Goal: Task Accomplishment & Management: Manage account settings

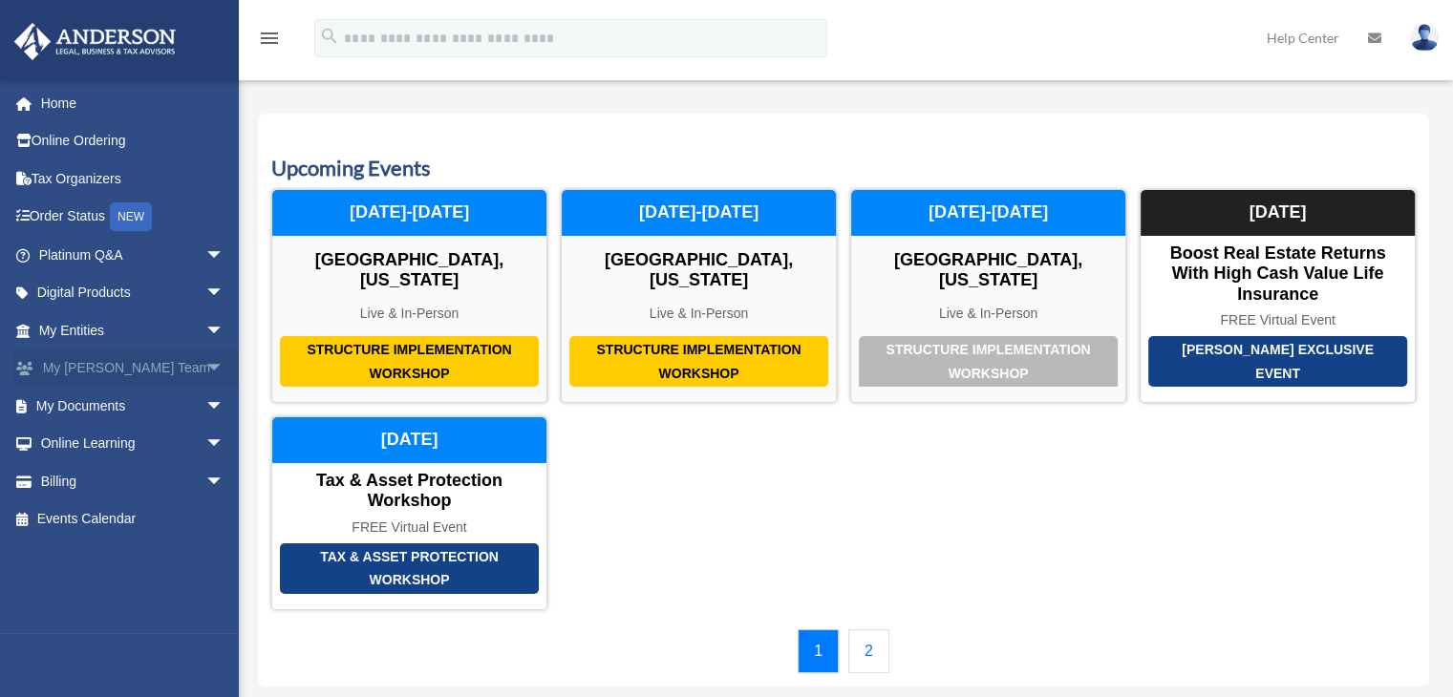
click at [205, 370] on span "arrow_drop_down" at bounding box center [224, 369] width 38 height 39
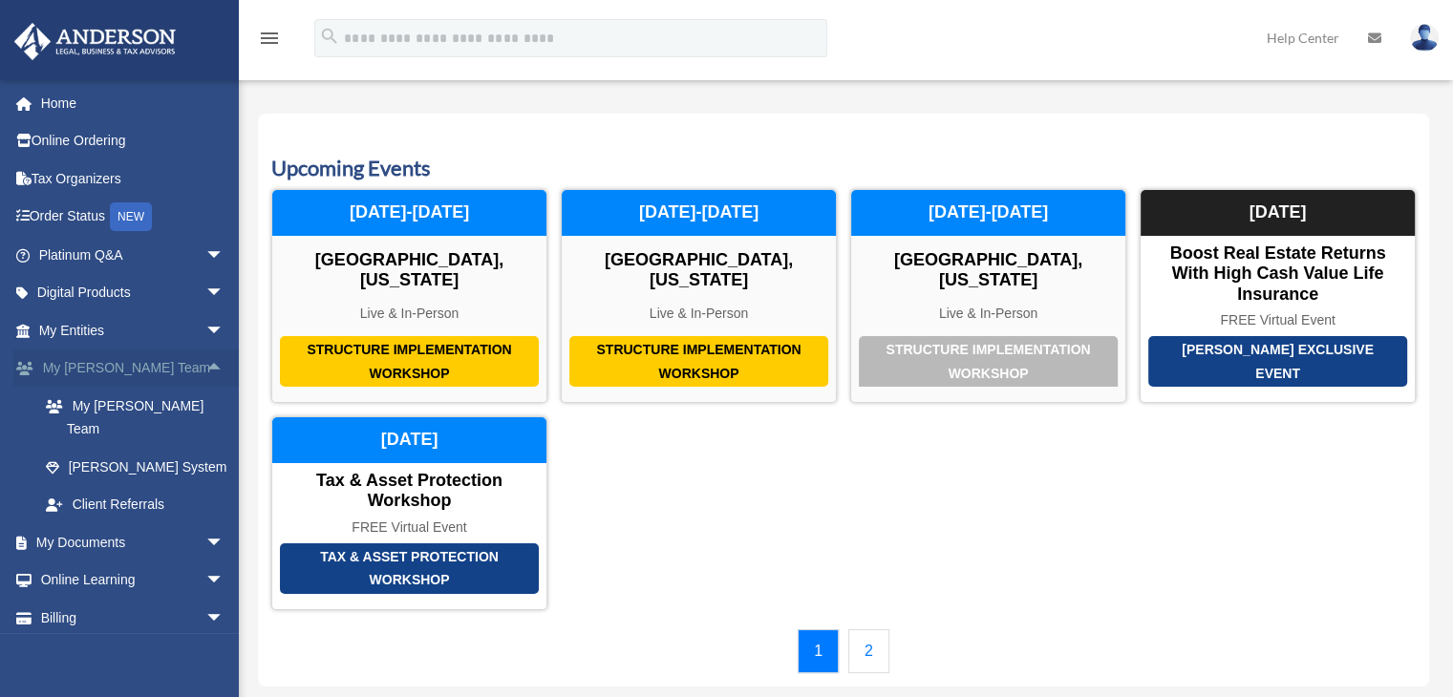
click at [205, 370] on span "arrow_drop_up" at bounding box center [224, 369] width 38 height 39
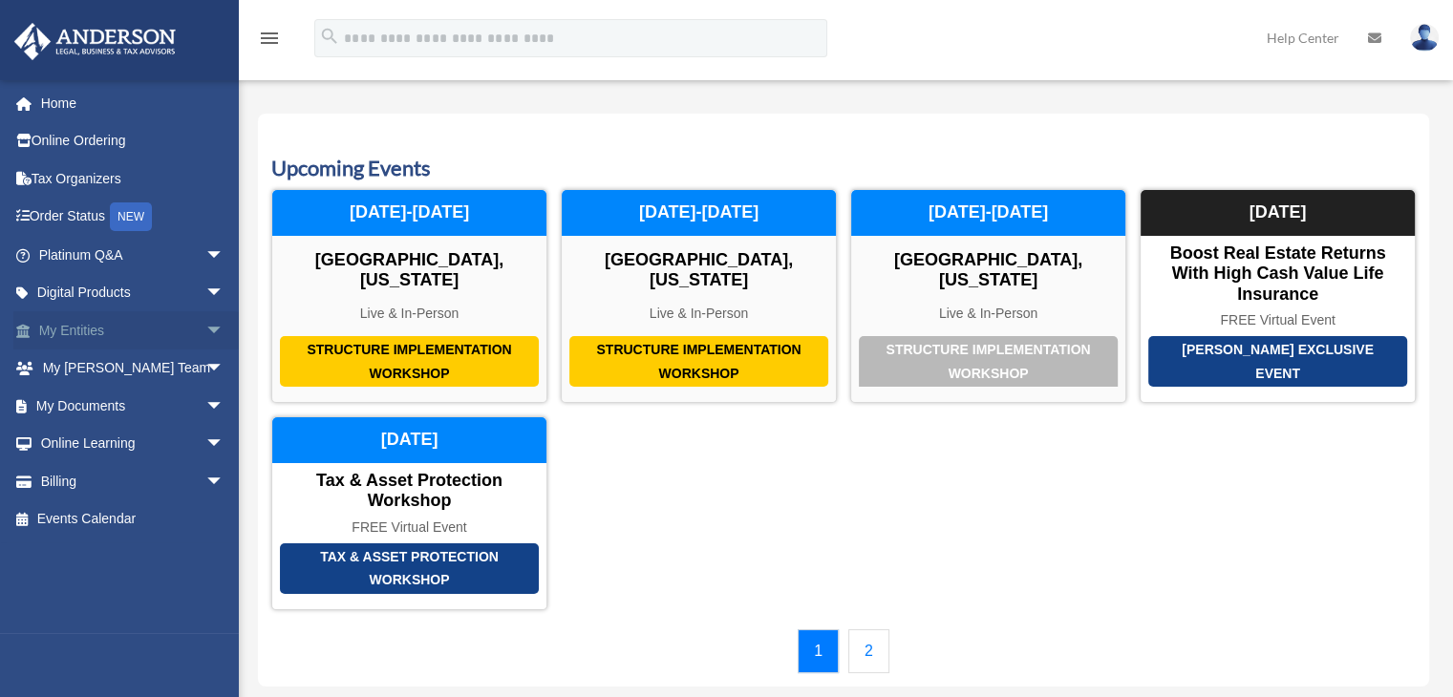
click at [205, 326] on span "arrow_drop_down" at bounding box center [224, 330] width 38 height 39
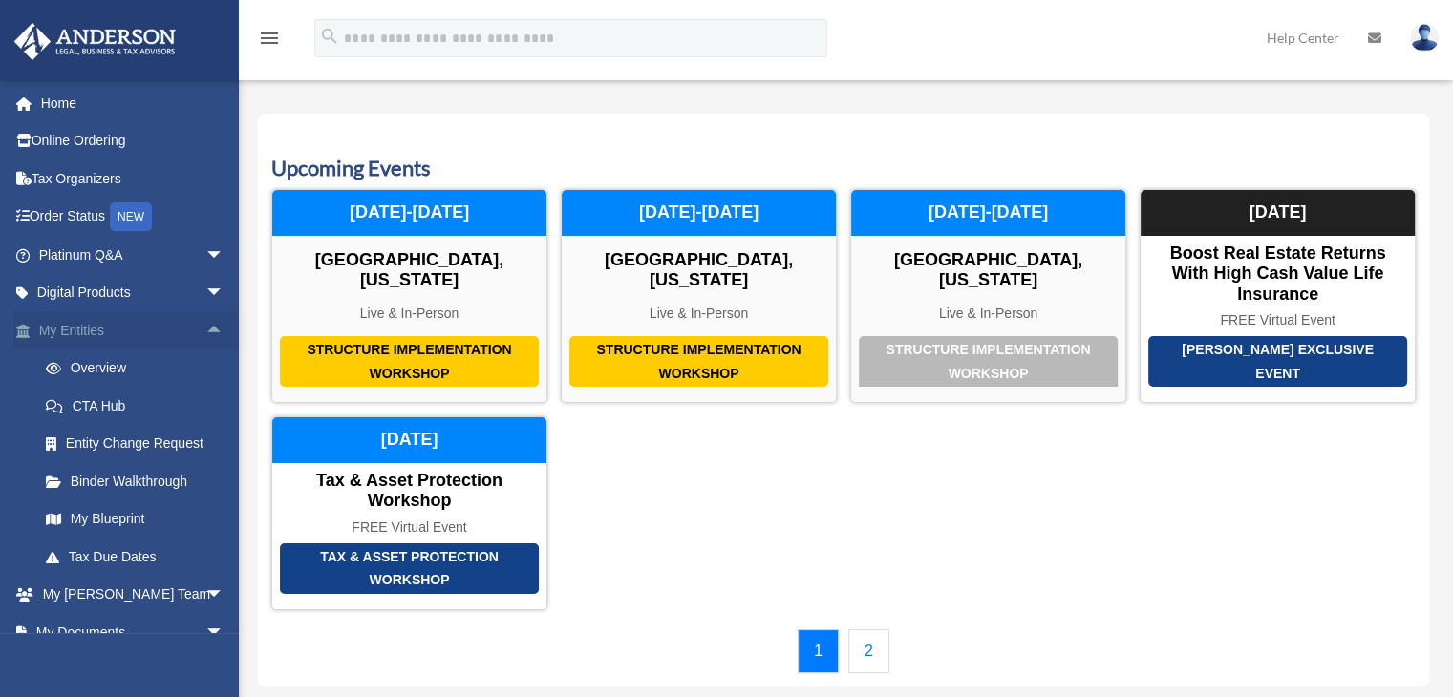
click at [205, 326] on span "arrow_drop_up" at bounding box center [224, 330] width 38 height 39
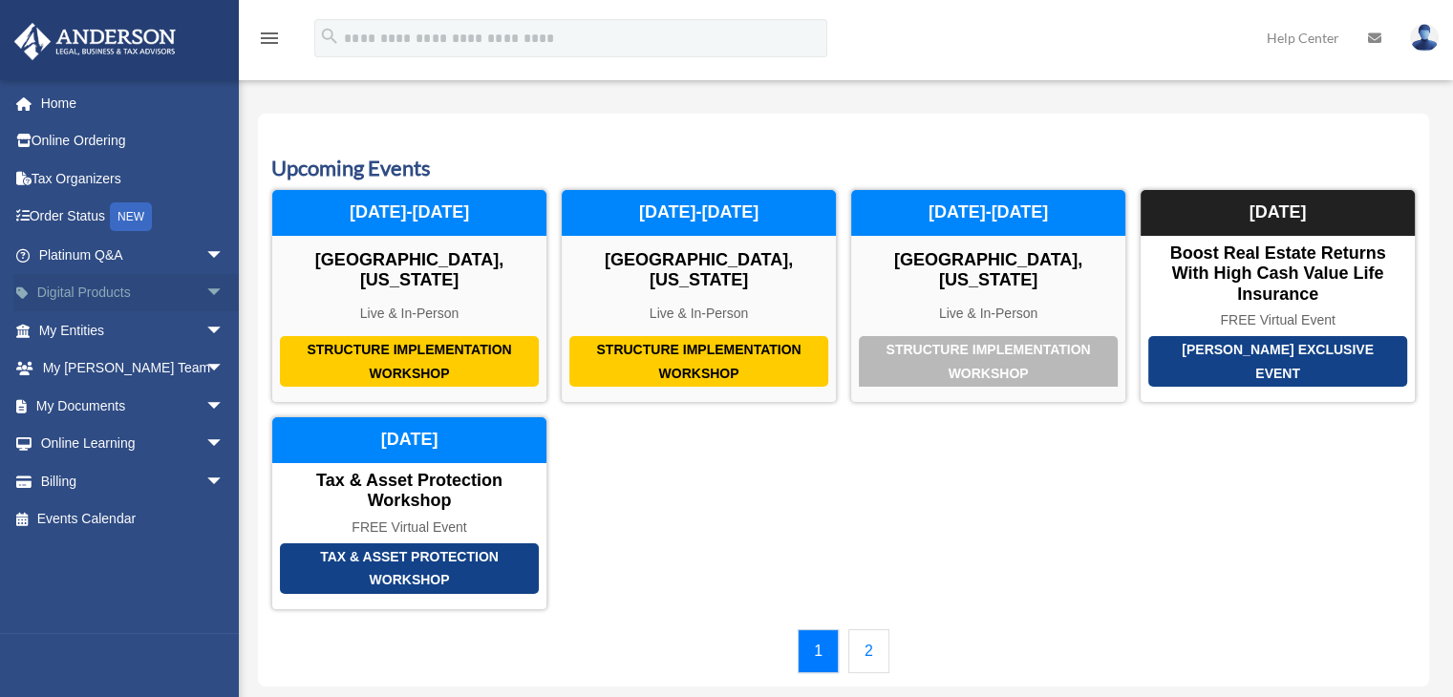
click at [205, 299] on span "arrow_drop_down" at bounding box center [224, 293] width 38 height 39
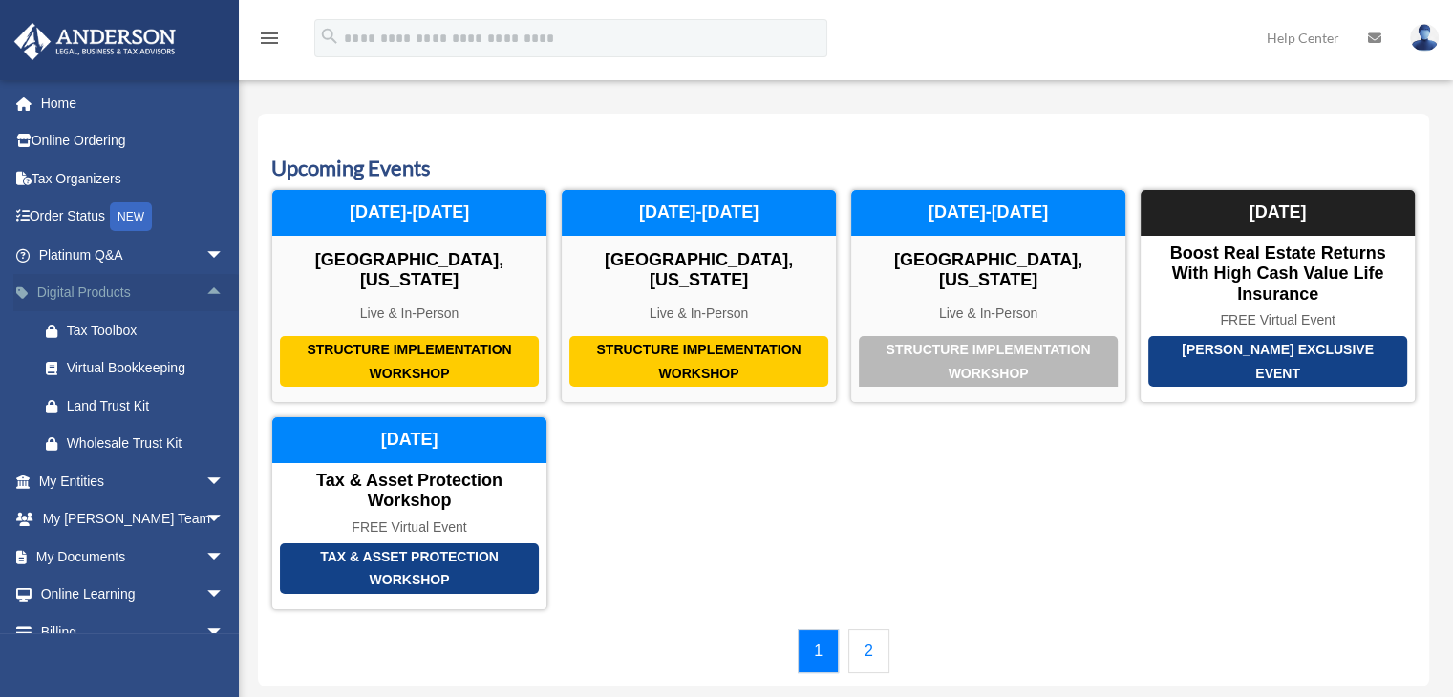
click at [205, 299] on span "arrow_drop_up" at bounding box center [224, 293] width 38 height 39
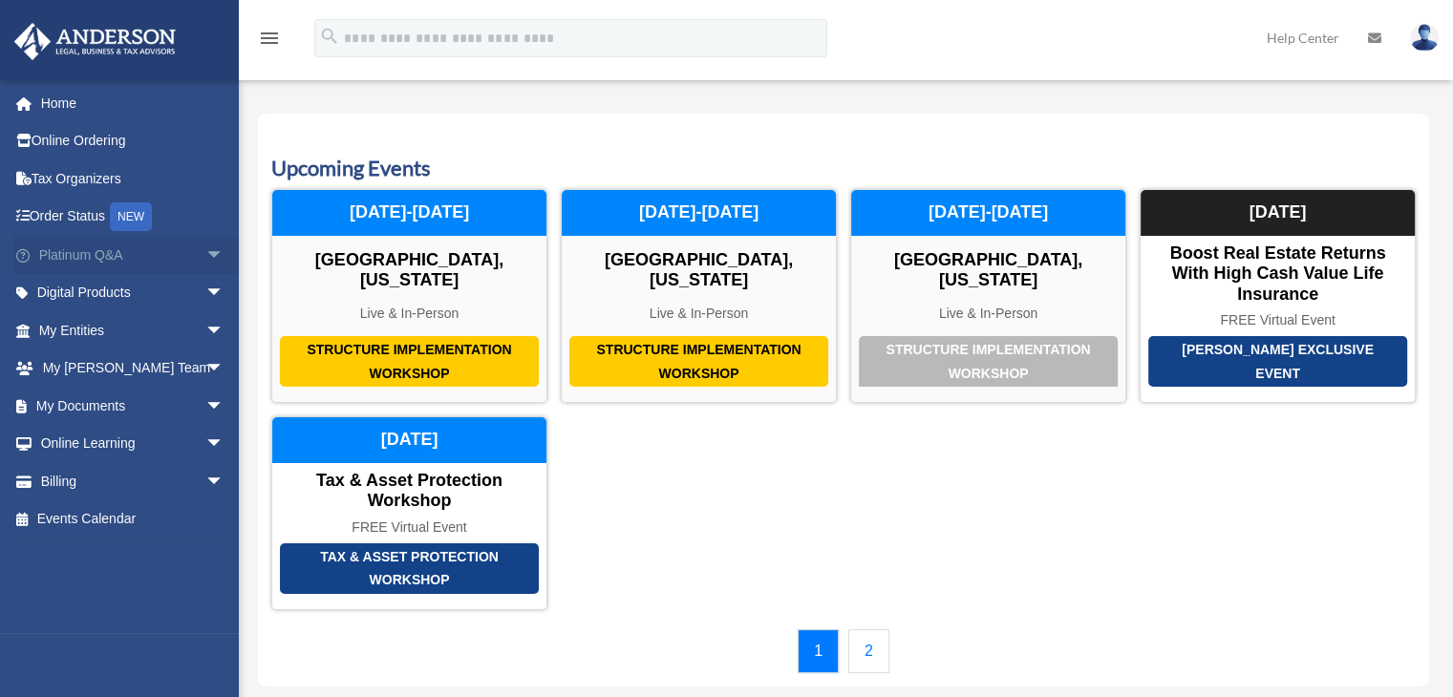
click at [205, 256] on span "arrow_drop_down" at bounding box center [224, 255] width 38 height 39
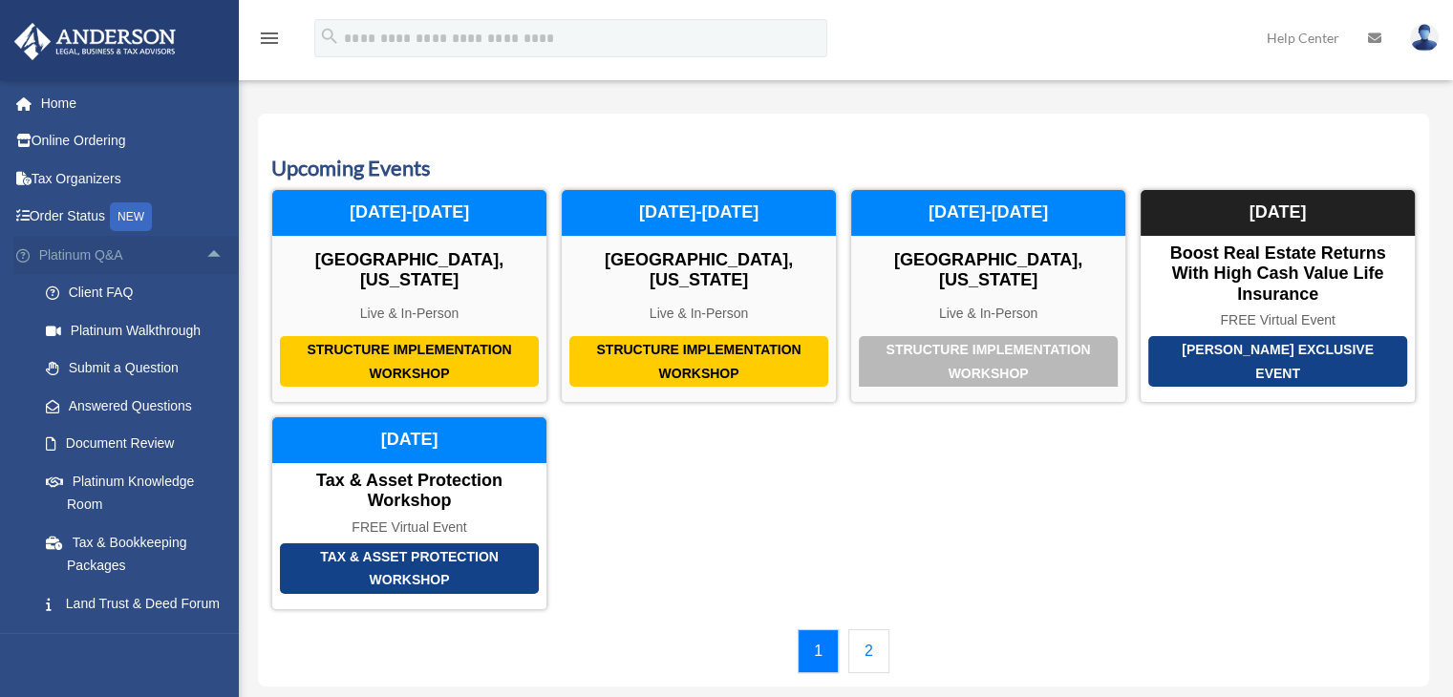
click at [205, 257] on span "arrow_drop_up" at bounding box center [224, 255] width 38 height 39
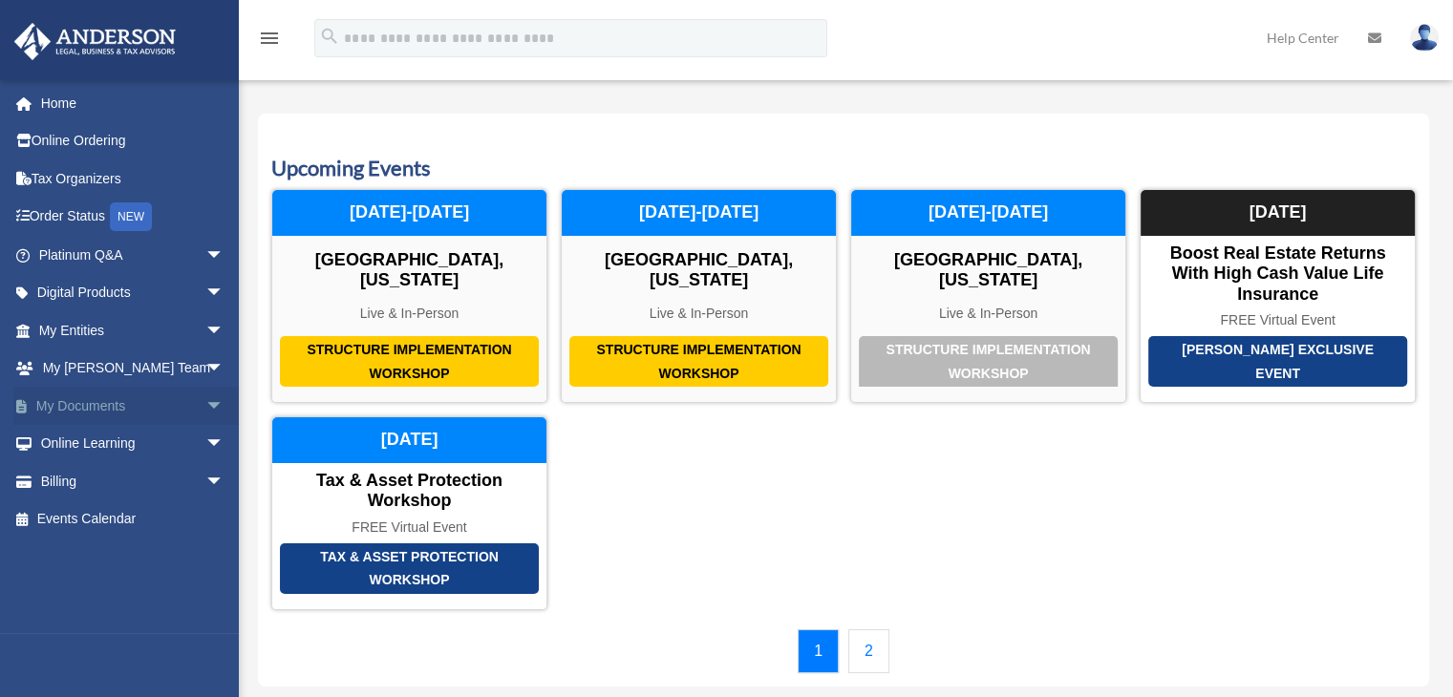
click at [205, 402] on span "arrow_drop_down" at bounding box center [224, 406] width 38 height 39
click at [205, 400] on span "arrow_drop_down" at bounding box center [224, 406] width 38 height 39
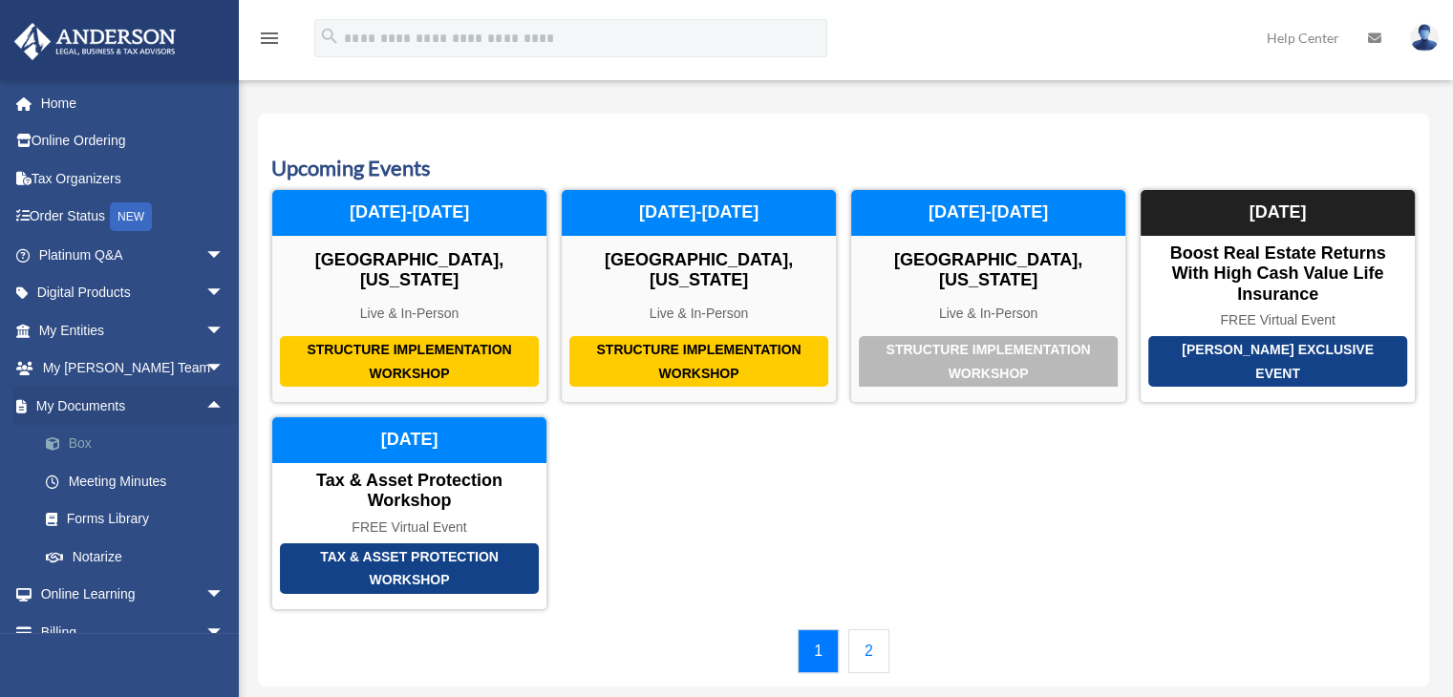
click at [80, 438] on link "Box" at bounding box center [140, 444] width 226 height 38
click at [80, 446] on link "Box" at bounding box center [140, 444] width 226 height 38
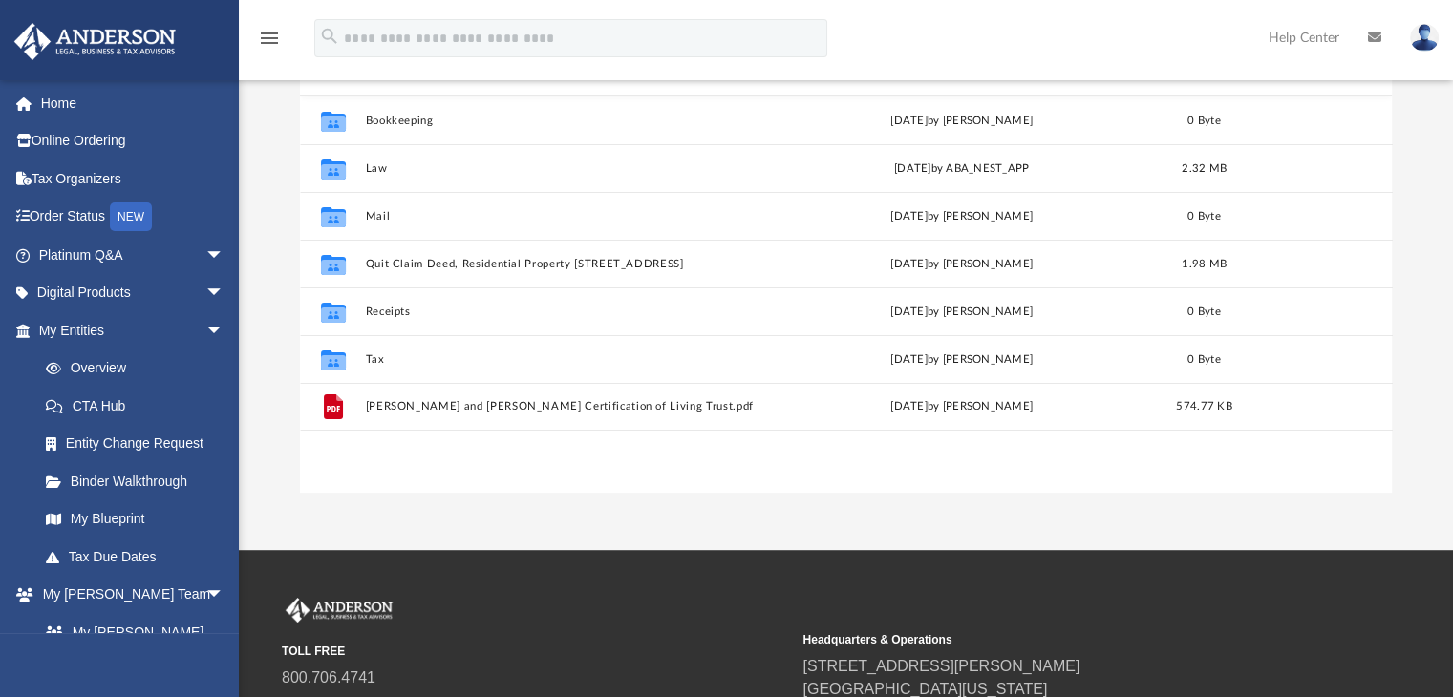
scroll to position [233, 0]
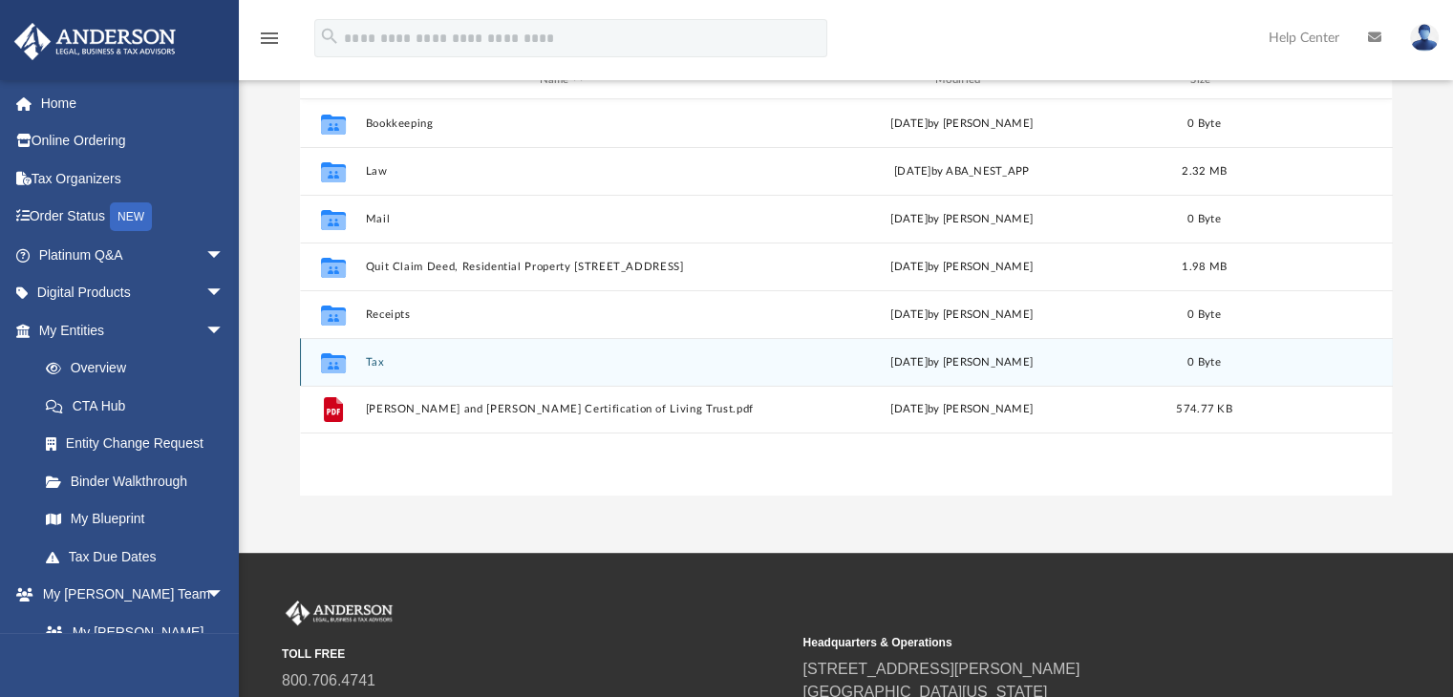
click at [339, 363] on icon "grid" at bounding box center [332, 365] width 25 height 15
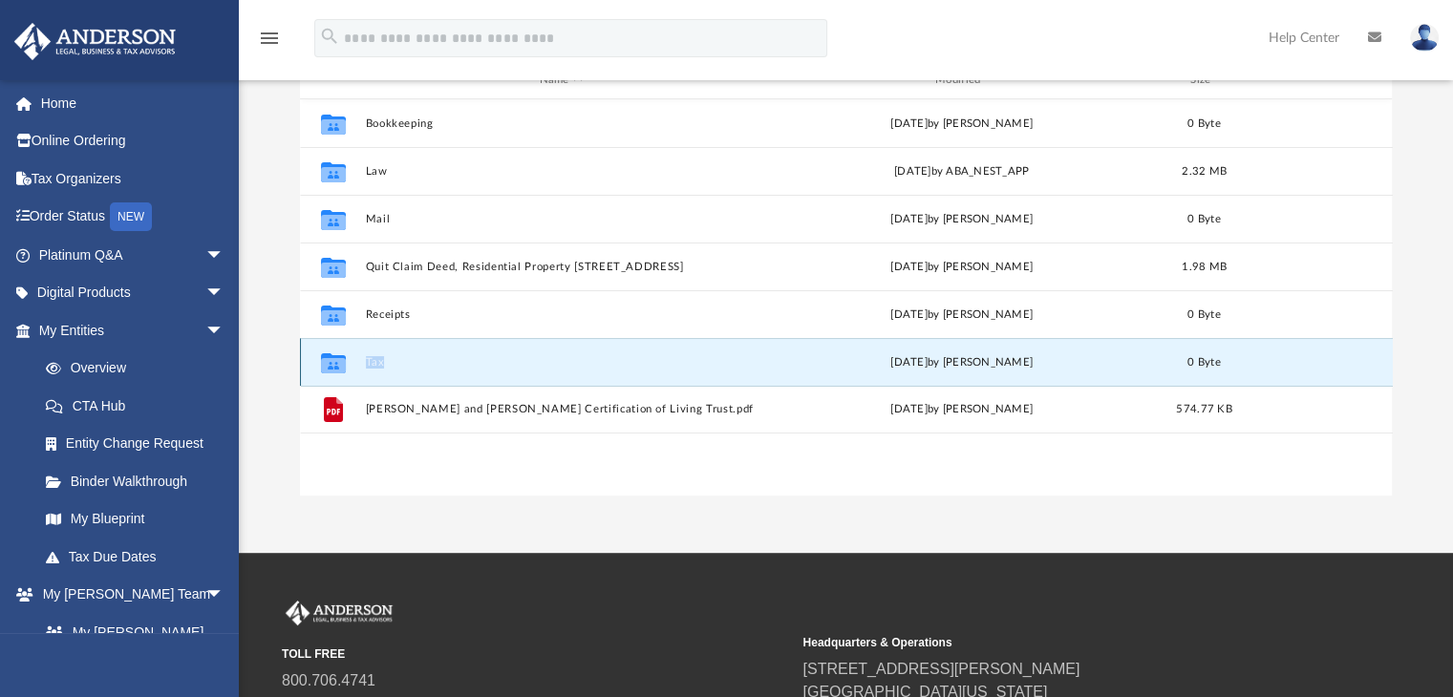
click at [339, 363] on icon "grid" at bounding box center [332, 365] width 25 height 15
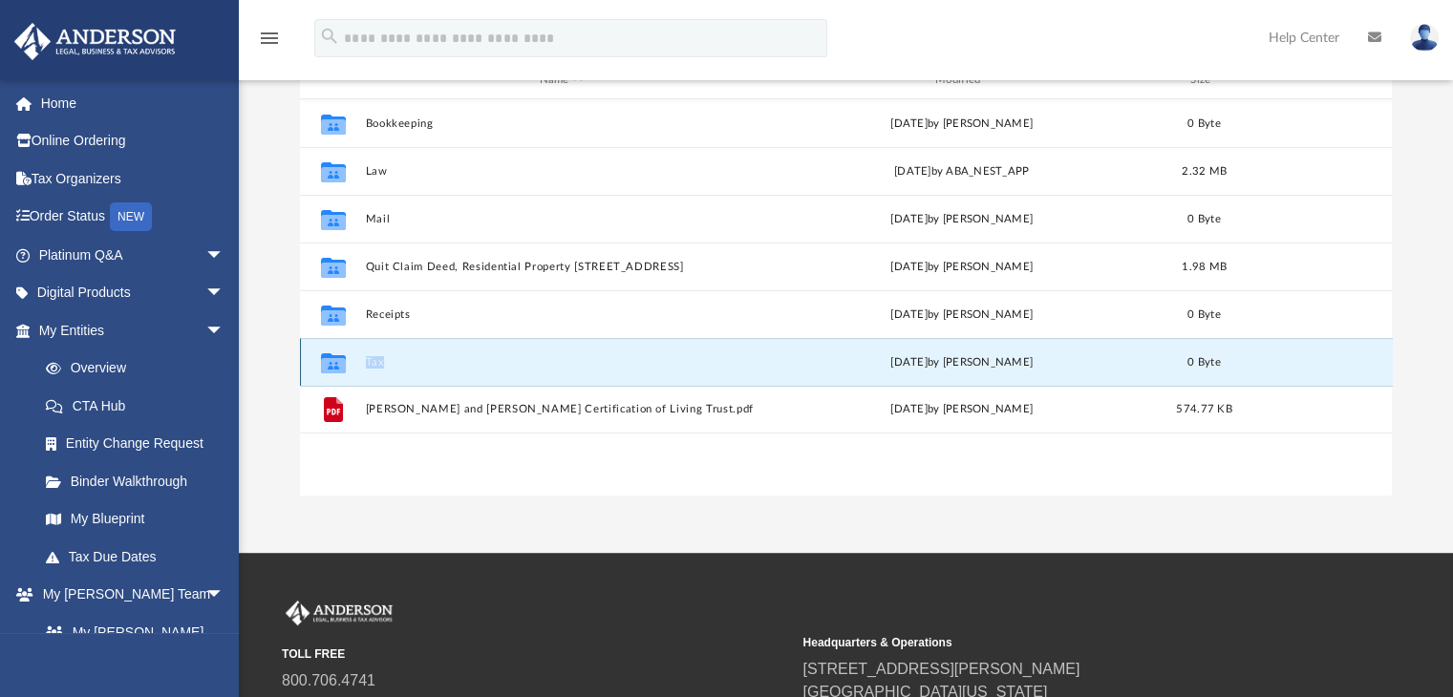
click at [339, 363] on icon "grid" at bounding box center [332, 365] width 25 height 15
click at [331, 358] on icon "grid" at bounding box center [332, 365] width 25 height 15
click at [331, 359] on icon "grid" at bounding box center [332, 365] width 25 height 15
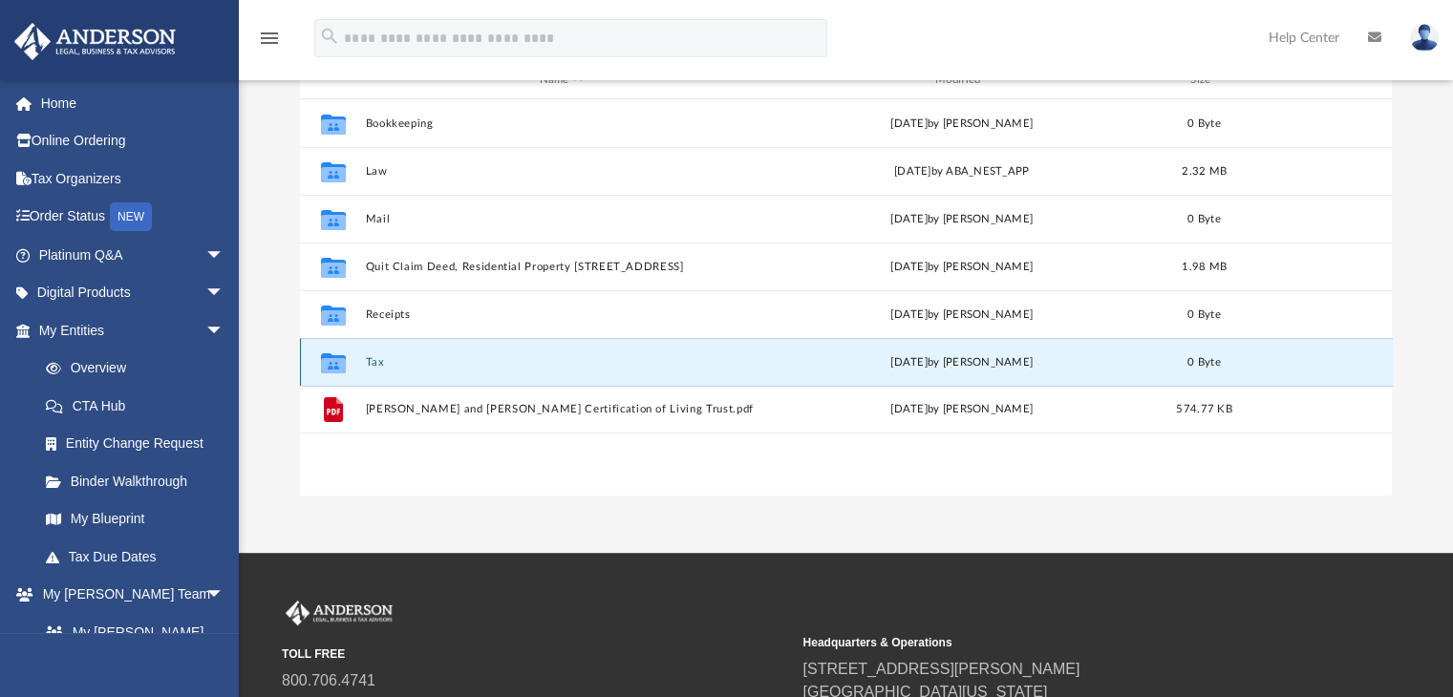
click at [957, 368] on div "today by Marisa Yurk" at bounding box center [961, 362] width 392 height 17
click at [1243, 483] on div "Collaborated Folder Bookkeeping Thu Jul 3 2025 by Charles Rogler 0 Byte Collabo…" at bounding box center [846, 296] width 1093 height 395
click at [335, 366] on icon "grid" at bounding box center [332, 363] width 25 height 20
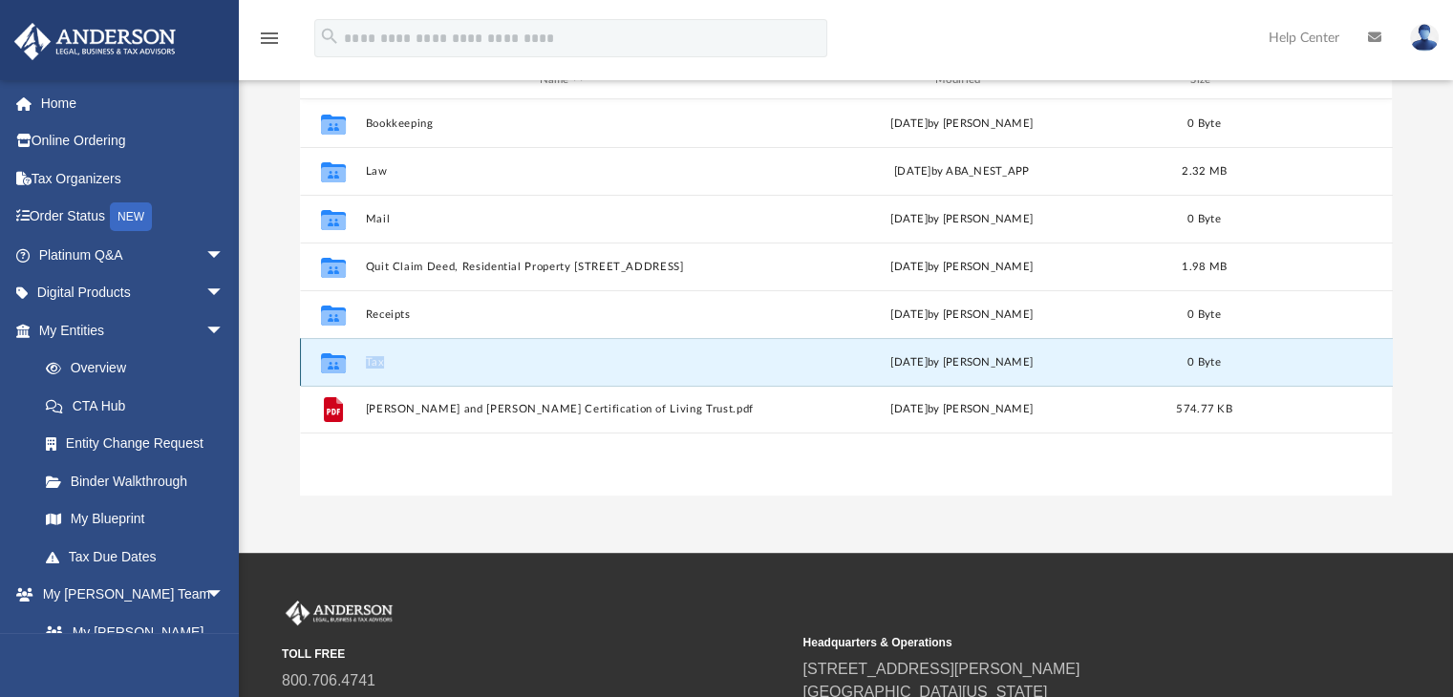
click at [335, 366] on icon "grid" at bounding box center [332, 363] width 25 height 20
click at [632, 499] on div "App [EMAIL_ADDRESS][DOMAIN_NAME] Sign Out [EMAIL_ADDRESS][DOMAIN_NAME] Home Onl…" at bounding box center [726, 160] width 1453 height 786
click at [205, 330] on span "arrow_drop_down" at bounding box center [224, 330] width 38 height 39
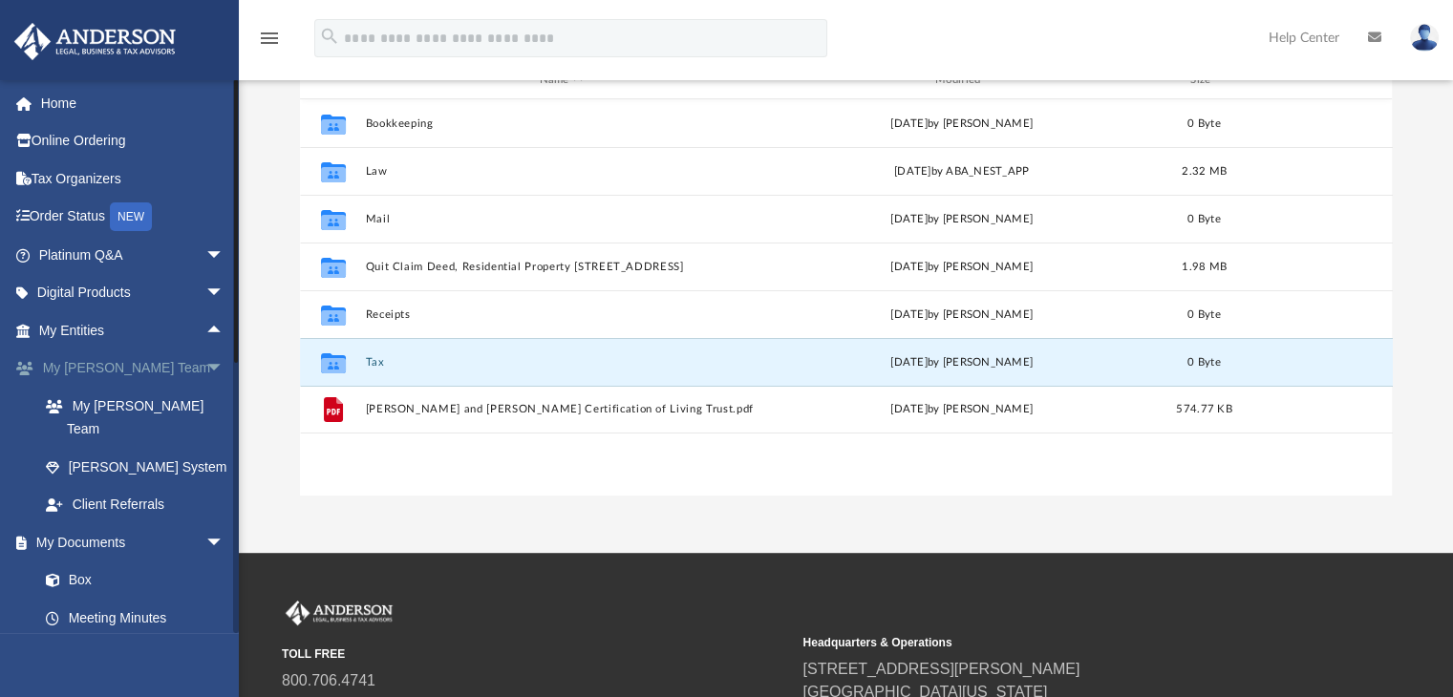
click at [205, 371] on span "arrow_drop_down" at bounding box center [224, 369] width 38 height 39
click at [205, 372] on span "arrow_drop_down" at bounding box center [224, 369] width 38 height 39
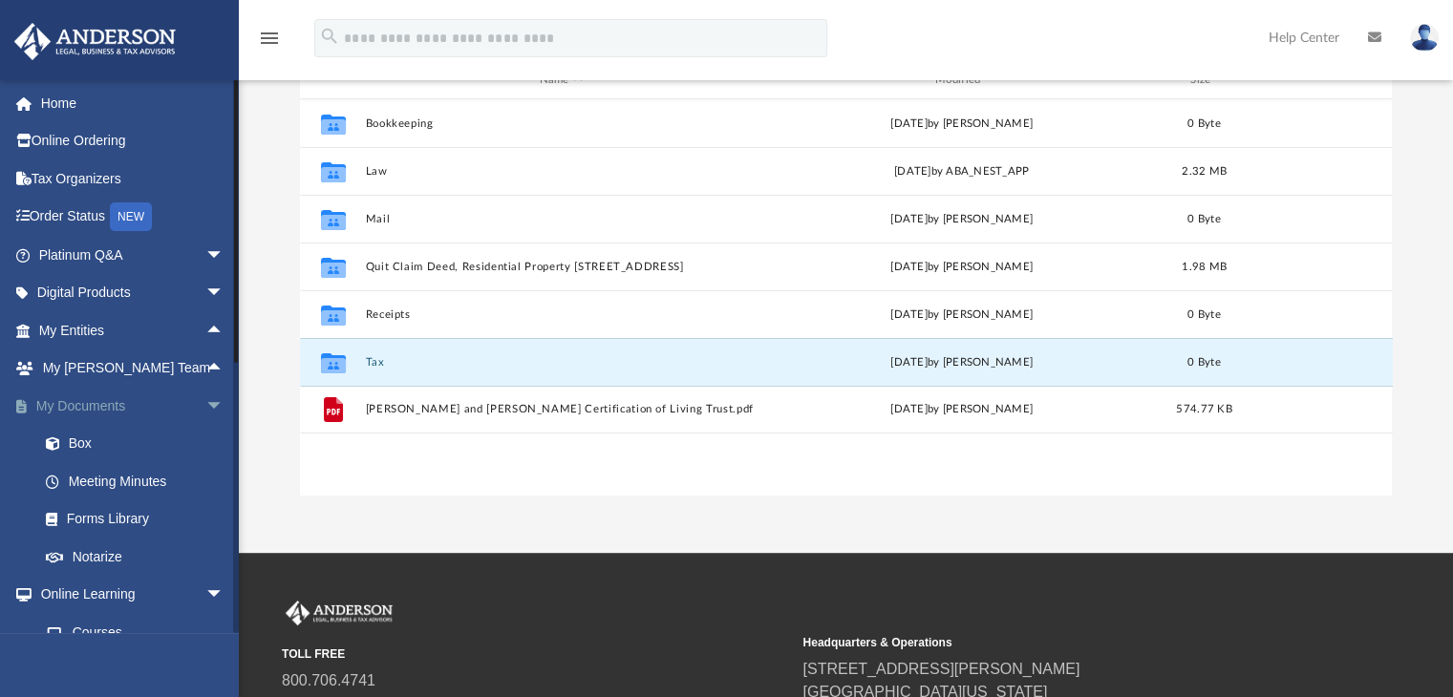
click at [205, 402] on span "arrow_drop_down" at bounding box center [224, 406] width 38 height 39
click at [205, 438] on span "arrow_drop_down" at bounding box center [224, 444] width 38 height 39
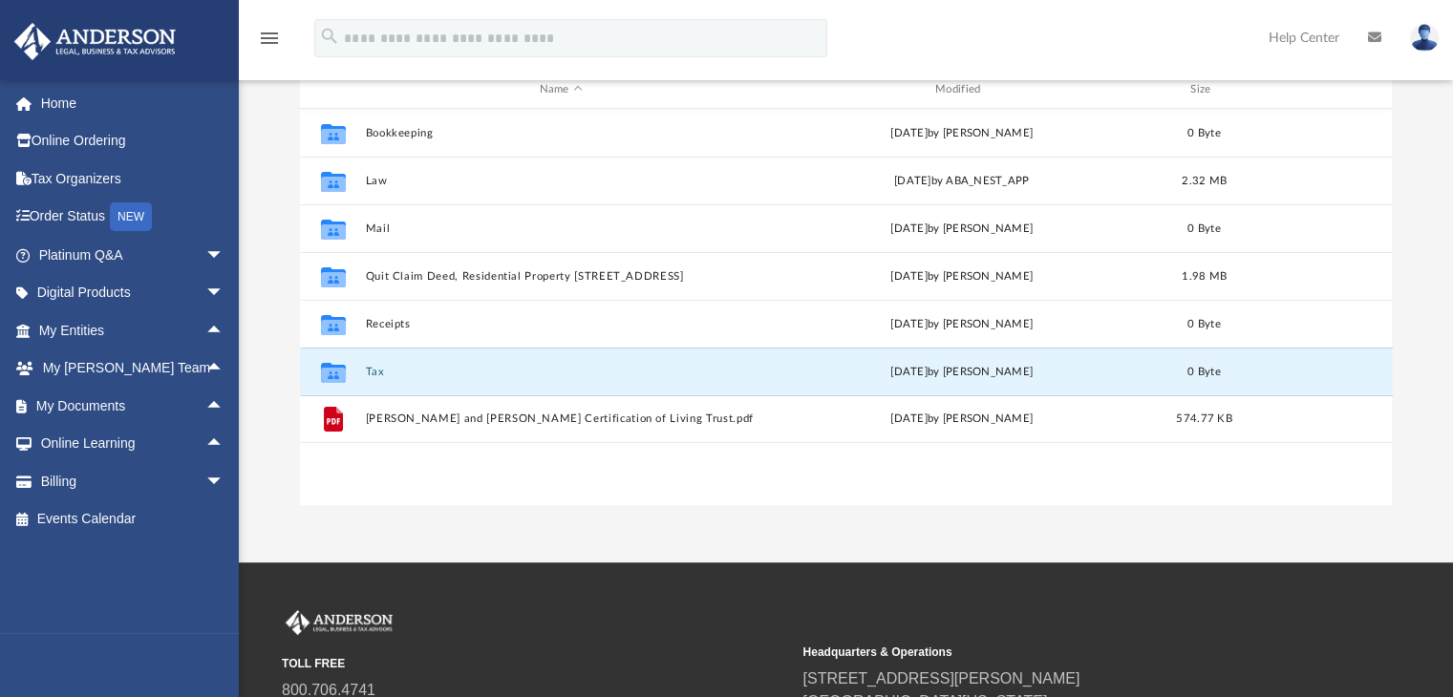
scroll to position [229, 0]
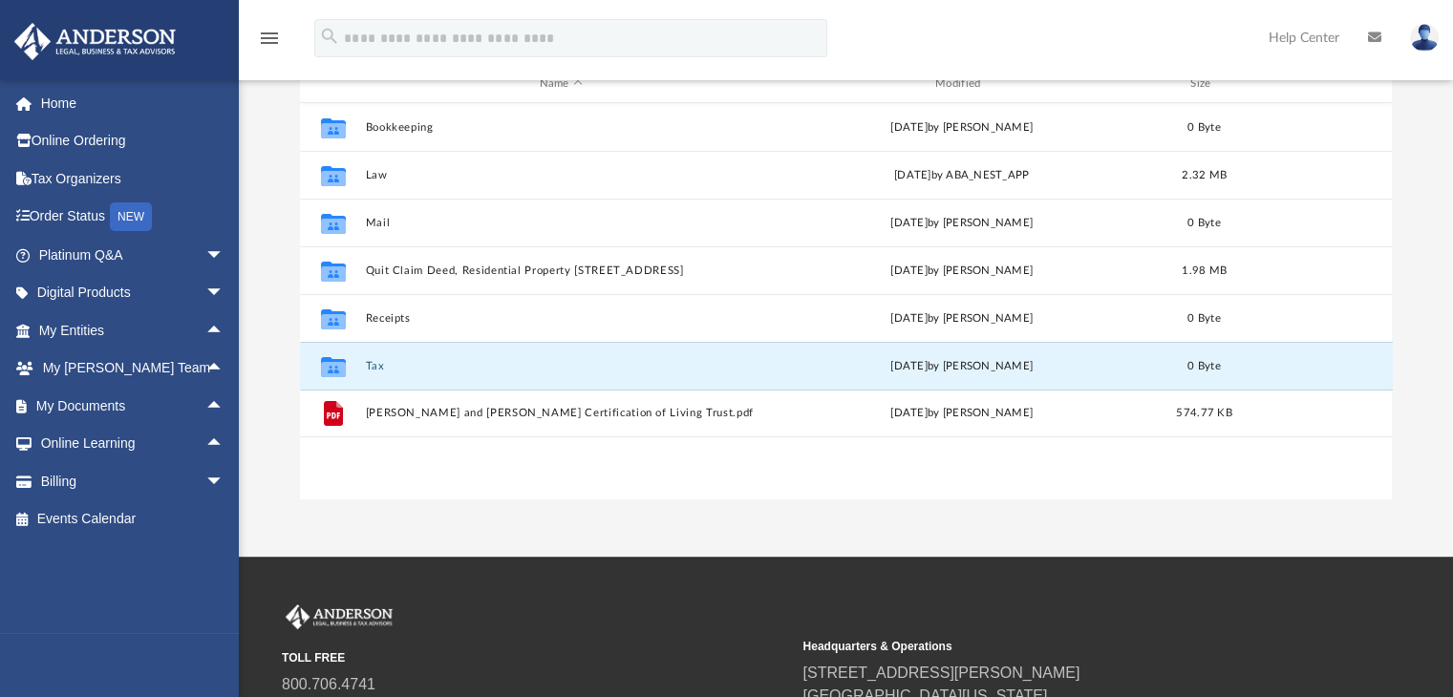
drag, startPoint x: 336, startPoint y: 368, endPoint x: 483, endPoint y: 543, distance: 228.5
click at [483, 543] on div "App [EMAIL_ADDRESS][DOMAIN_NAME] Sign Out [EMAIL_ADDRESS][DOMAIN_NAME] Home Onl…" at bounding box center [726, 164] width 1453 height 786
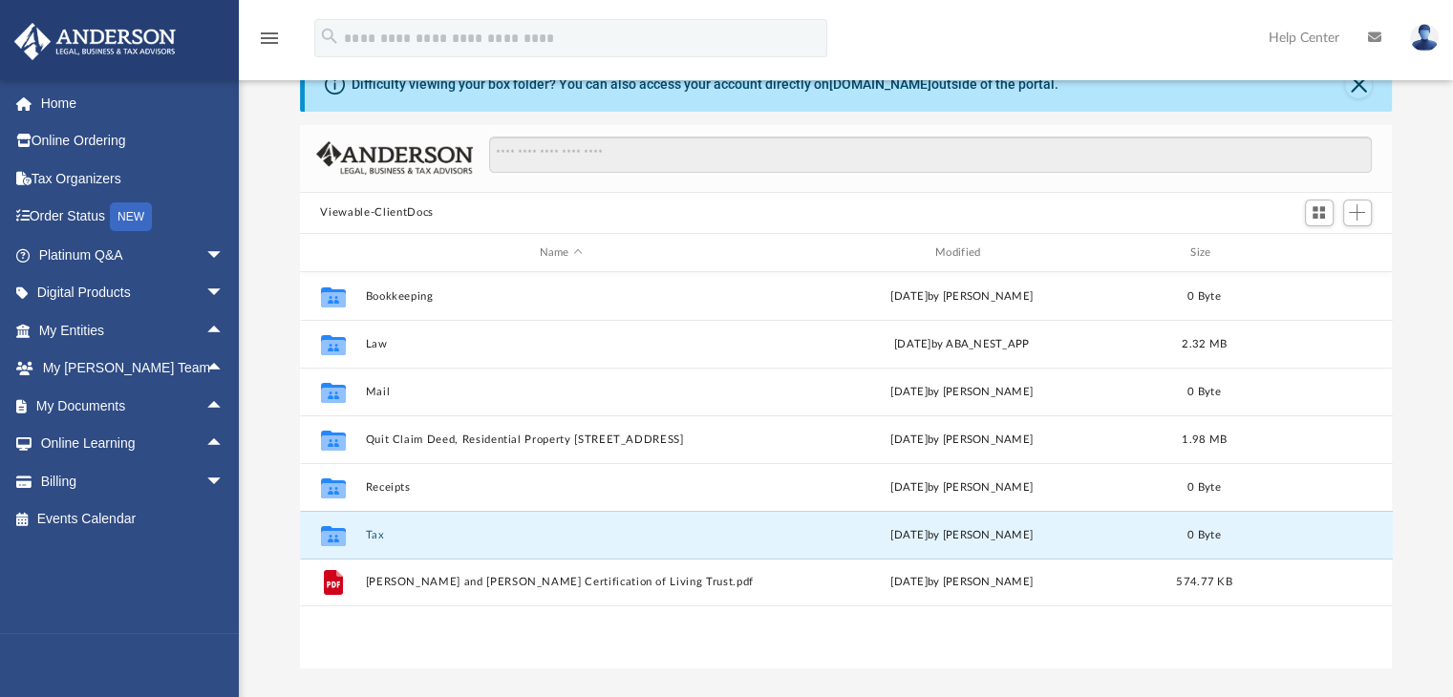
scroll to position [123, 0]
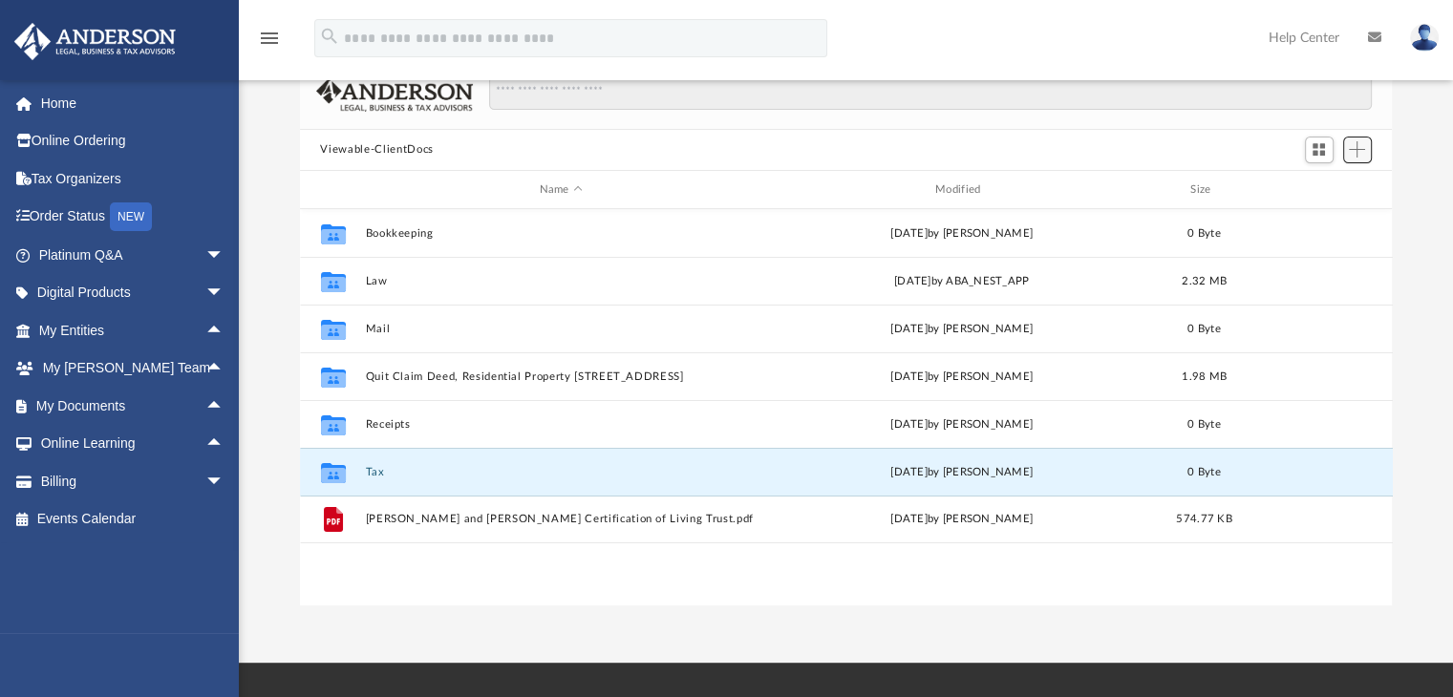
click at [1364, 153] on span "Add" at bounding box center [1357, 149] width 16 height 16
click at [1315, 221] on li "New Folder" at bounding box center [1329, 217] width 61 height 20
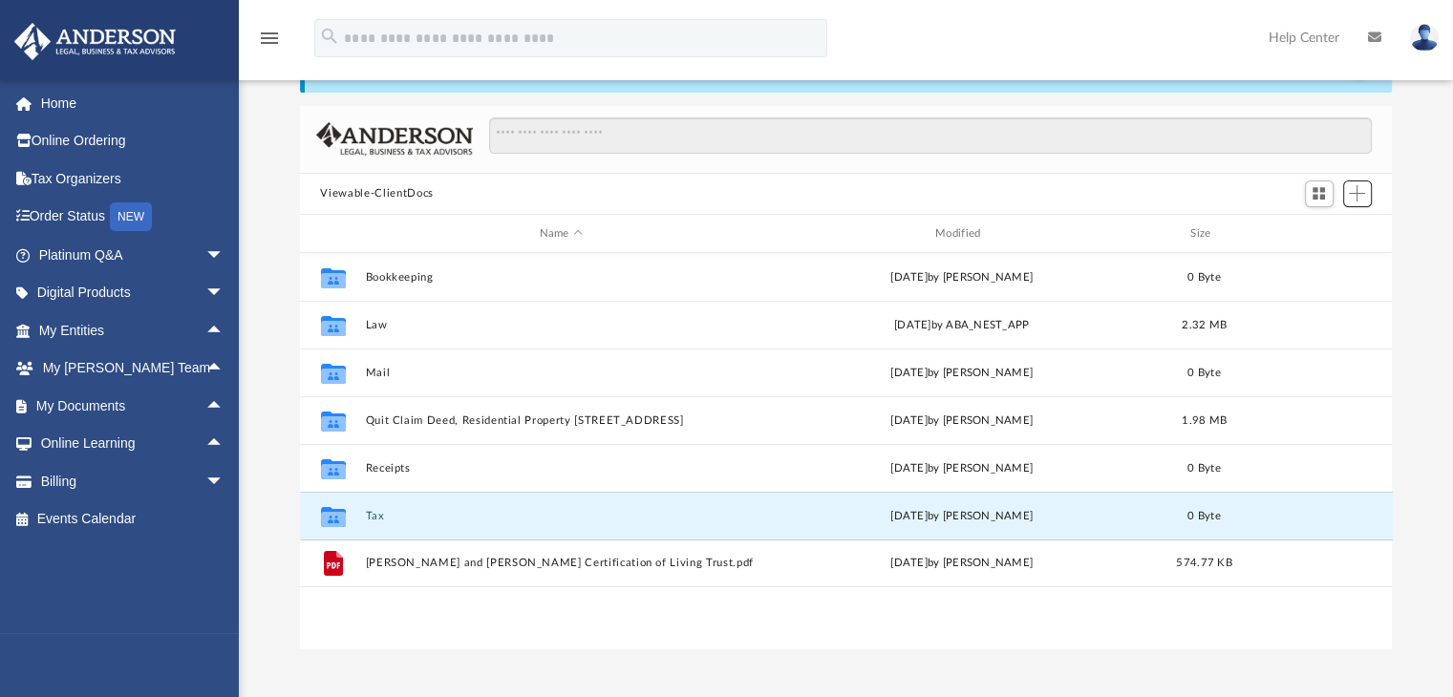
scroll to position [54, 0]
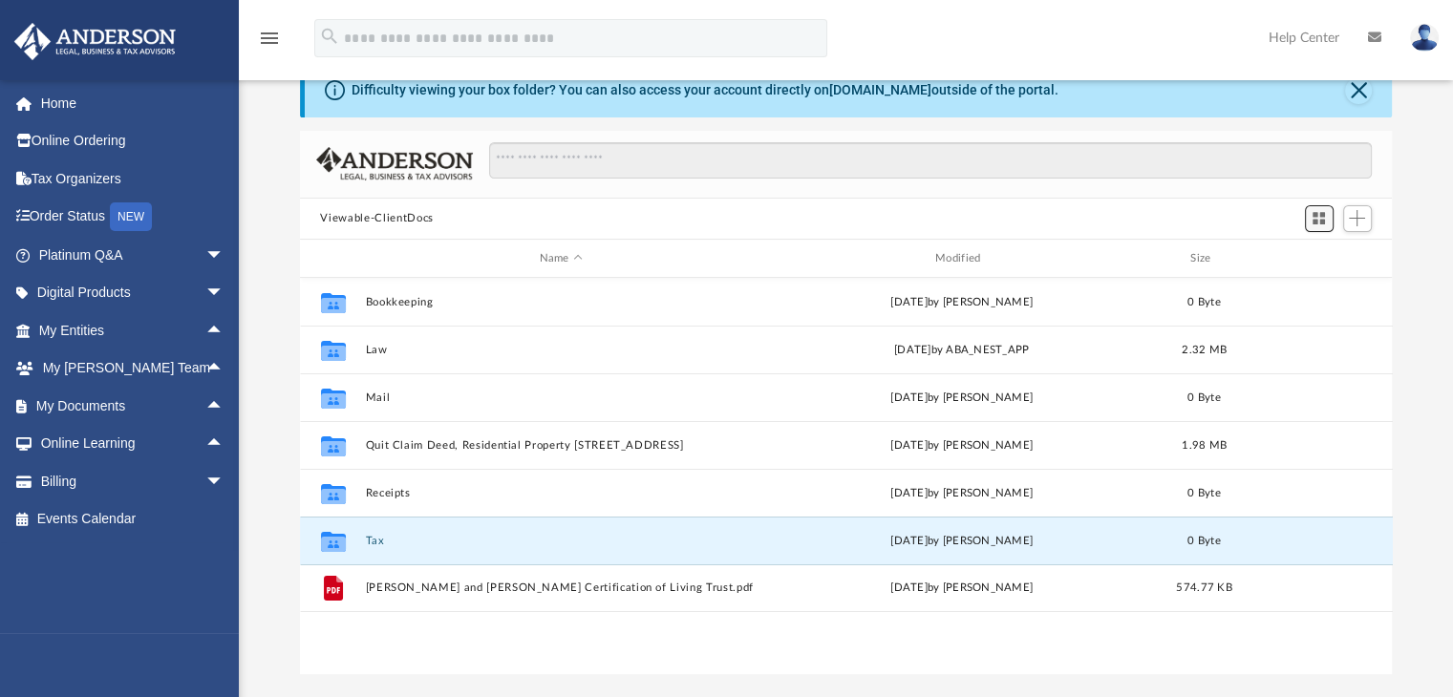
click at [1322, 222] on span "Switch to Grid View" at bounding box center [1319, 218] width 16 height 16
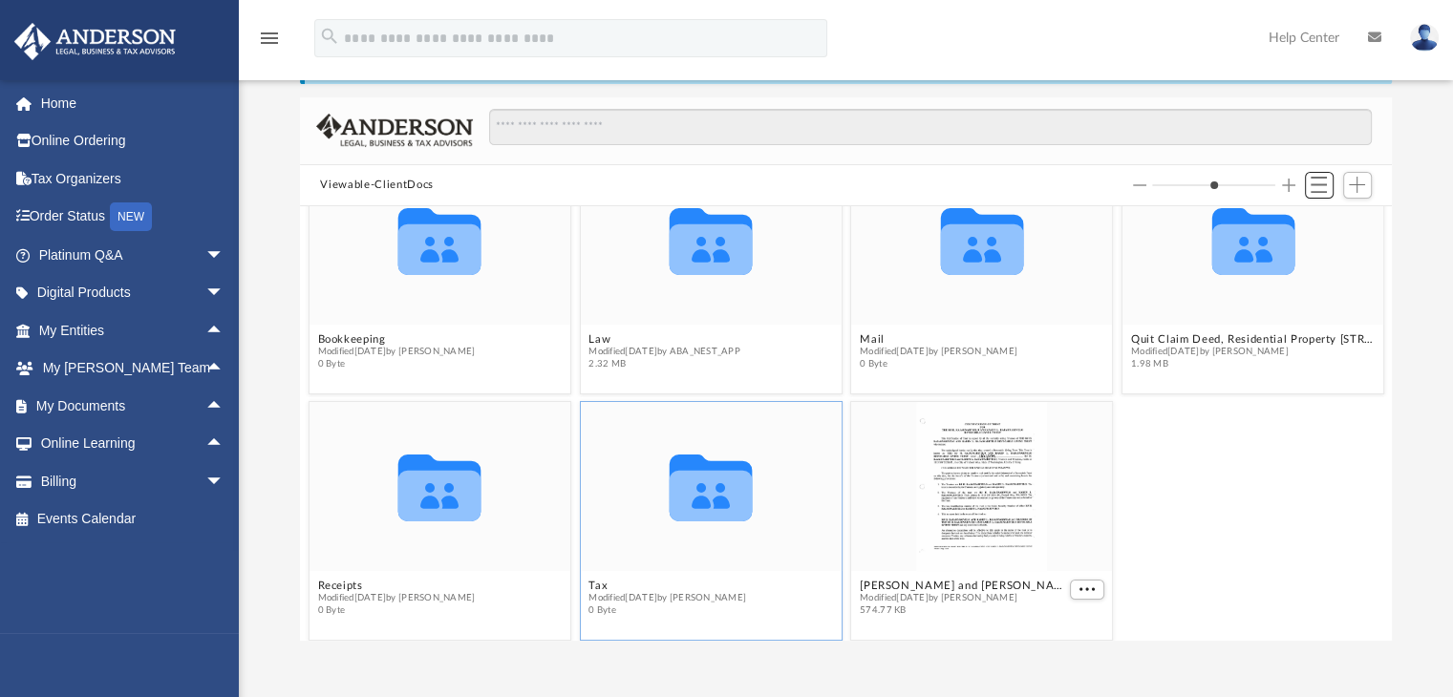
scroll to position [38, 0]
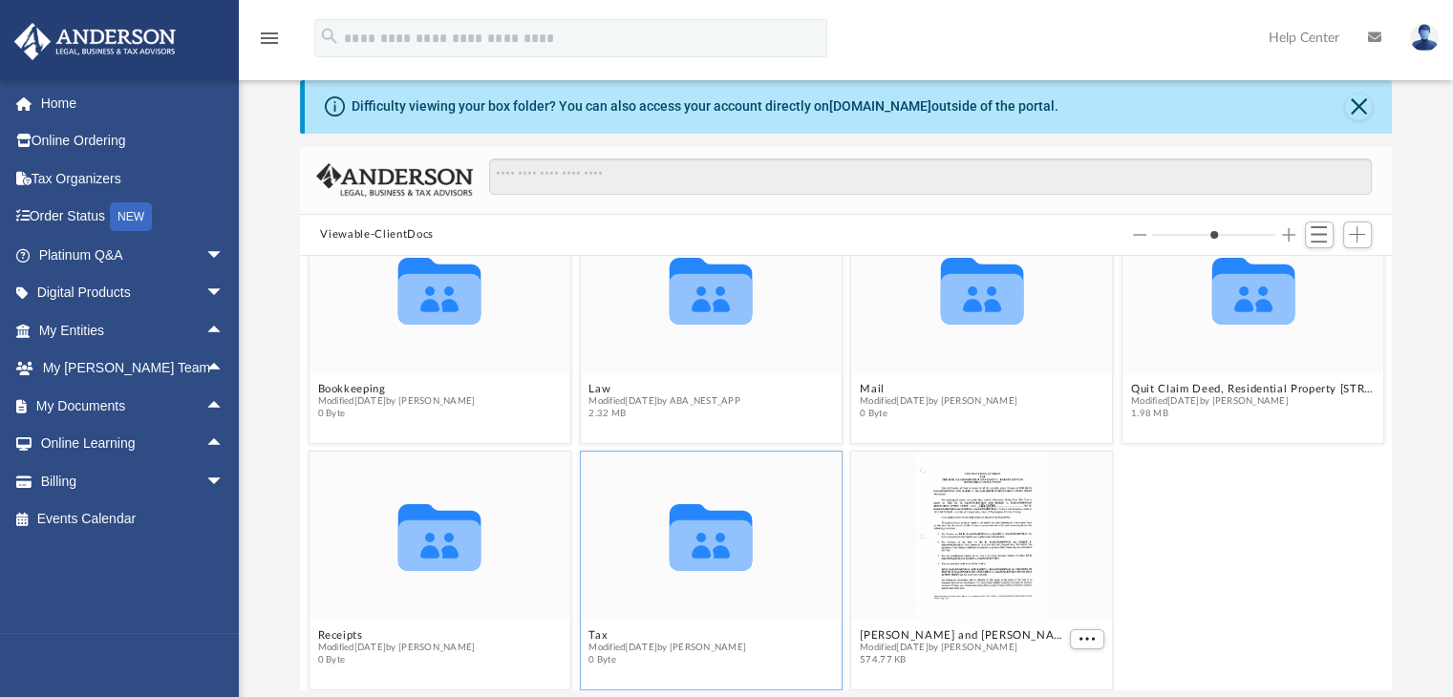
drag, startPoint x: 1176, startPoint y: 489, endPoint x: 1424, endPoint y: 319, distance: 301.0
click at [1424, 319] on div "Difficulty viewing your box folder? You can also access your account directly o…" at bounding box center [846, 385] width 1214 height 610
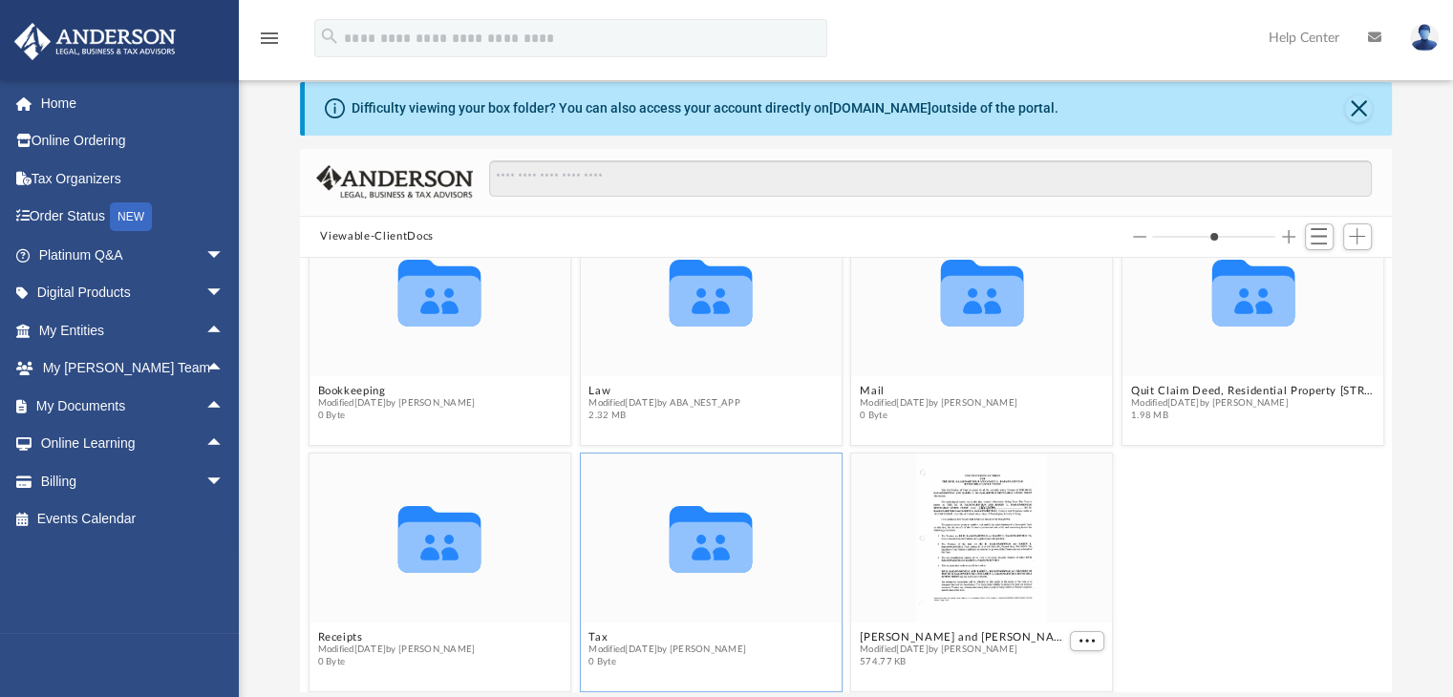
scroll to position [0, 0]
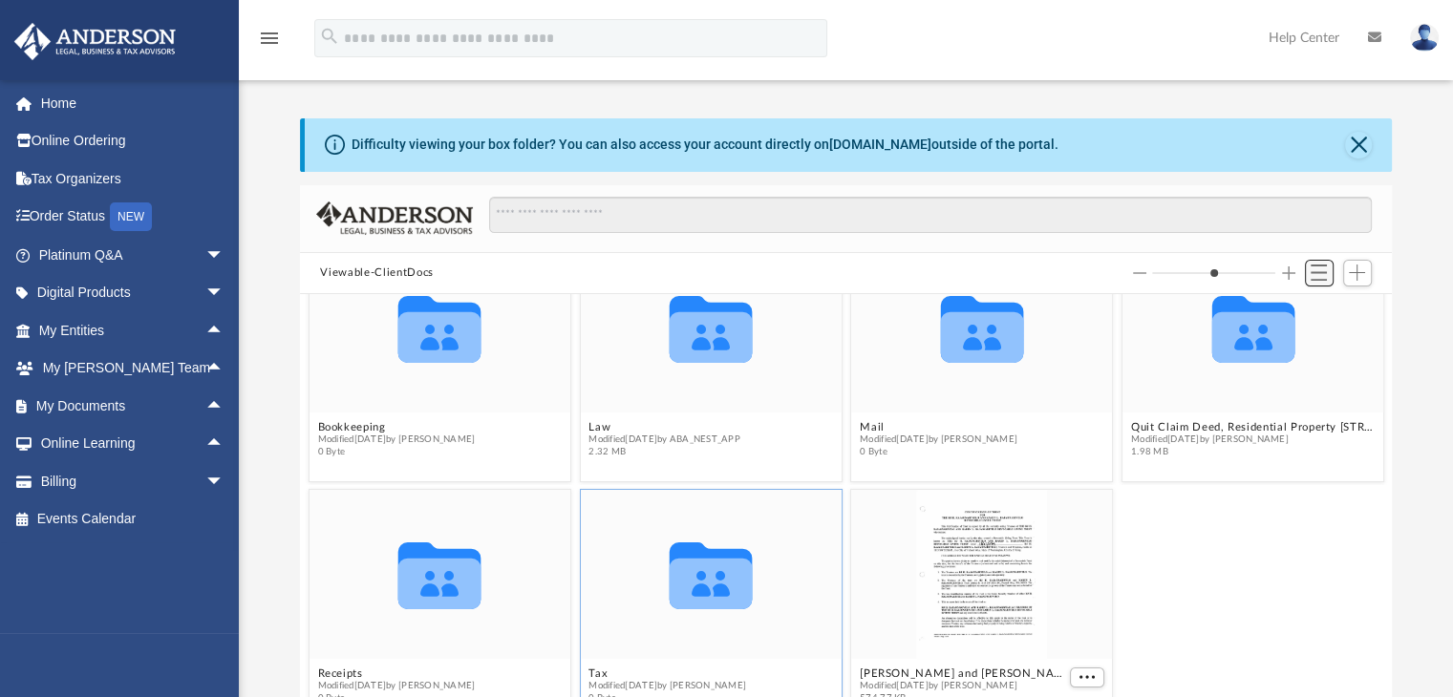
click at [1315, 269] on span "Switch to List View" at bounding box center [1319, 273] width 16 height 16
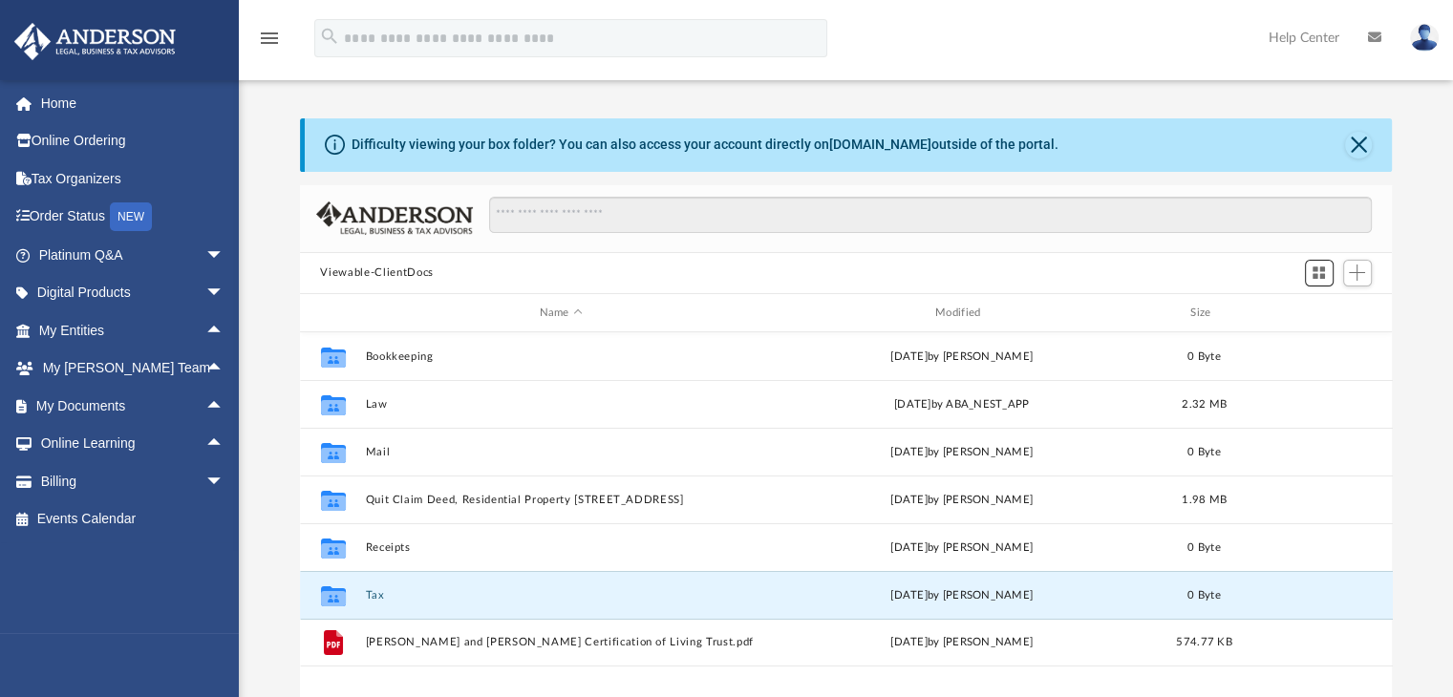
scroll to position [11, 0]
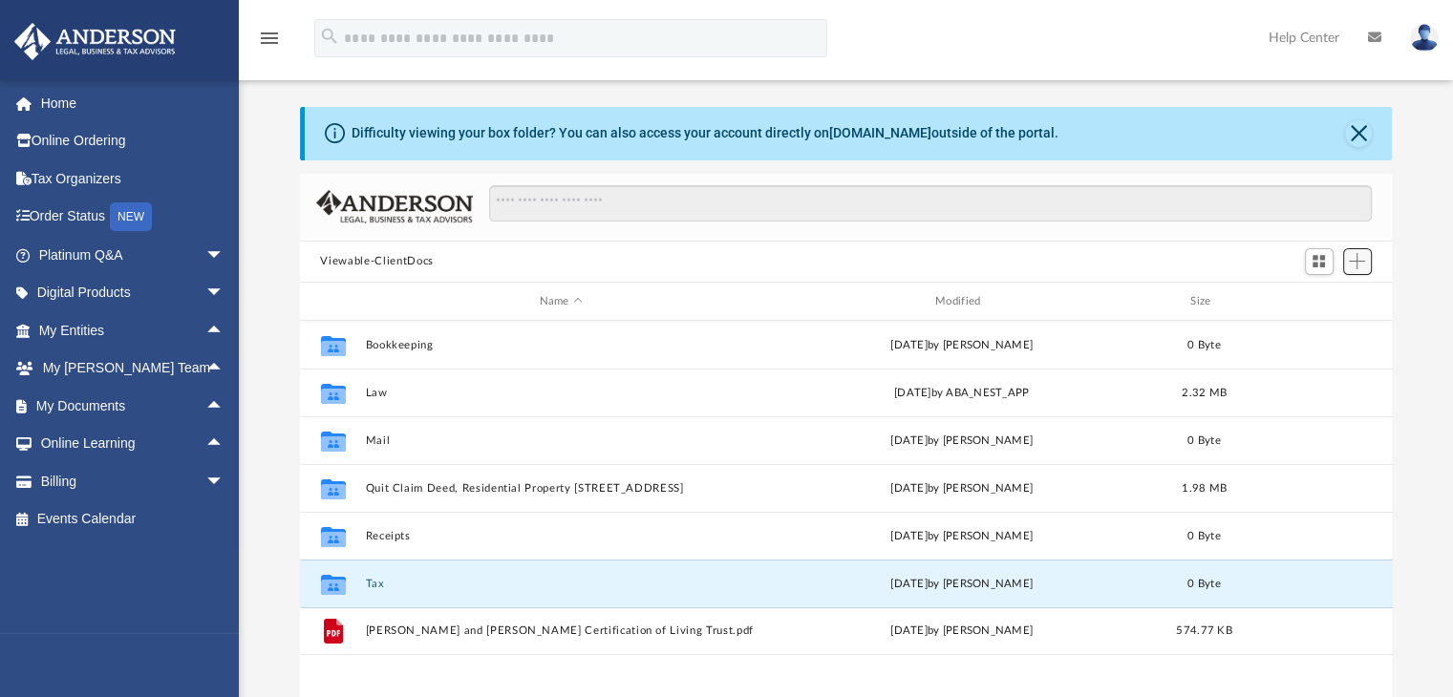
click at [1363, 265] on span "Add" at bounding box center [1357, 261] width 16 height 16
click at [1338, 330] on li "New Folder" at bounding box center [1329, 330] width 61 height 20
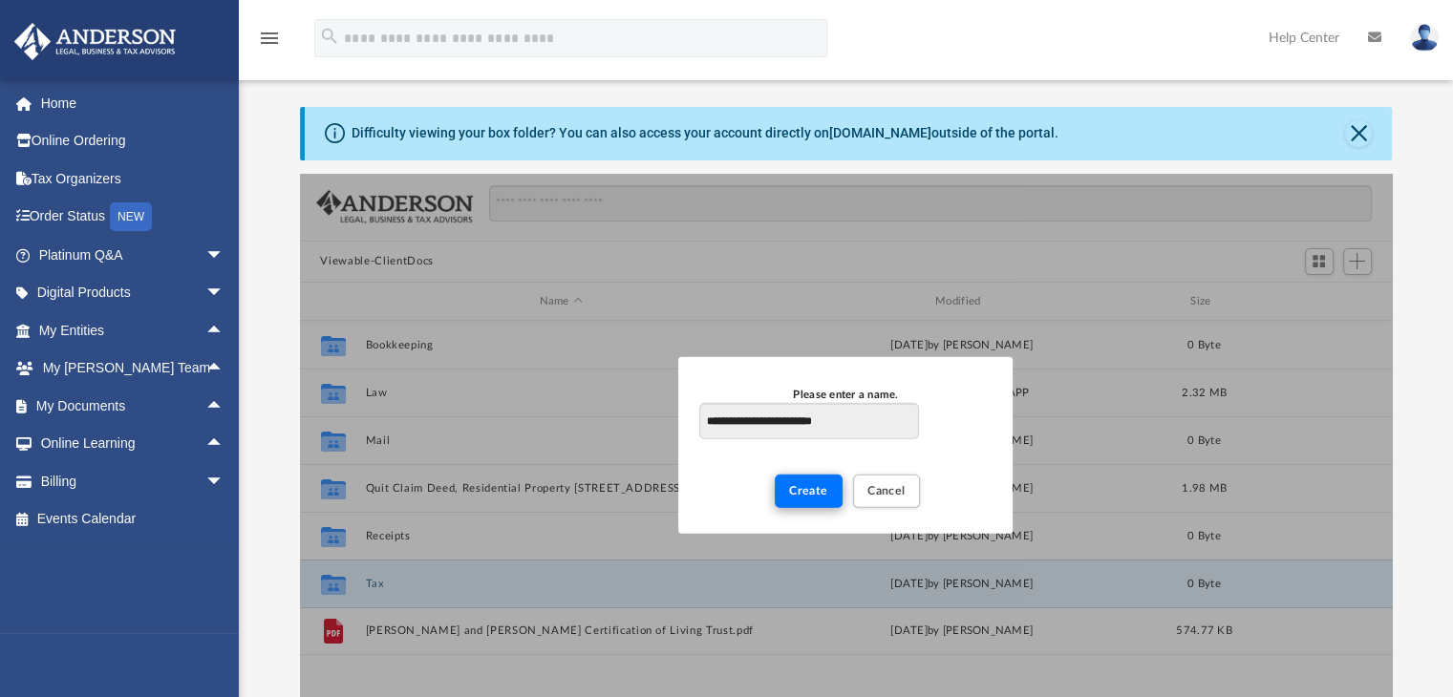
type input "**********"
click at [806, 488] on span "Create" at bounding box center [808, 490] width 39 height 11
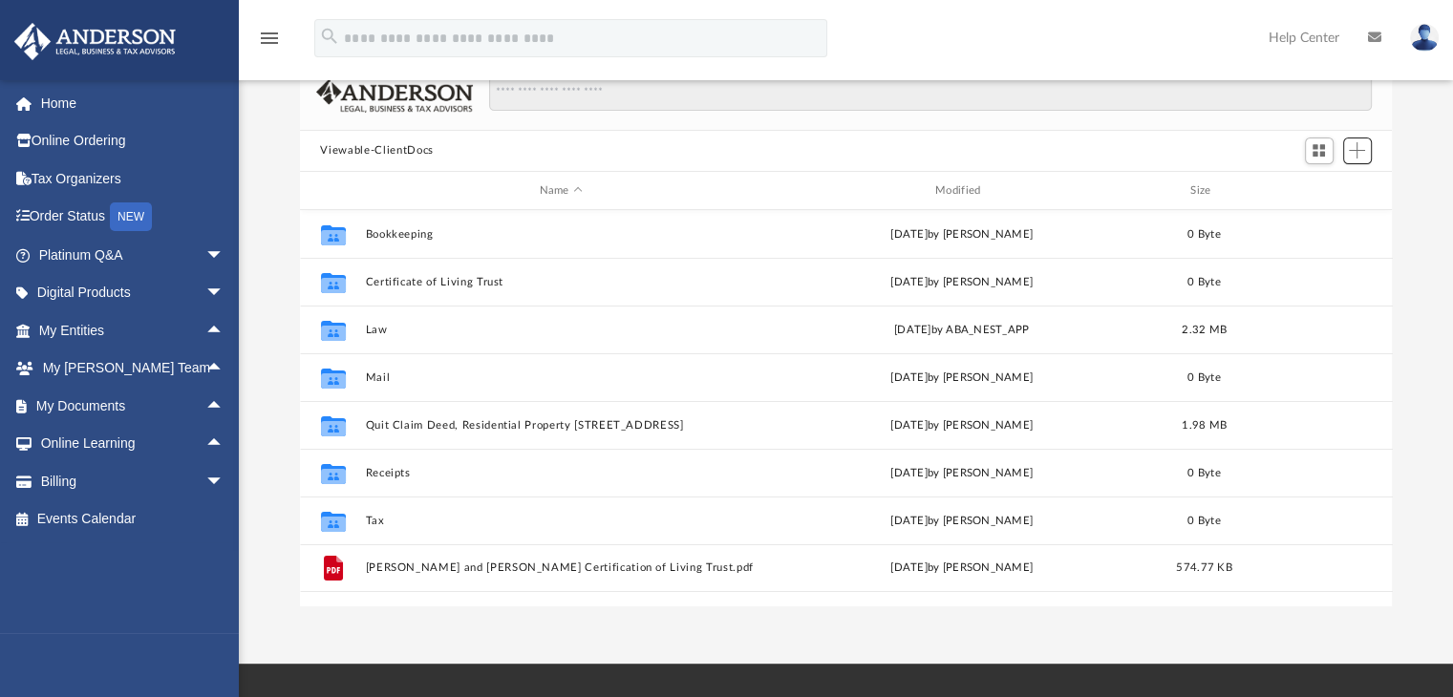
scroll to position [126, 0]
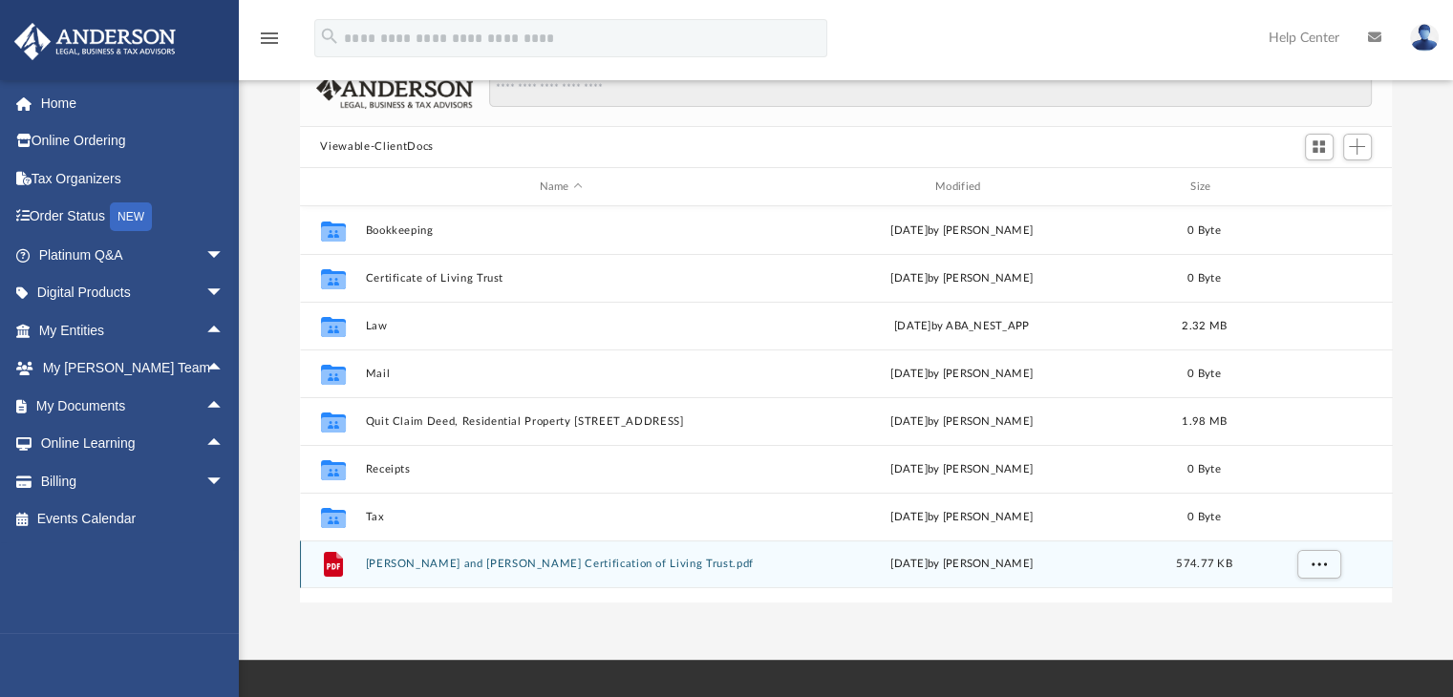
click at [325, 567] on icon "grid" at bounding box center [332, 564] width 19 height 25
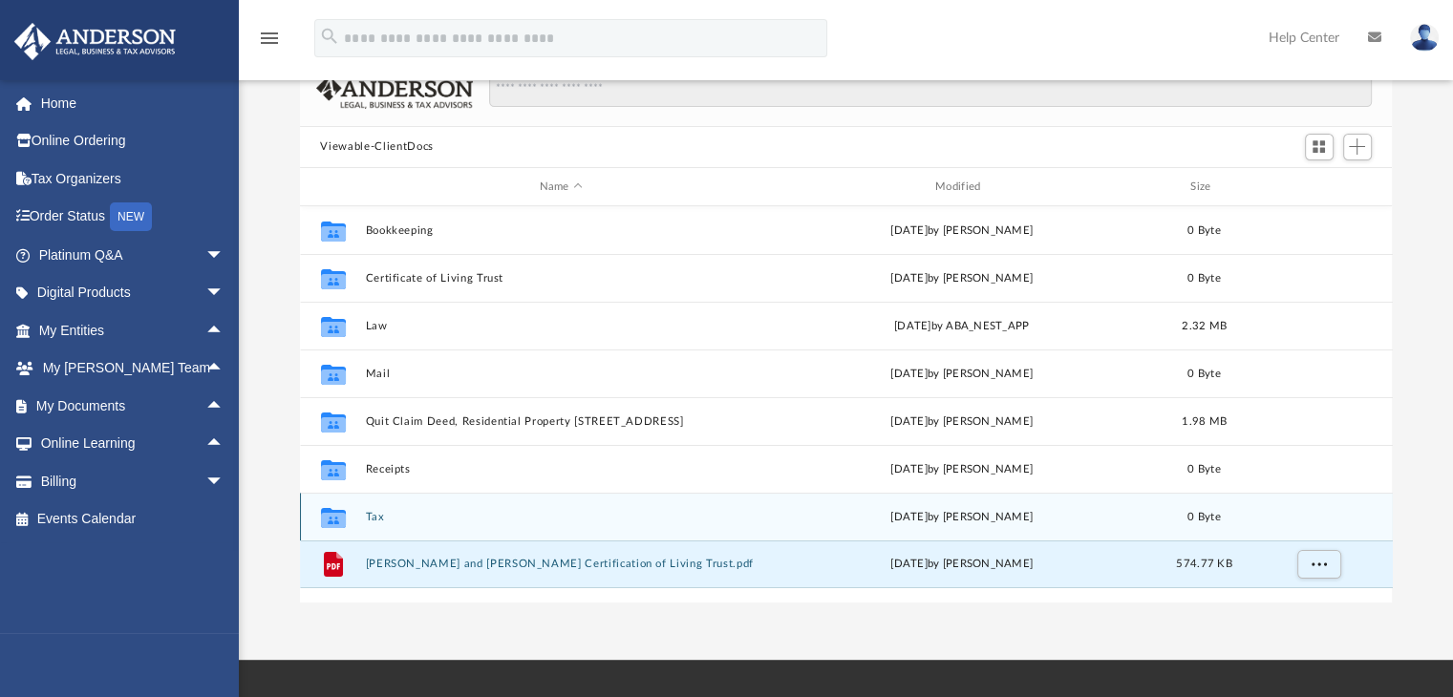
drag, startPoint x: 348, startPoint y: 509, endPoint x: 352, endPoint y: 494, distance: 15.8
click at [352, 498] on div "Collaborated Folder Tax [DATE] by [PERSON_NAME] 0 Byte" at bounding box center [846, 517] width 1093 height 48
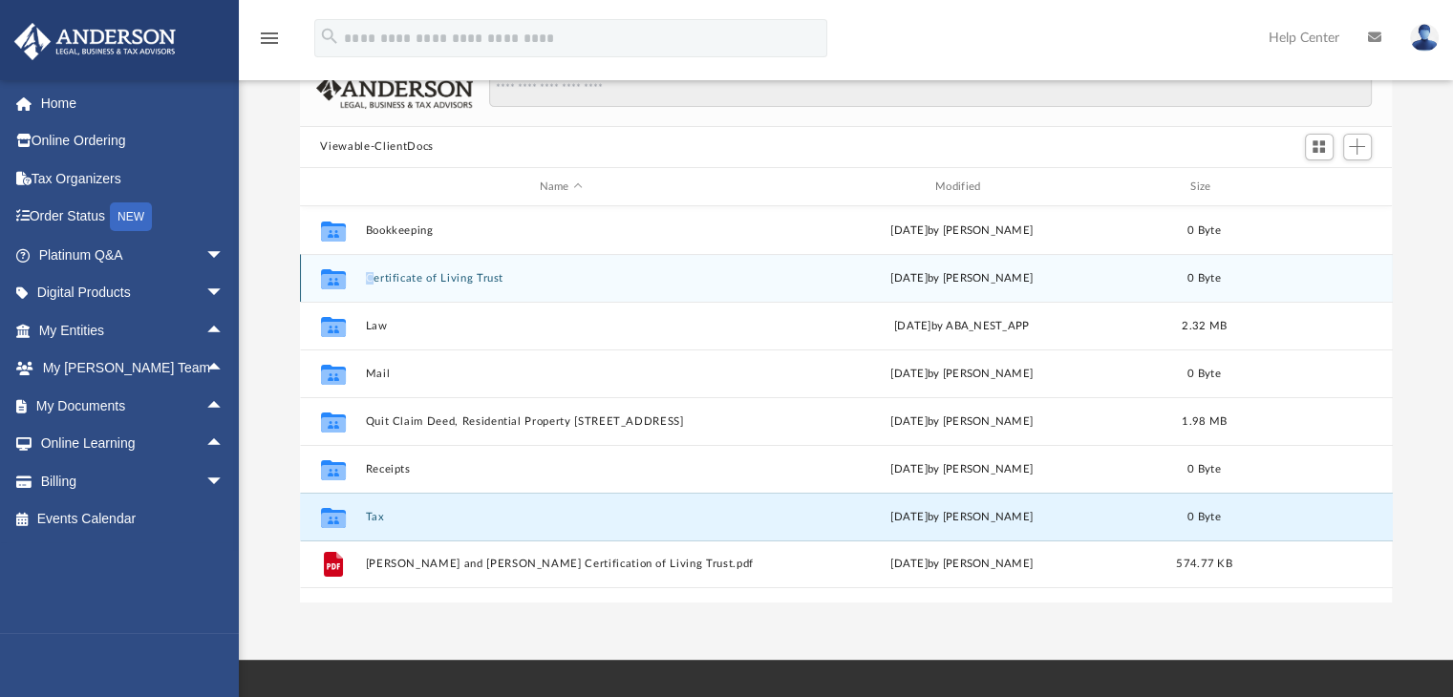
drag, startPoint x: 363, startPoint y: 284, endPoint x: 318, endPoint y: 272, distance: 46.3
click at [318, 272] on div "Collaborated Folder Certificate of Living Trust today by RJ Rajaonarivelo 0 Byte" at bounding box center [846, 278] width 1093 height 48
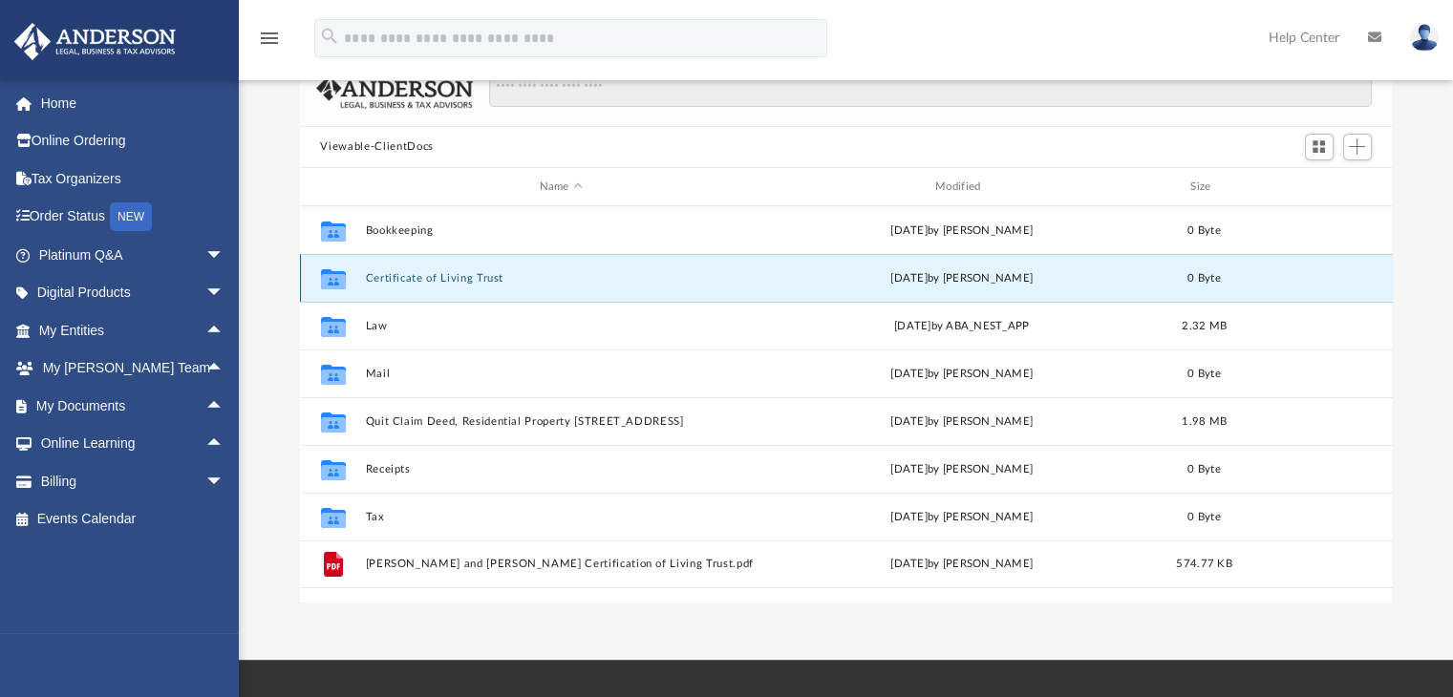
click at [332, 276] on icon "grid" at bounding box center [332, 281] width 25 height 15
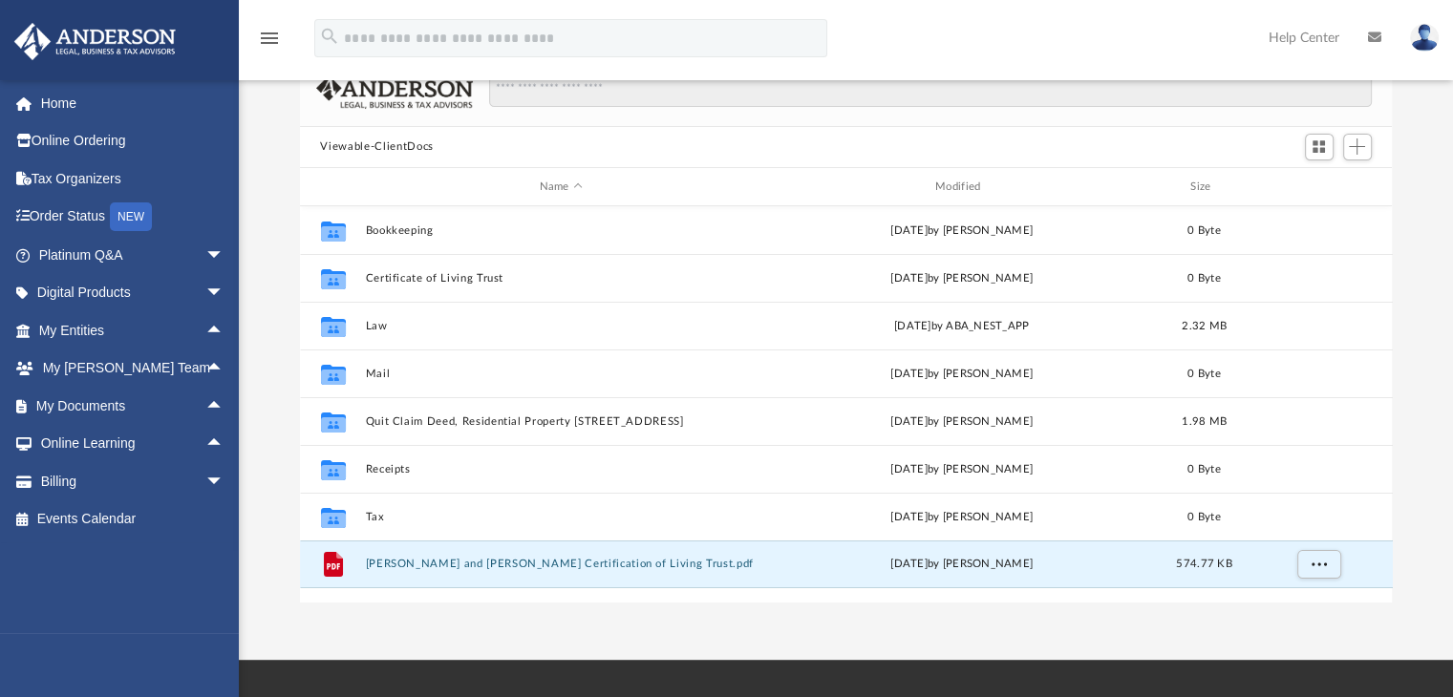
drag, startPoint x: 1326, startPoint y: 568, endPoint x: 1136, endPoint y: 630, distance: 199.7
click at [1136, 630] on div "App [EMAIL_ADDRESS][DOMAIN_NAME] Sign Out [EMAIL_ADDRESS][DOMAIN_NAME] Home Onl…" at bounding box center [726, 267] width 1453 height 786
click at [1154, 630] on div "App [EMAIL_ADDRESS][DOMAIN_NAME] Sign Out [EMAIL_ADDRESS][DOMAIN_NAME] Home Onl…" at bounding box center [726, 267] width 1453 height 786
click at [329, 570] on icon "grid" at bounding box center [332, 564] width 19 height 25
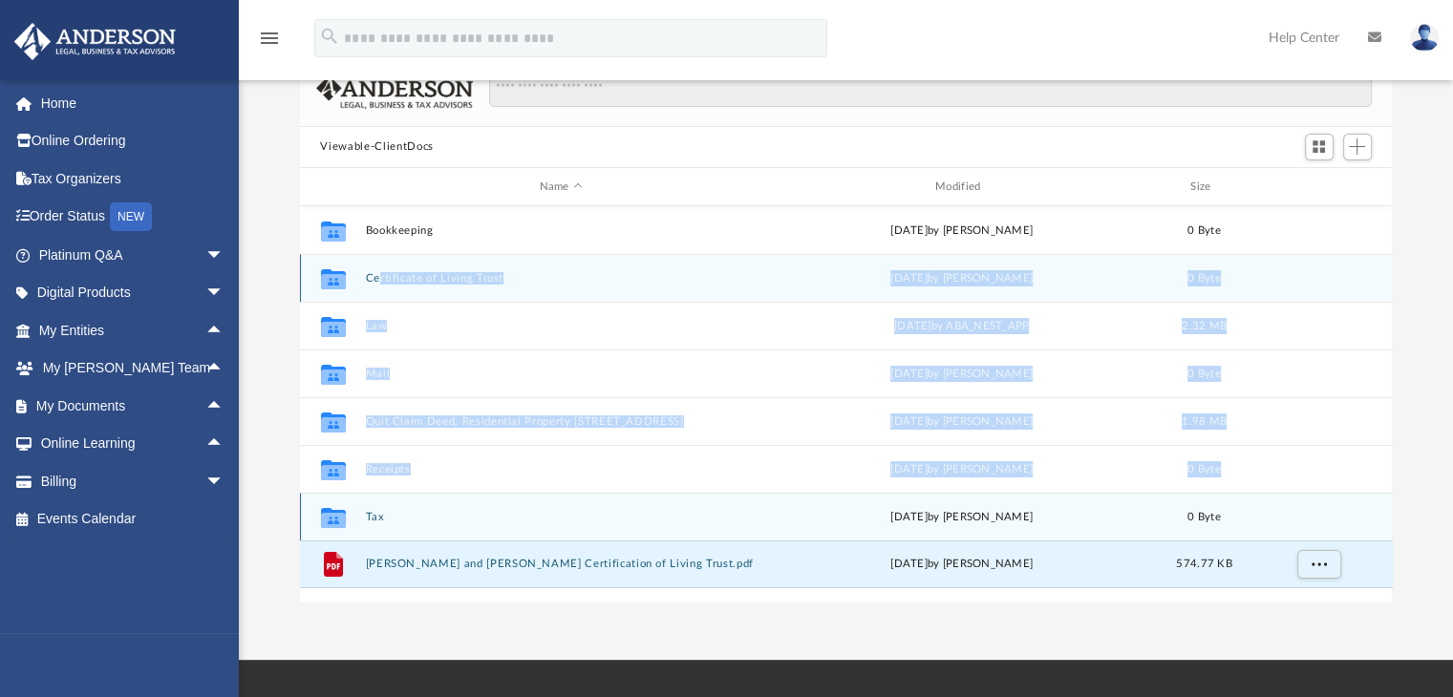
drag, startPoint x: 313, startPoint y: 486, endPoint x: 376, endPoint y: 286, distance: 210.3
click at [376, 286] on div "Collaborated Folder Bookkeeping Thu Jul 3 2025 by Charles Rogler 0 Byte Collabo…" at bounding box center [846, 397] width 1093 height 382
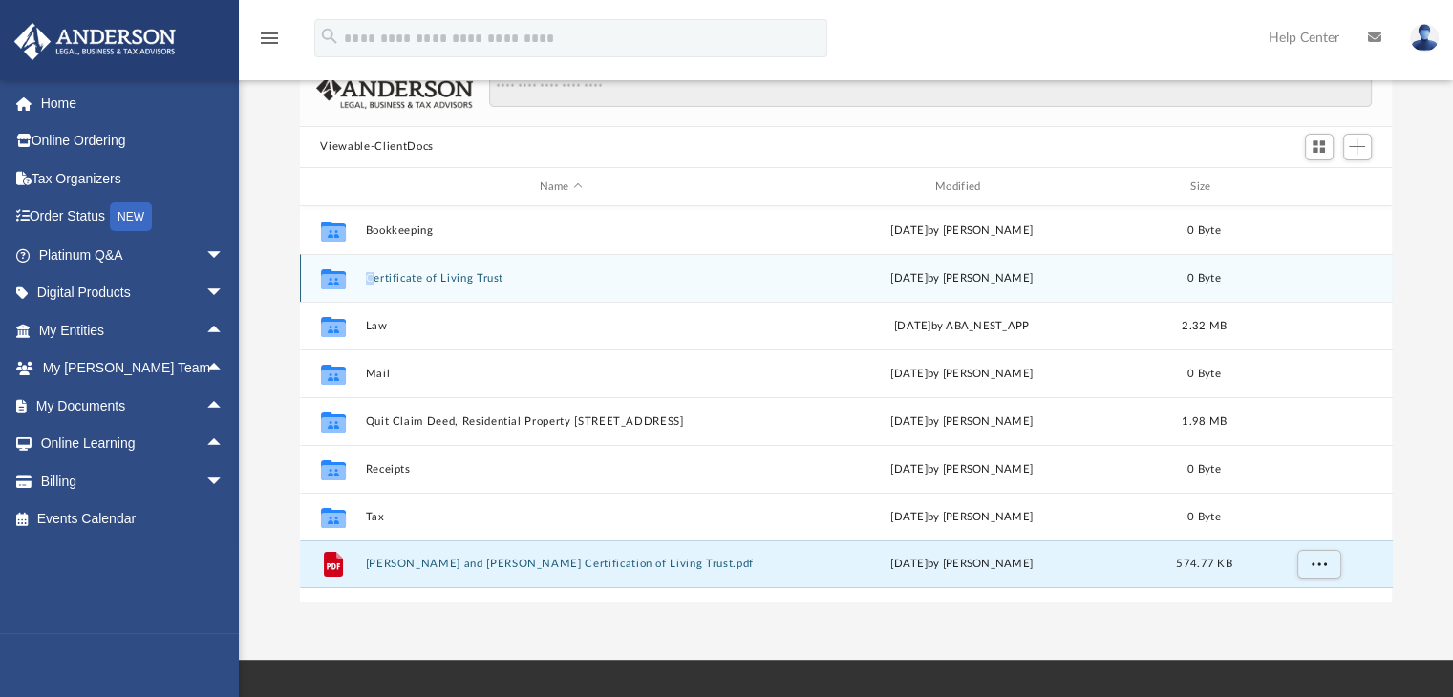
click at [336, 275] on div "Collaborated Folder Certificate of Living Trust today by RJ Rajaonarivelo 0 Byte" at bounding box center [846, 278] width 1093 height 48
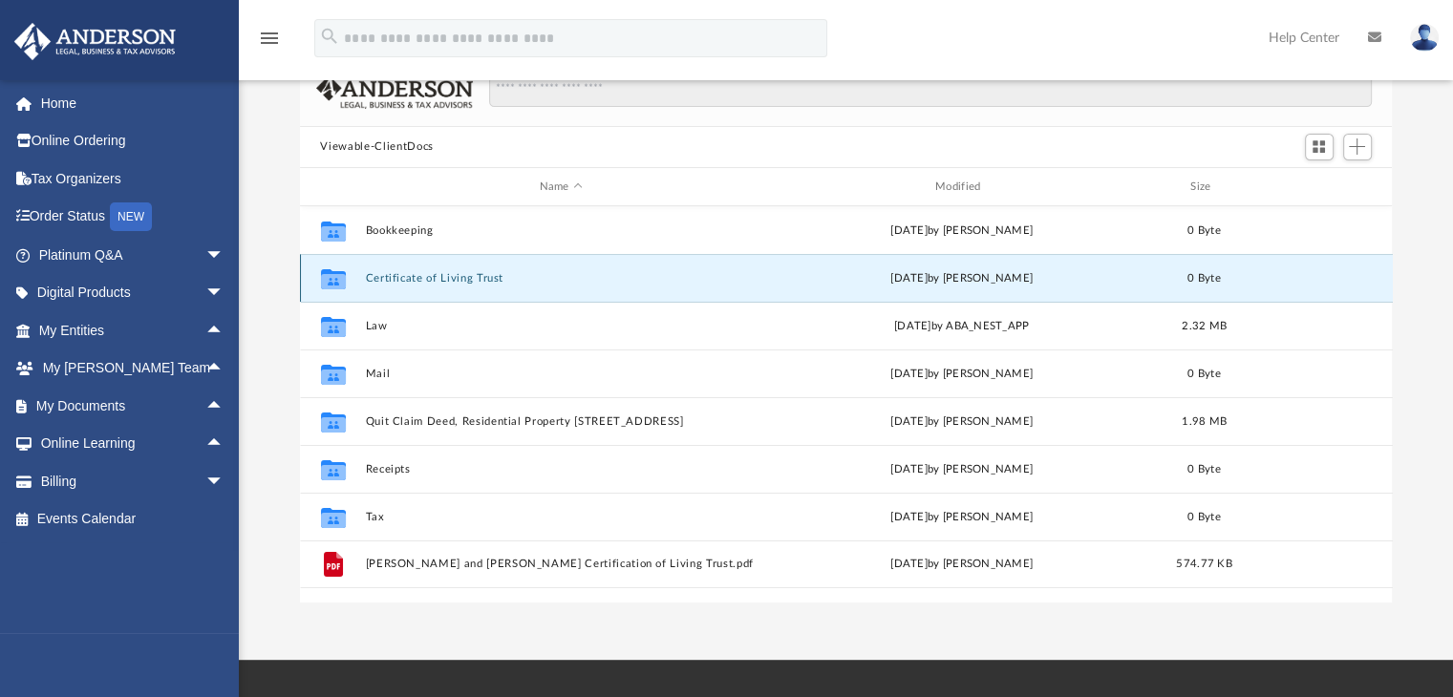
click at [336, 275] on icon "grid" at bounding box center [332, 281] width 25 height 15
click at [375, 639] on div "App [EMAIL_ADDRESS][DOMAIN_NAME] Sign Out [EMAIL_ADDRESS][DOMAIN_NAME] Home Onl…" at bounding box center [726, 267] width 1453 height 786
click at [340, 276] on icon "grid" at bounding box center [332, 281] width 25 height 15
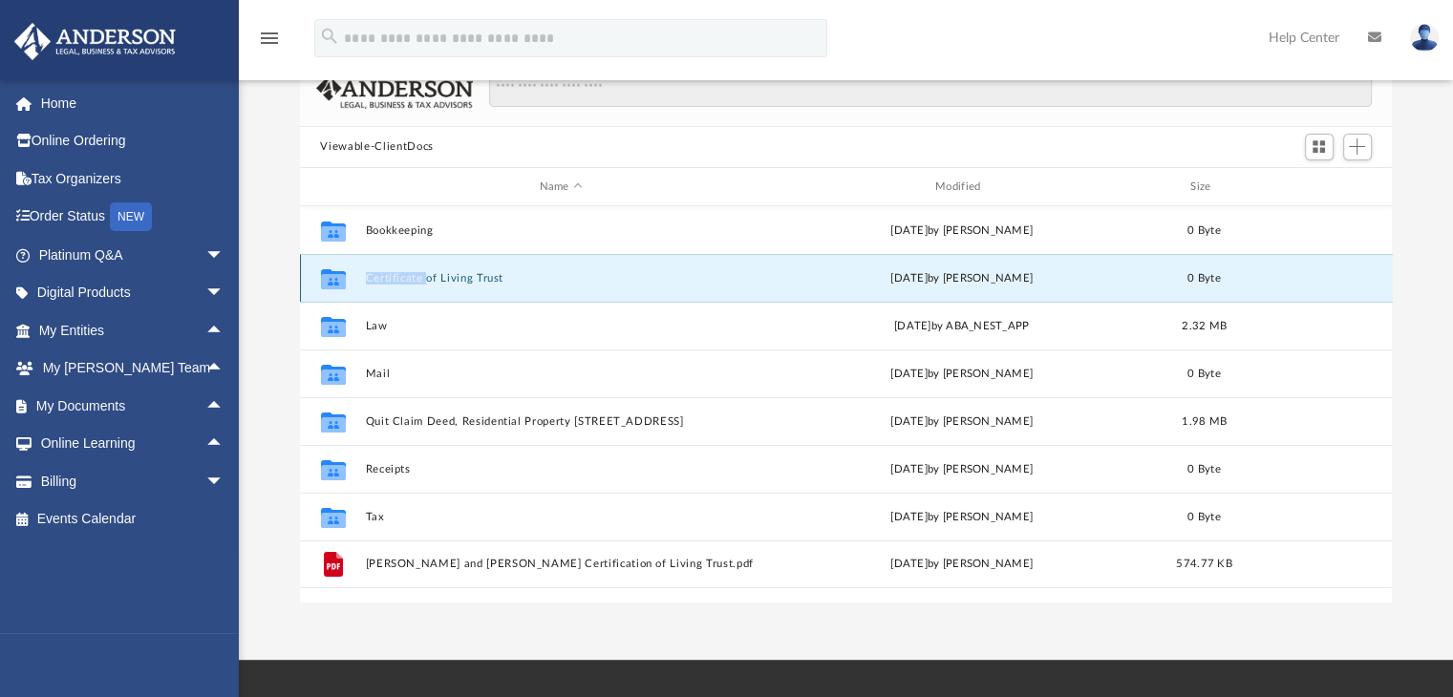
click at [340, 276] on icon "grid" at bounding box center [332, 281] width 25 height 15
click at [482, 280] on button "Certificate of Living Trust" at bounding box center [561, 278] width 392 height 12
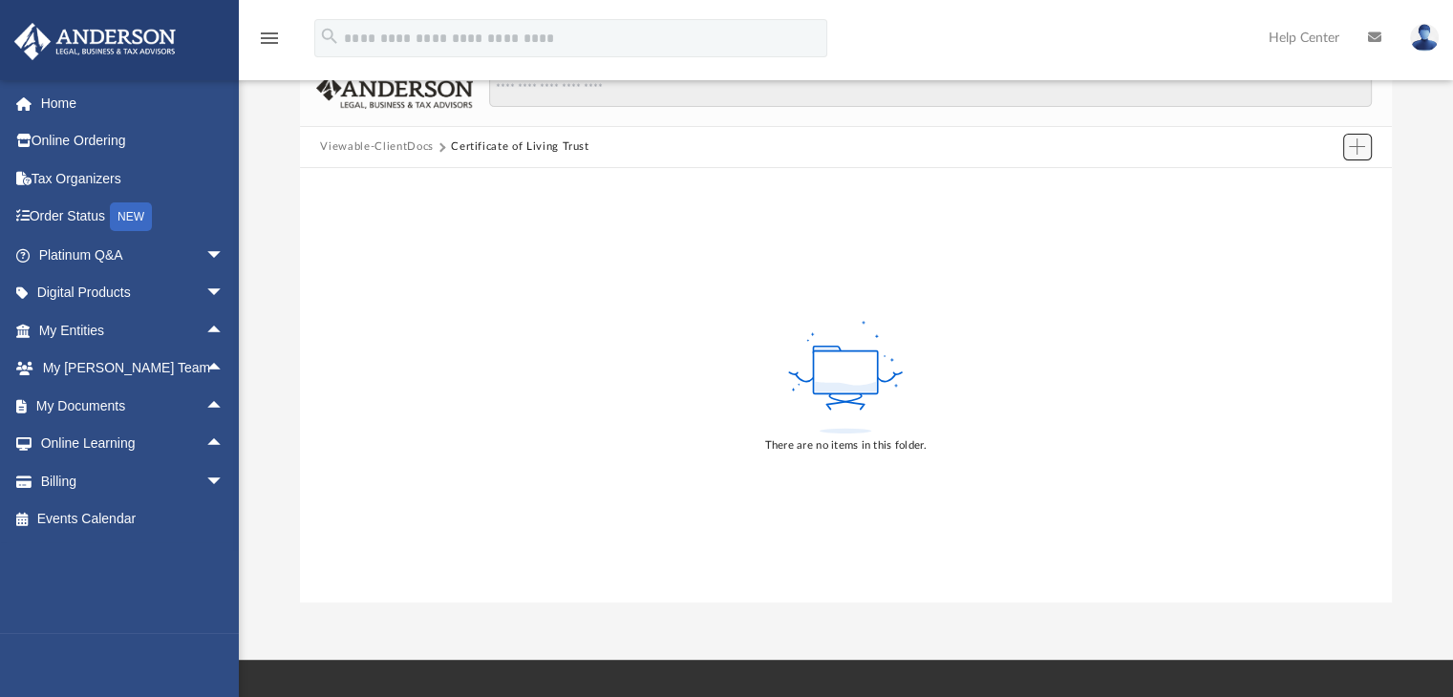
click at [1364, 152] on span "Add" at bounding box center [1357, 147] width 16 height 16
click at [1392, 173] on div "Difficulty viewing your box folder? You can also access your account directly o…" at bounding box center [846, 297] width 1214 height 610
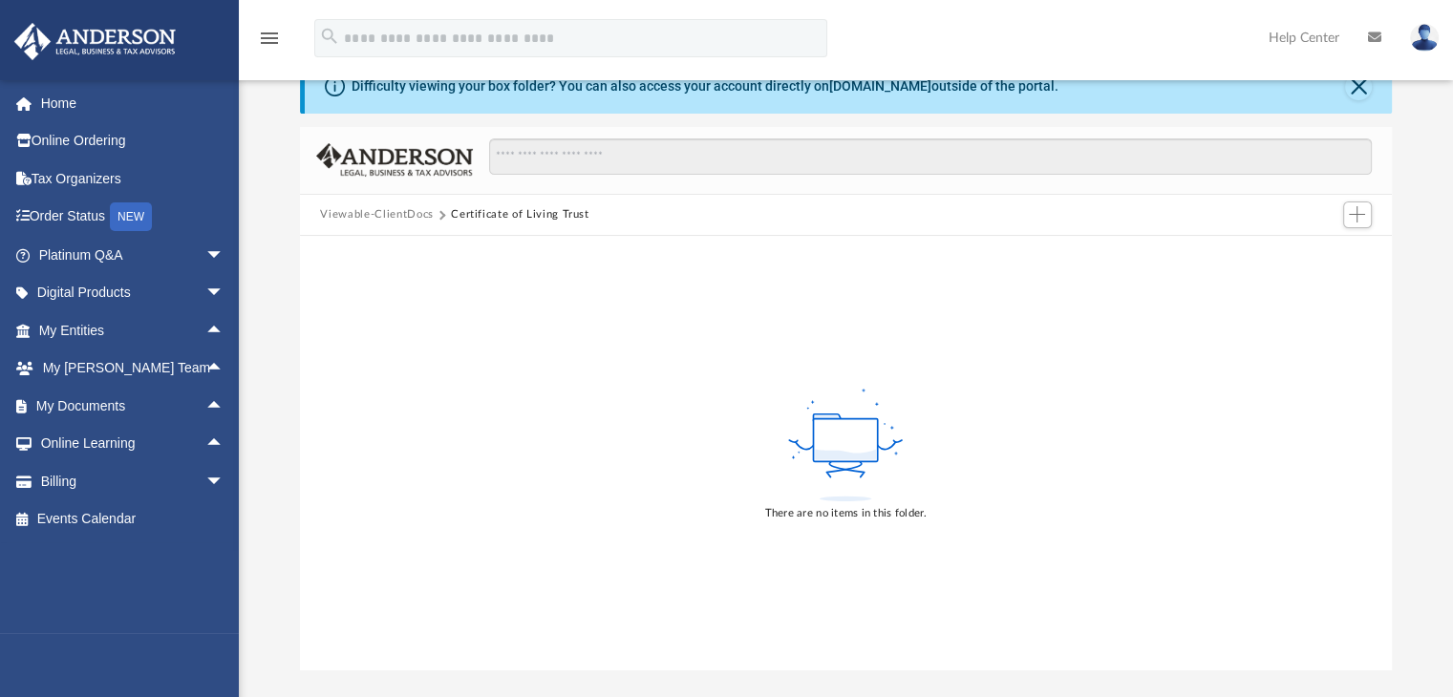
scroll to position [0, 0]
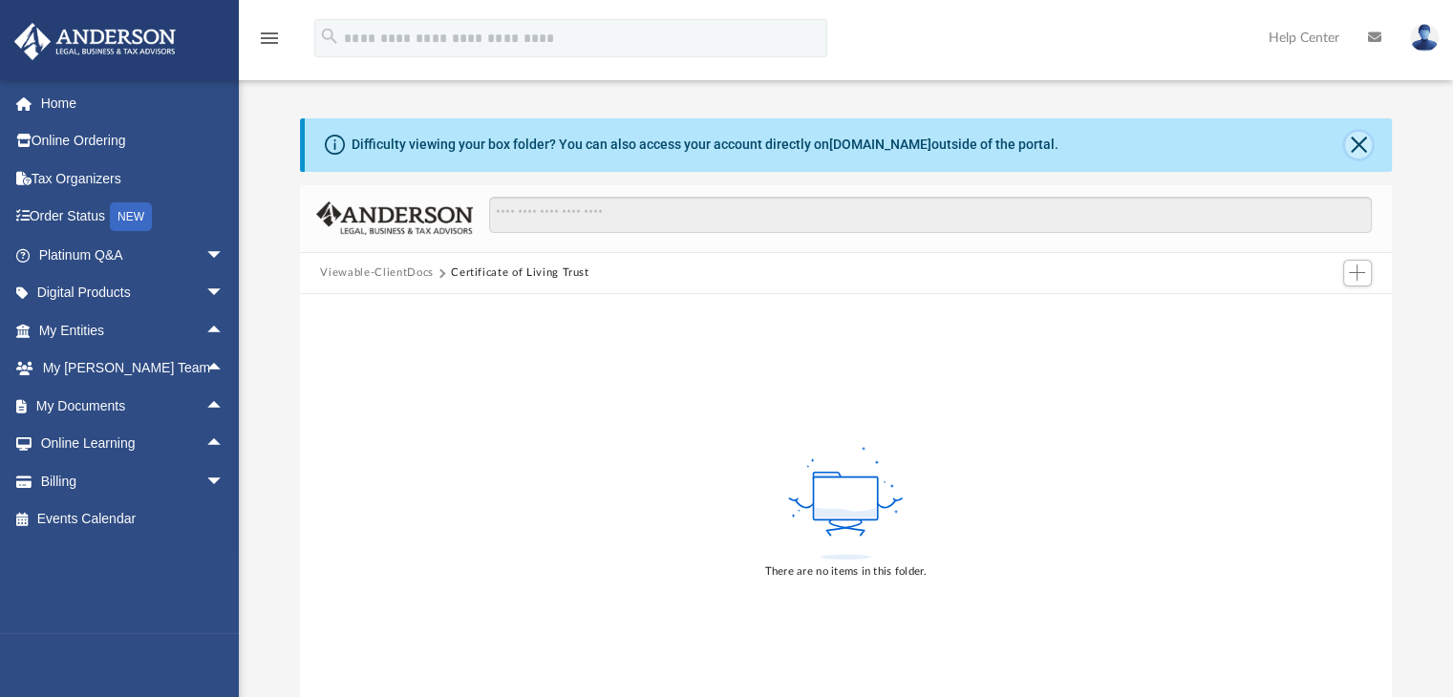
click at [1357, 150] on button "Close" at bounding box center [1358, 145] width 27 height 27
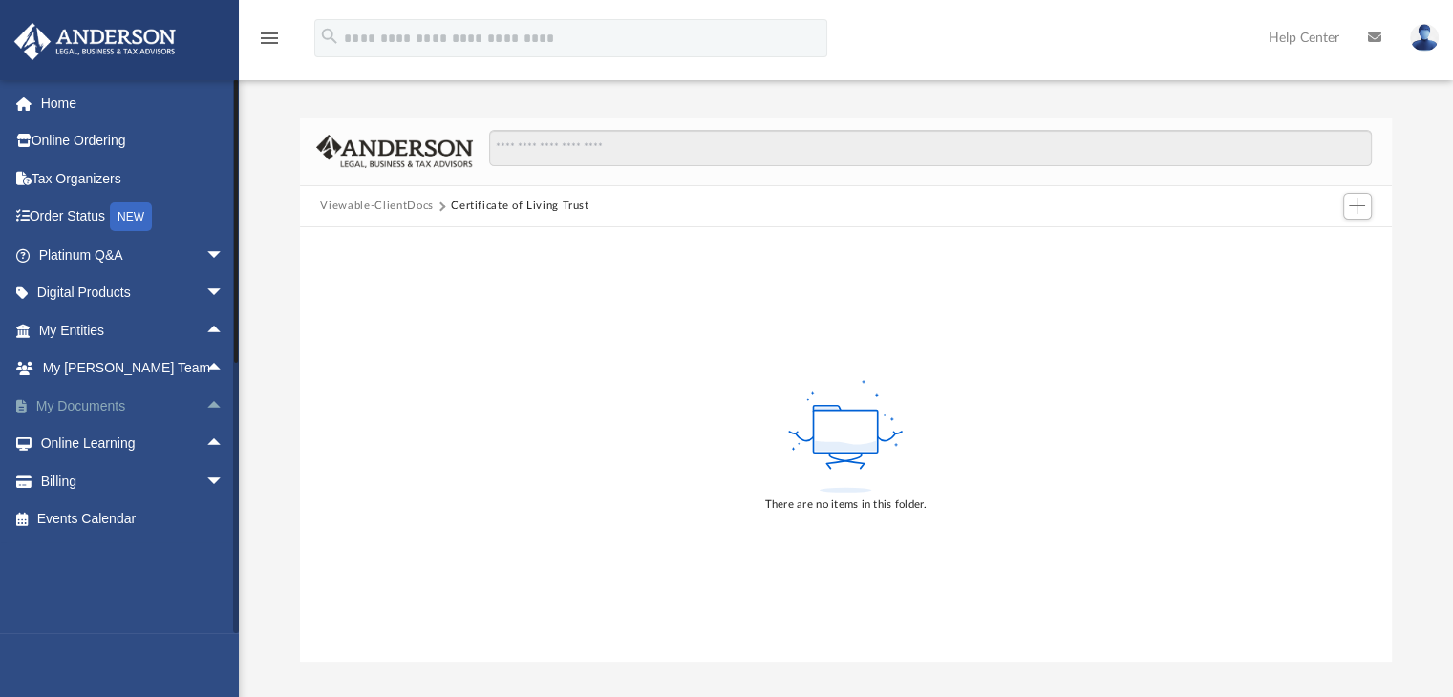
click at [205, 399] on span "arrow_drop_up" at bounding box center [224, 406] width 38 height 39
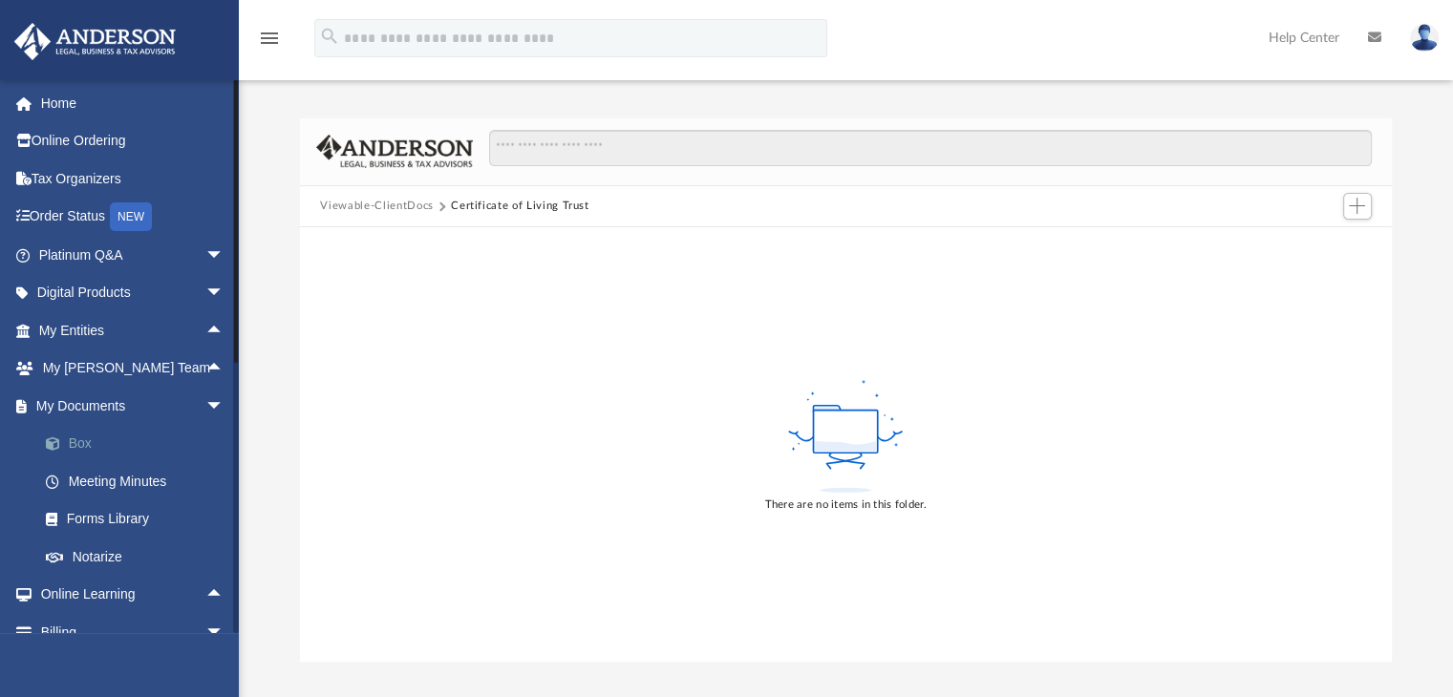
click at [80, 448] on link "Box" at bounding box center [140, 444] width 226 height 38
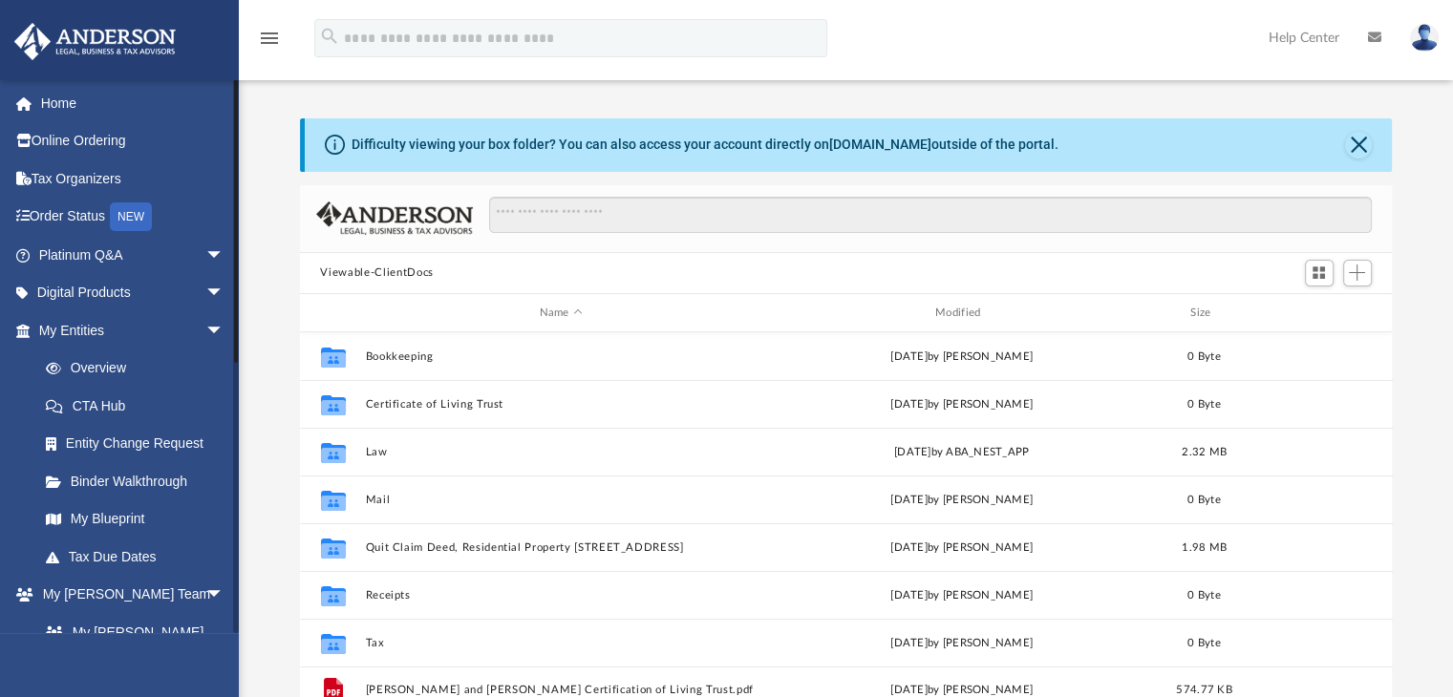
drag, startPoint x: 236, startPoint y: 225, endPoint x: 236, endPoint y: 267, distance: 41.1
click at [236, 230] on div at bounding box center [236, 221] width 4 height 284
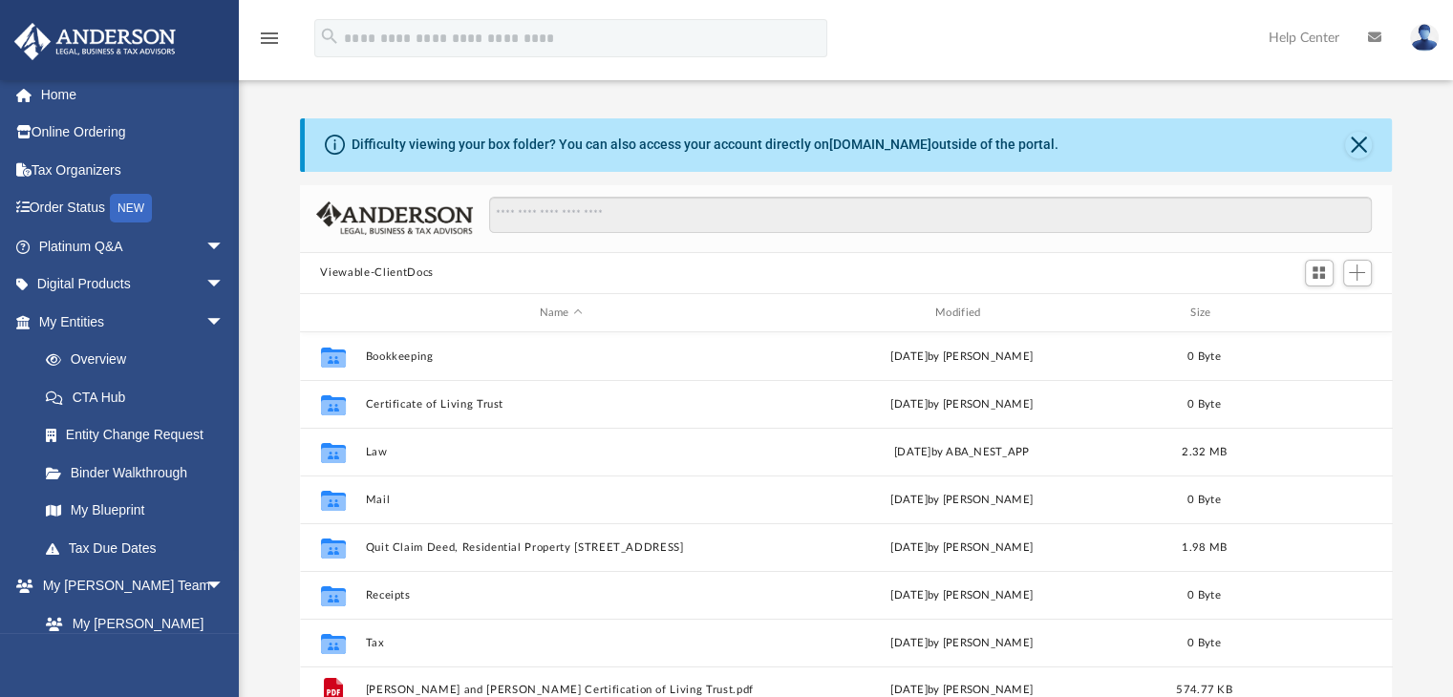
click at [241, 348] on div "Difficulty viewing your box folder? You can also access your account directly o…" at bounding box center [846, 423] width 1214 height 610
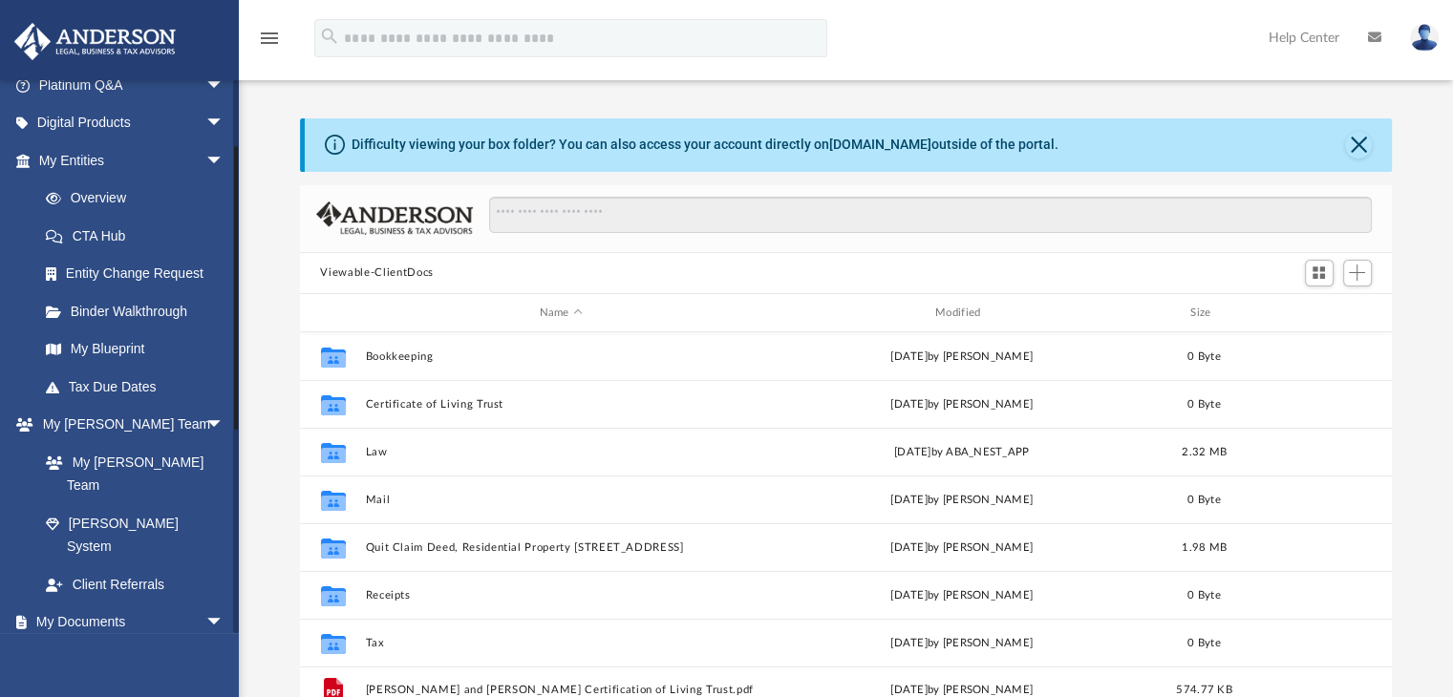
drag, startPoint x: 235, startPoint y: 359, endPoint x: 244, endPoint y: 446, distance: 87.4
click at [244, 446] on div "App rrajaonarivelo@gmail.com Sign Out rrajaonarivelo@gmail.com Home Online Orde…" at bounding box center [726, 393] width 1453 height 671
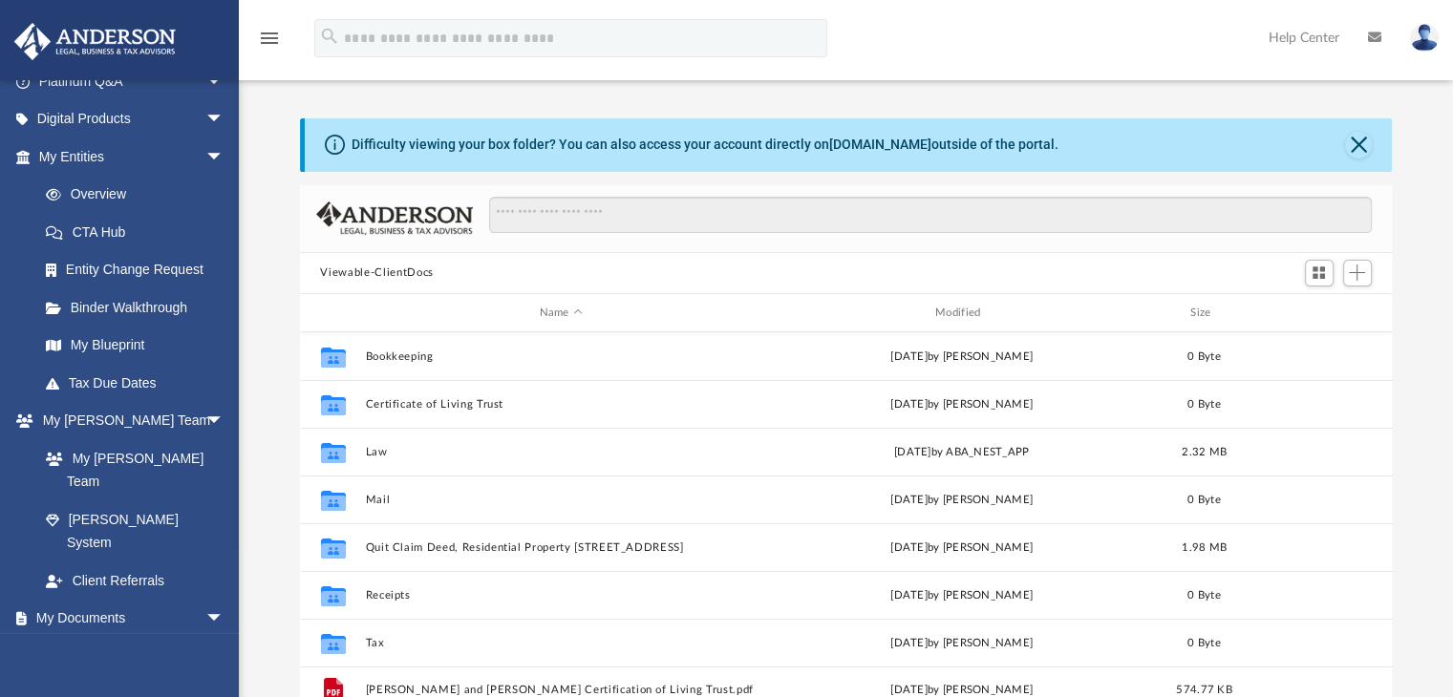
drag, startPoint x: 244, startPoint y: 447, endPoint x: 246, endPoint y: 498, distance: 50.7
click at [246, 498] on div "Difficulty viewing your box folder? You can also access your account directly o…" at bounding box center [846, 423] width 1214 height 610
click at [76, 637] on link "Box" at bounding box center [140, 656] width 226 height 38
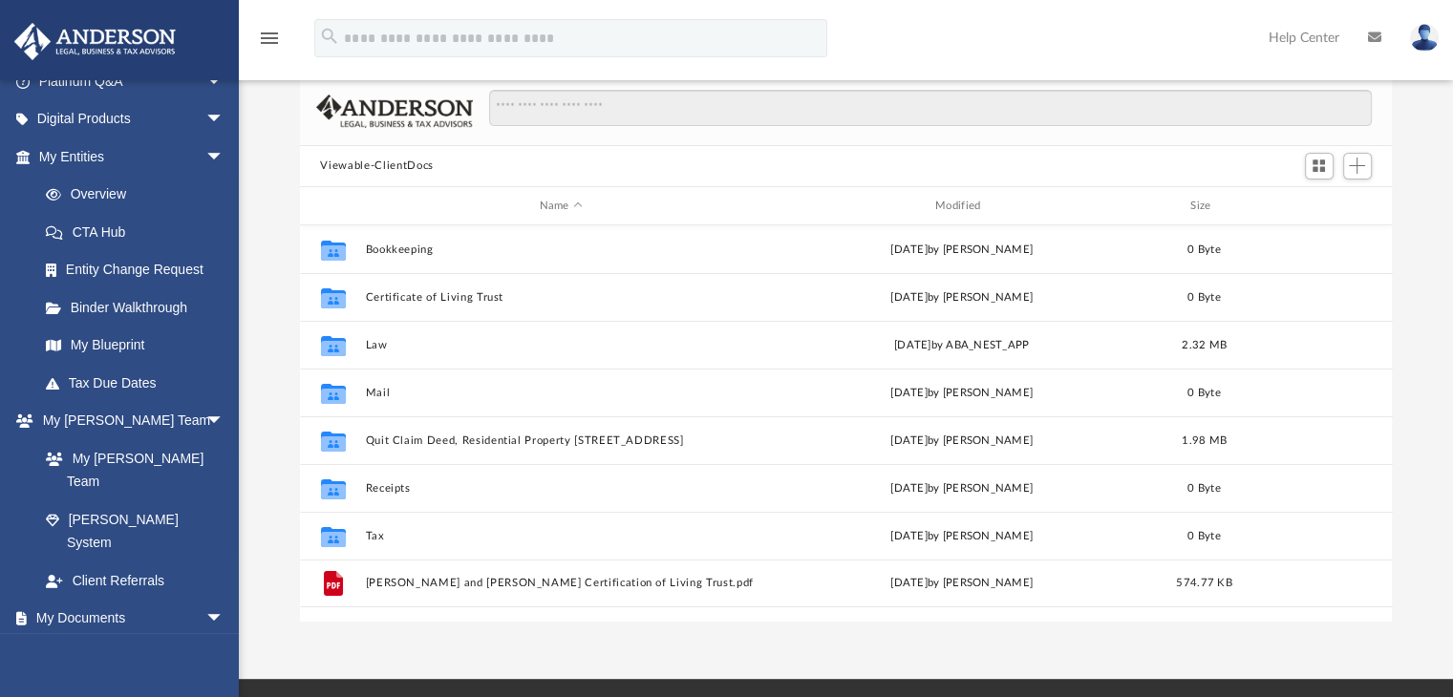
scroll to position [106, 0]
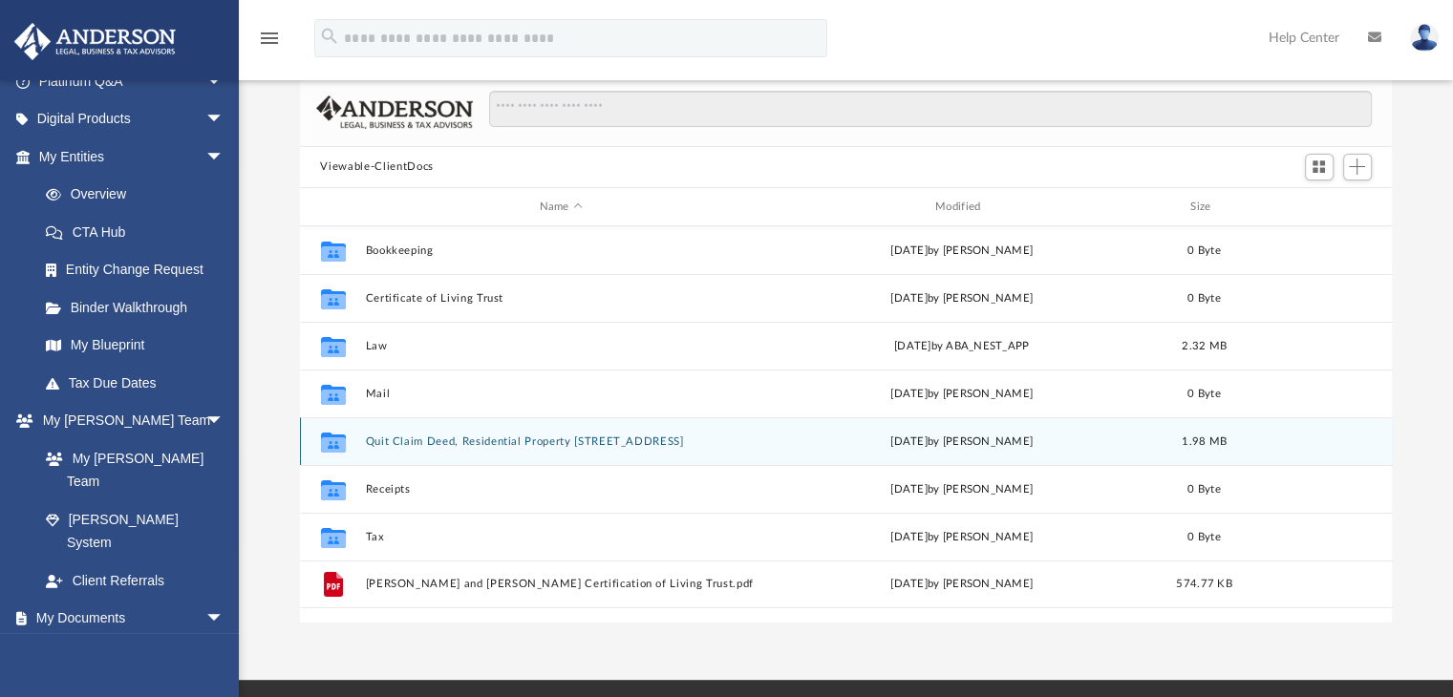
click at [474, 442] on button "Quit Claim Deed, Residential Property [STREET_ADDRESS]" at bounding box center [561, 442] width 392 height 12
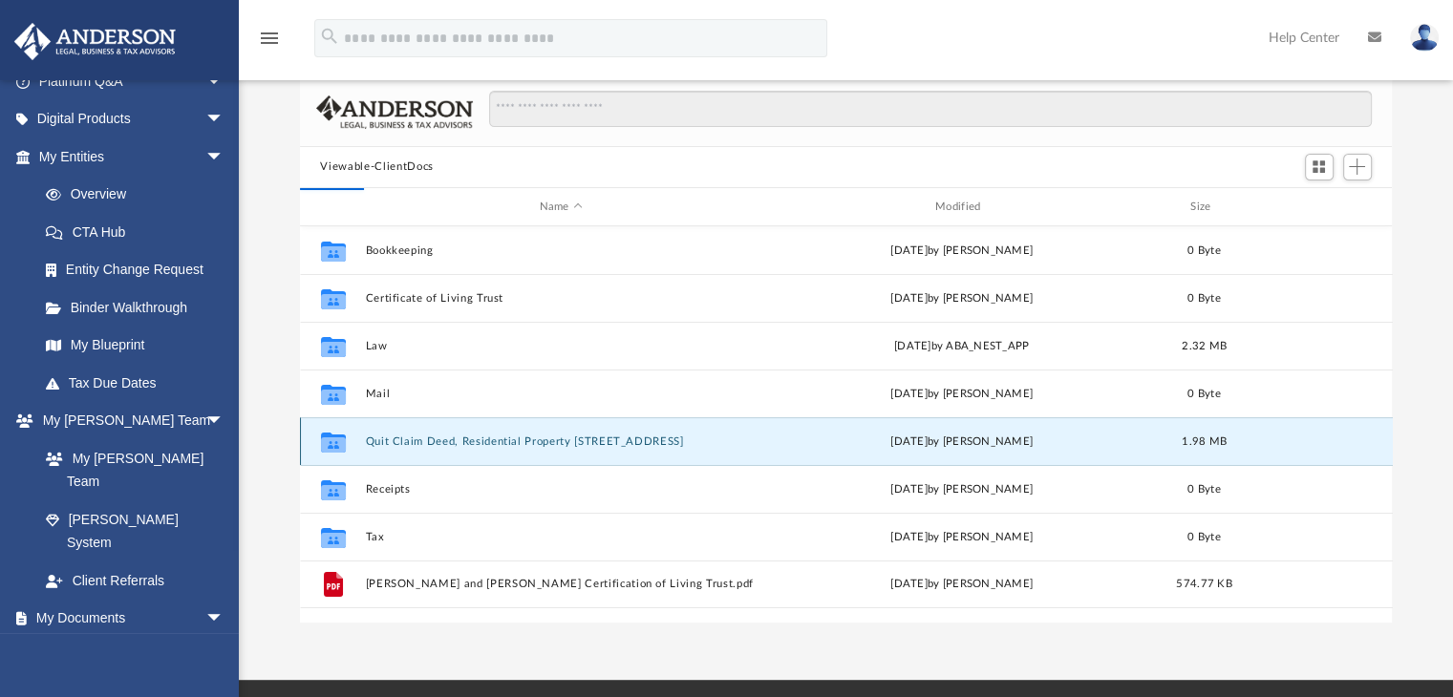
click at [474, 442] on div "Collaborated Folder Bookkeeping Thu Jul 3 2025 by Charles Rogler 0 Byte Collabo…" at bounding box center [846, 423] width 1093 height 395
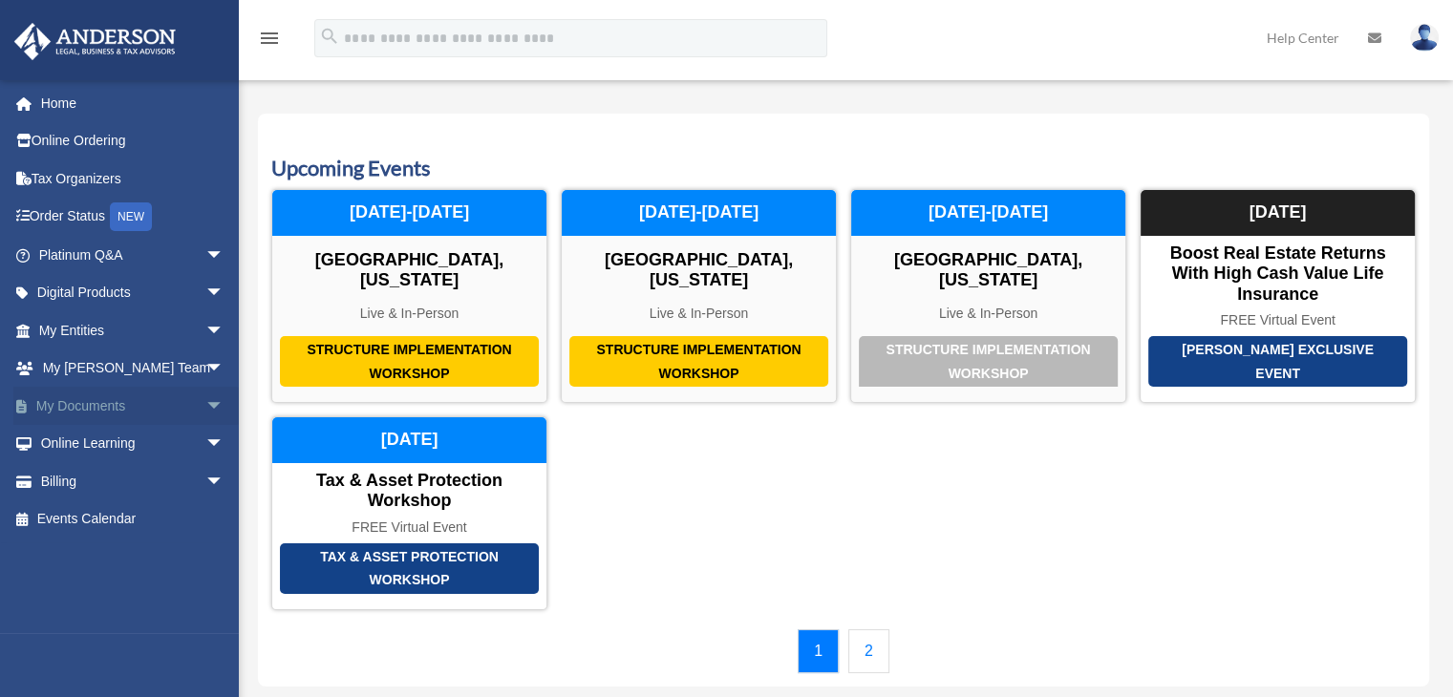
click at [205, 402] on span "arrow_drop_down" at bounding box center [224, 406] width 38 height 39
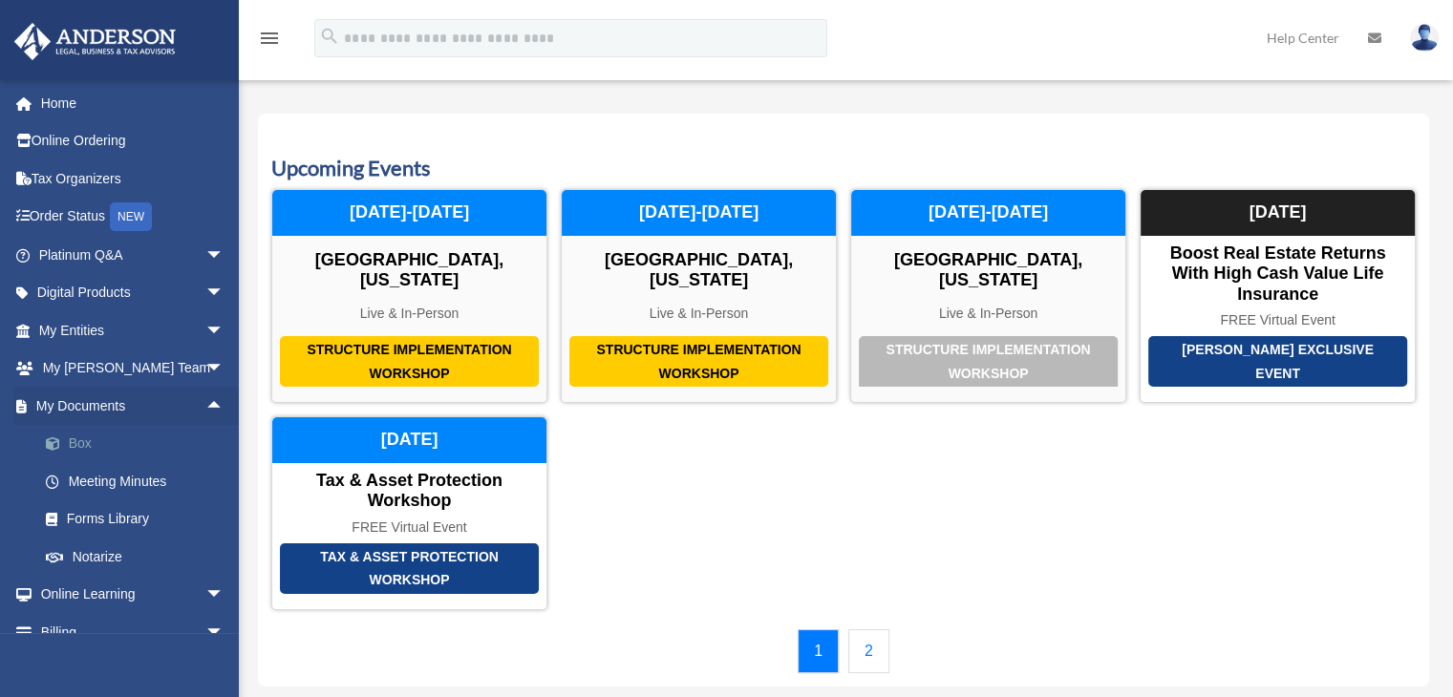
click at [88, 439] on link "Box" at bounding box center [140, 444] width 226 height 38
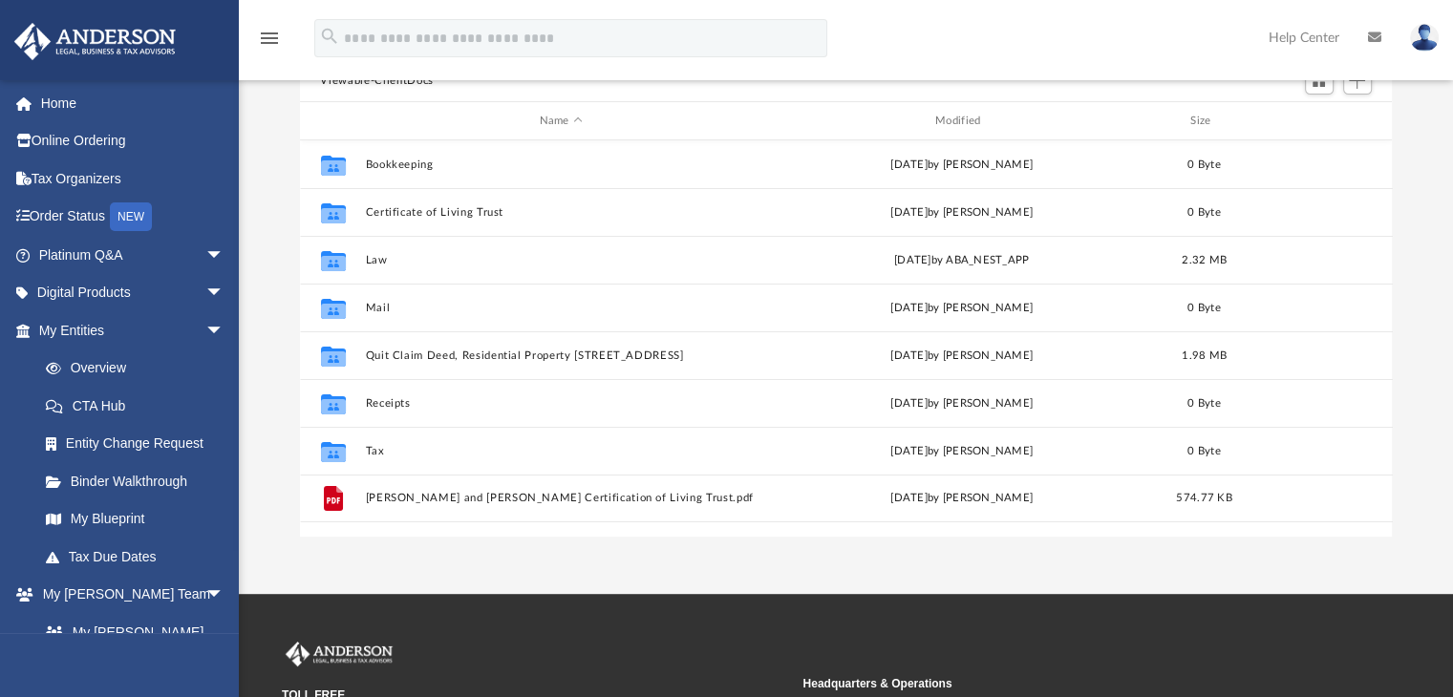
scroll to position [185, 0]
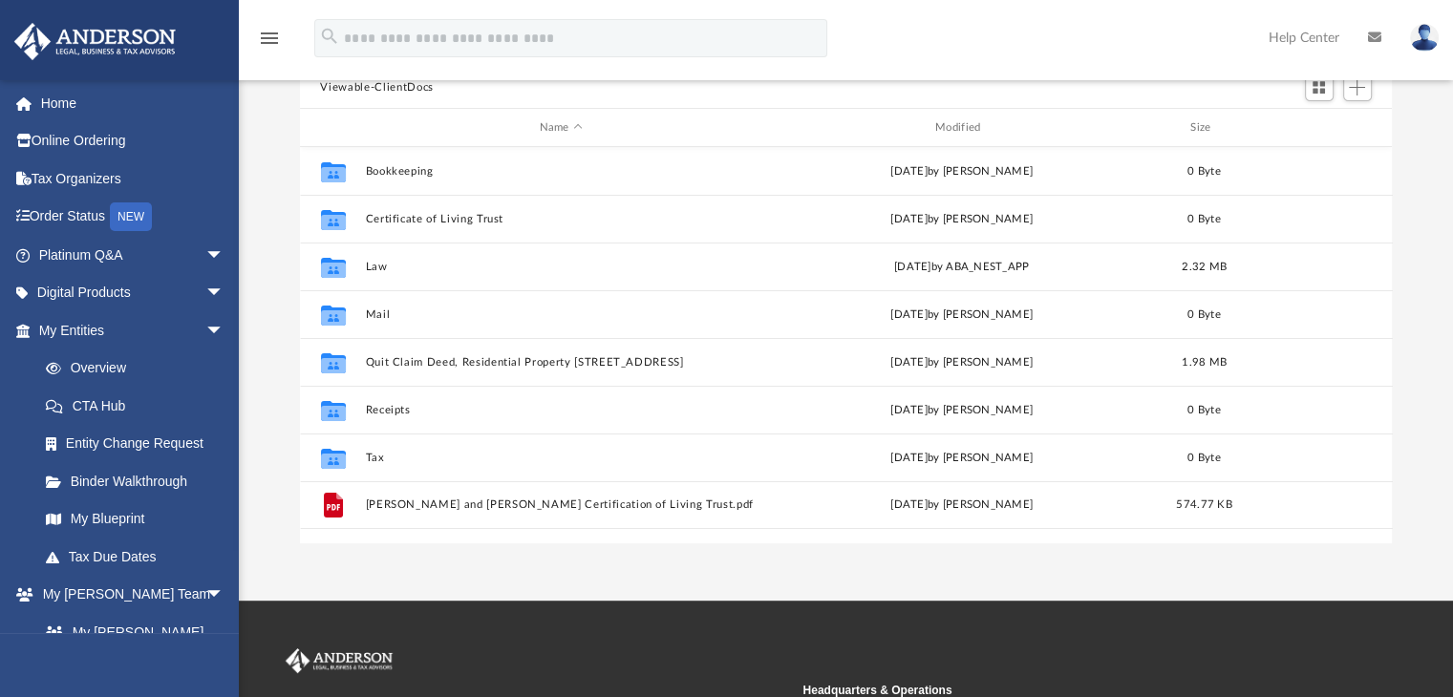
click at [1452, 279] on div "Difficulty viewing your box folder? You can also access your account directly o…" at bounding box center [846, 238] width 1214 height 610
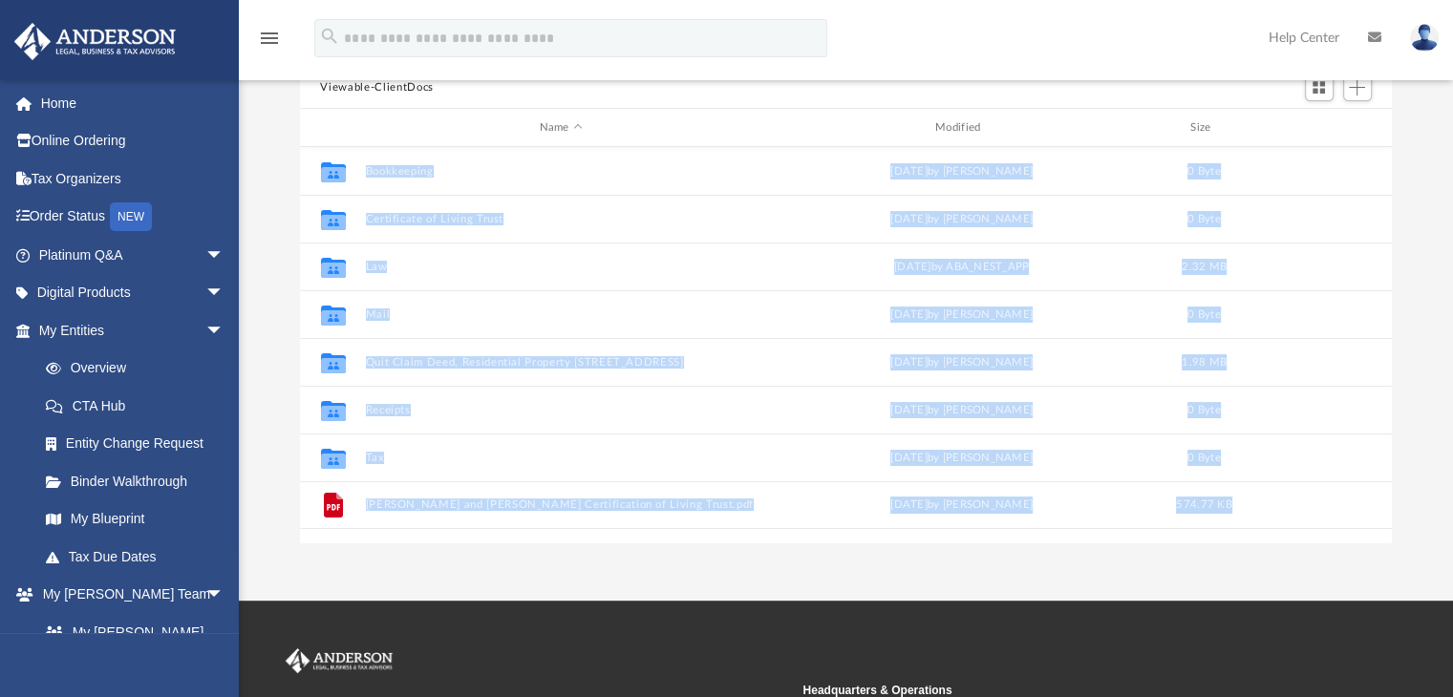
drag, startPoint x: 1452, startPoint y: 279, endPoint x: 1053, endPoint y: 620, distance: 525.1
click at [1053, 620] on div "menu search Site Menu add [EMAIL_ADDRESS][DOMAIN_NAME] My Profile Reset Passwor…" at bounding box center [726, 379] width 1453 height 1128
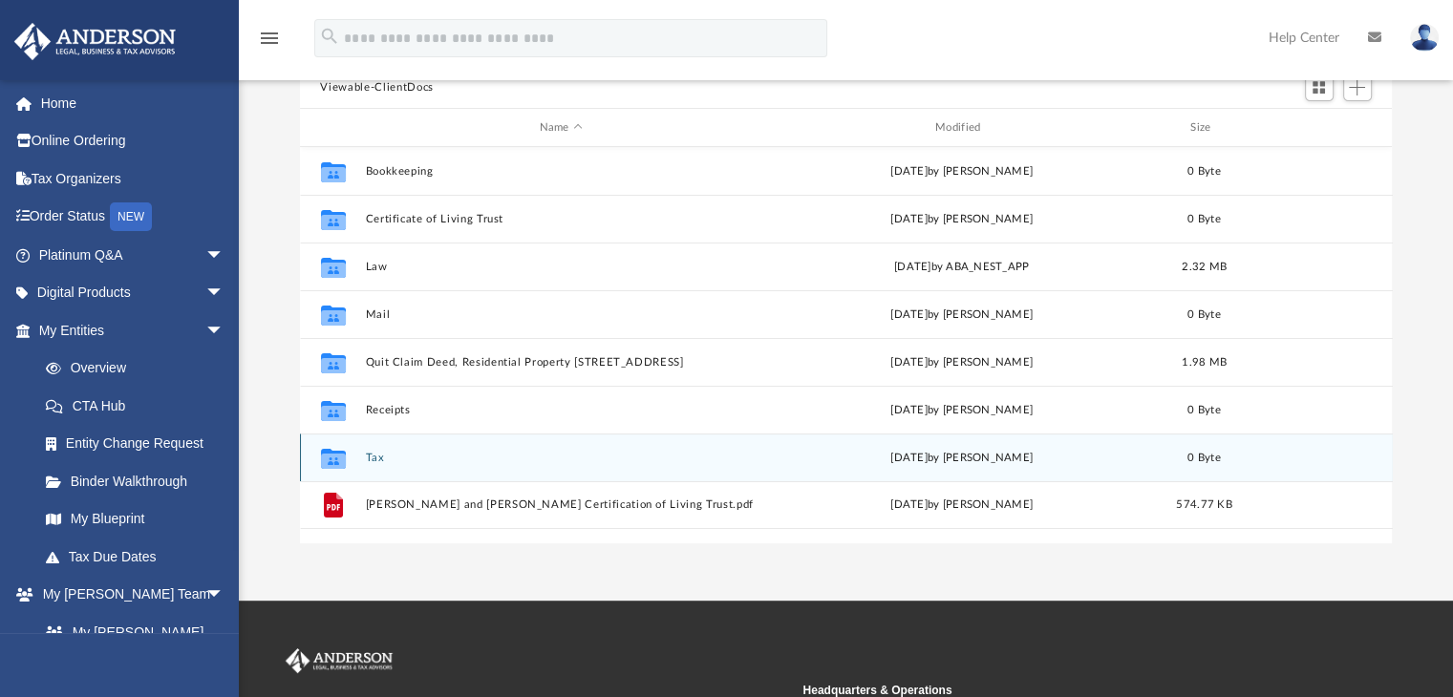
click at [334, 457] on icon "grid" at bounding box center [332, 461] width 25 height 15
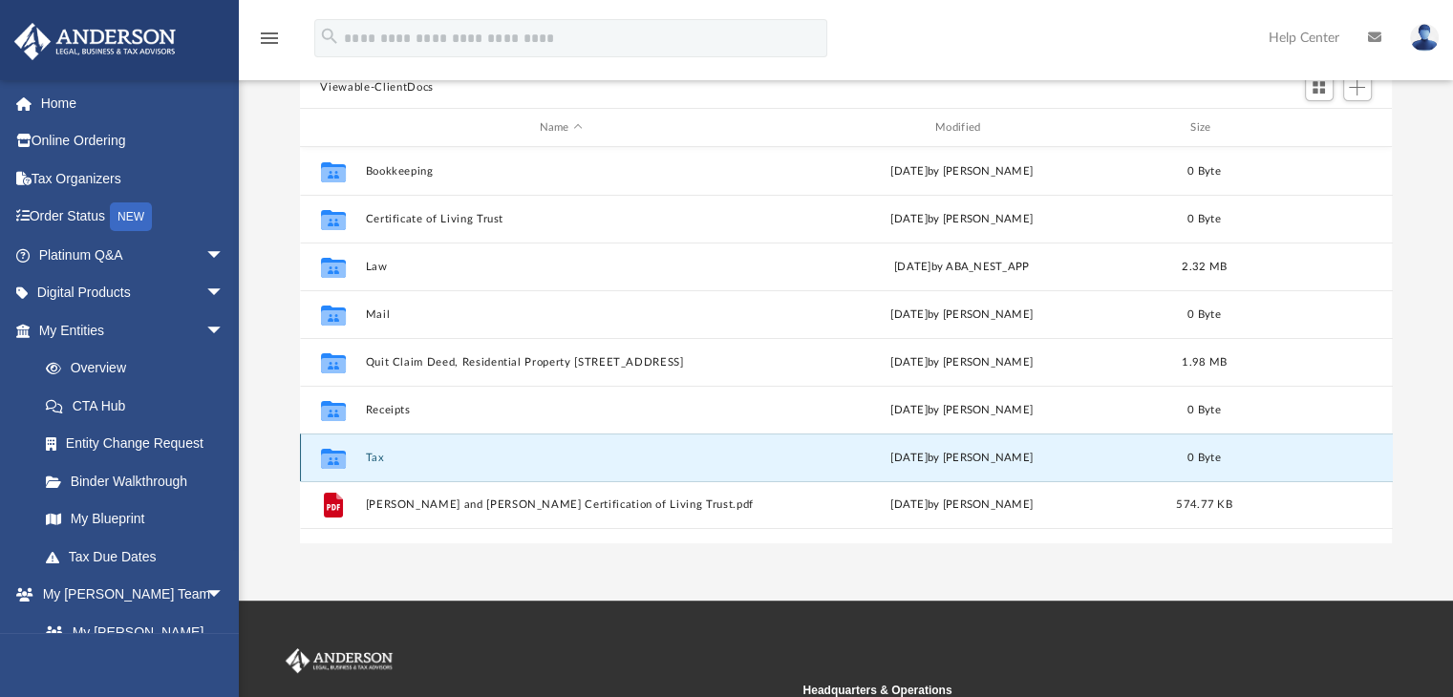
click at [337, 457] on g "grid" at bounding box center [332, 459] width 25 height 20
click at [337, 457] on icon "grid" at bounding box center [332, 461] width 25 height 15
click at [339, 460] on icon "grid" at bounding box center [332, 461] width 25 height 15
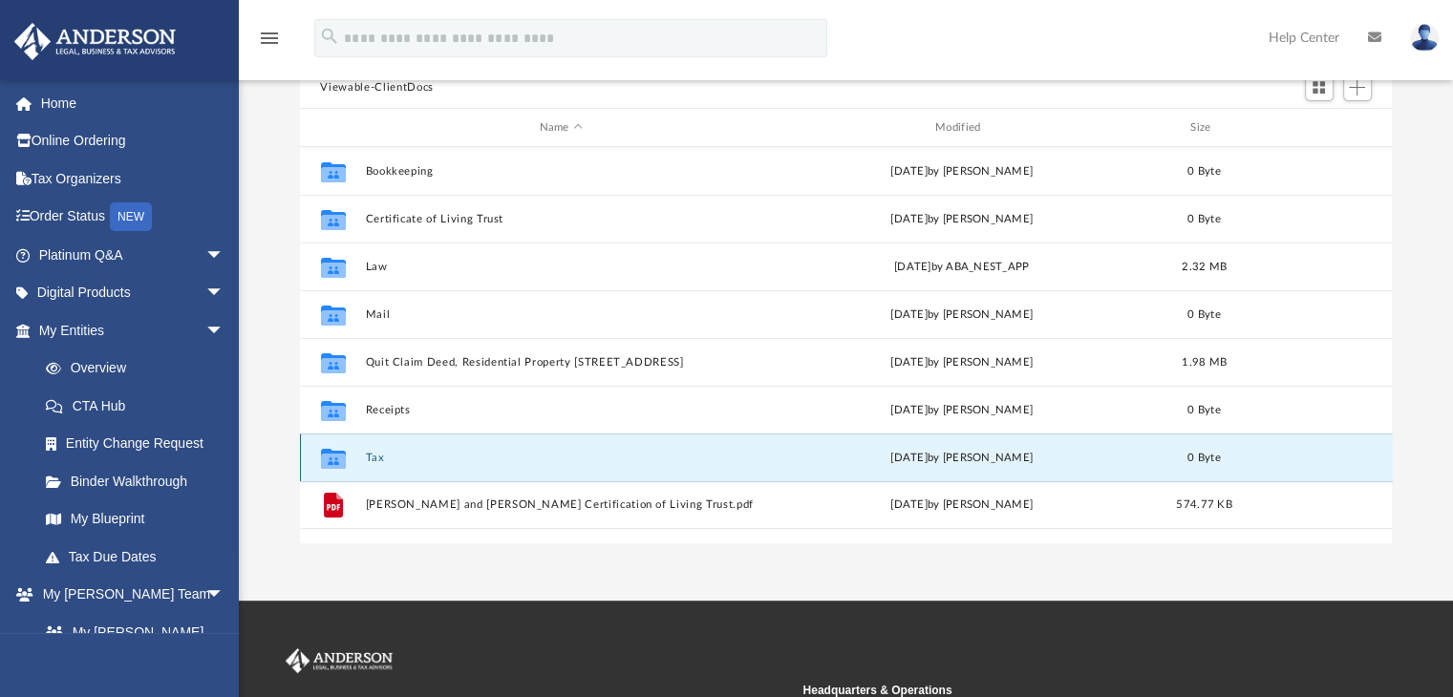
click at [339, 460] on icon "grid" at bounding box center [332, 461] width 25 height 15
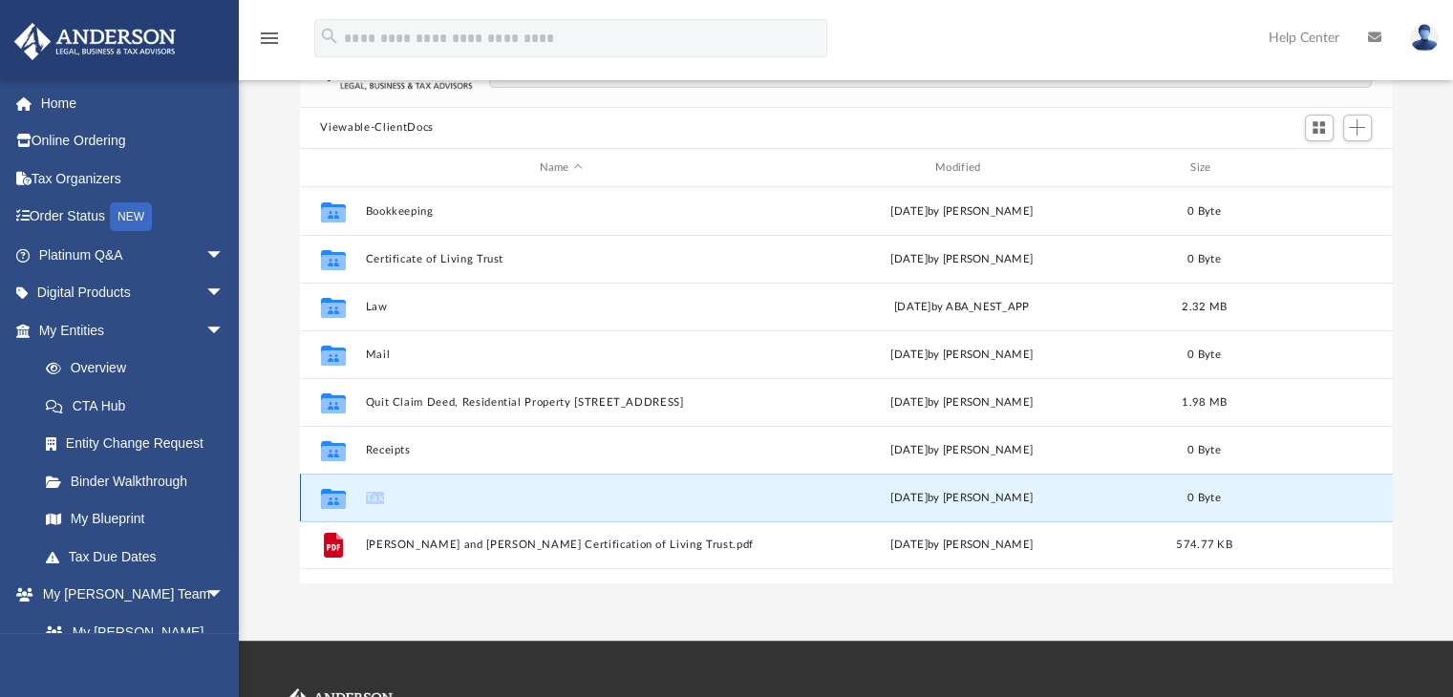
scroll to position [143, 0]
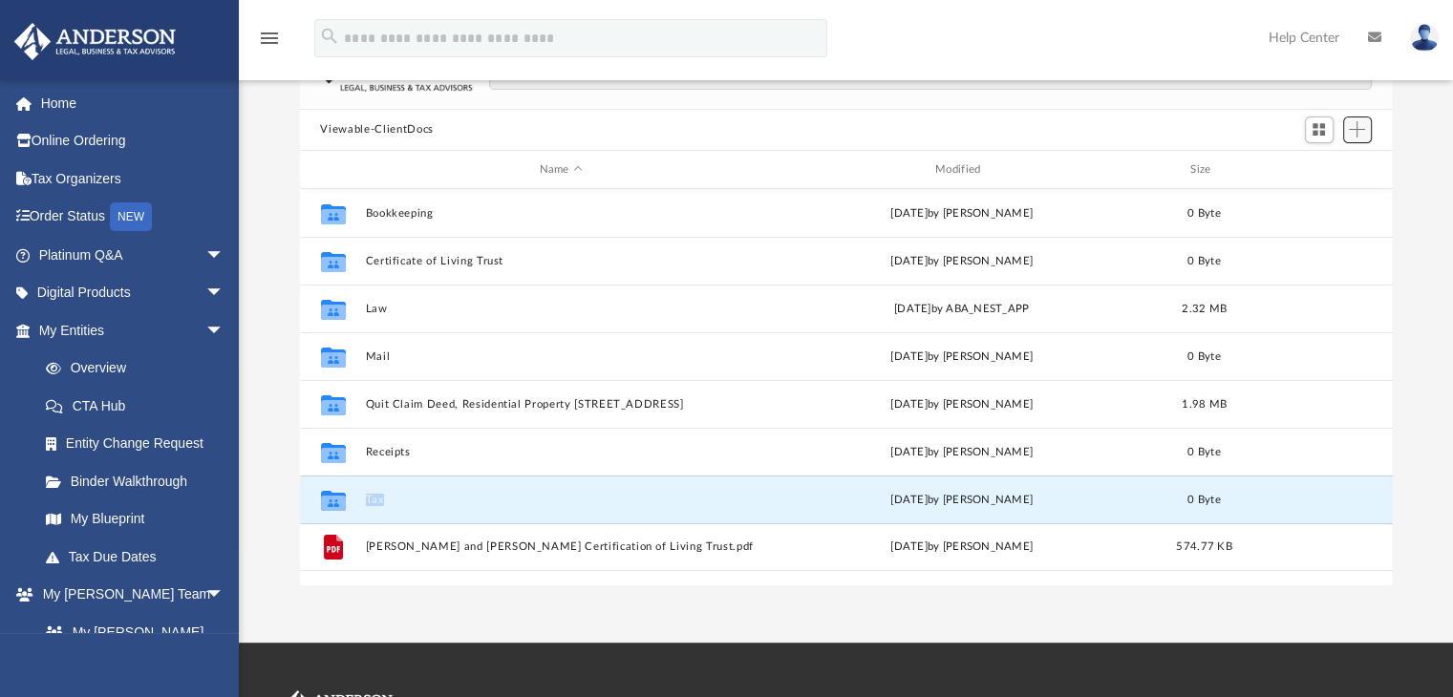
click at [1364, 131] on span "Add" at bounding box center [1357, 129] width 16 height 16
click at [1337, 200] on li "New Folder" at bounding box center [1329, 197] width 61 height 20
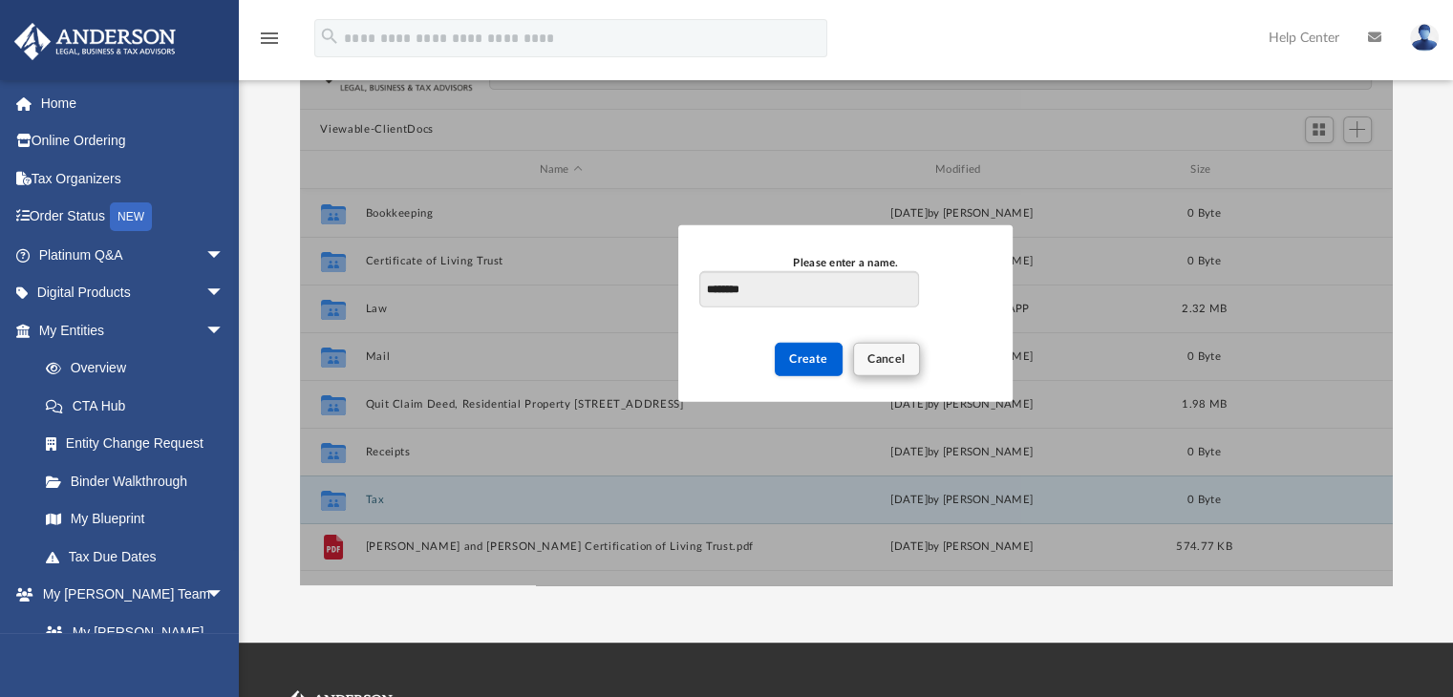
type input "********"
click at [887, 356] on span "Cancel" at bounding box center [886, 358] width 38 height 11
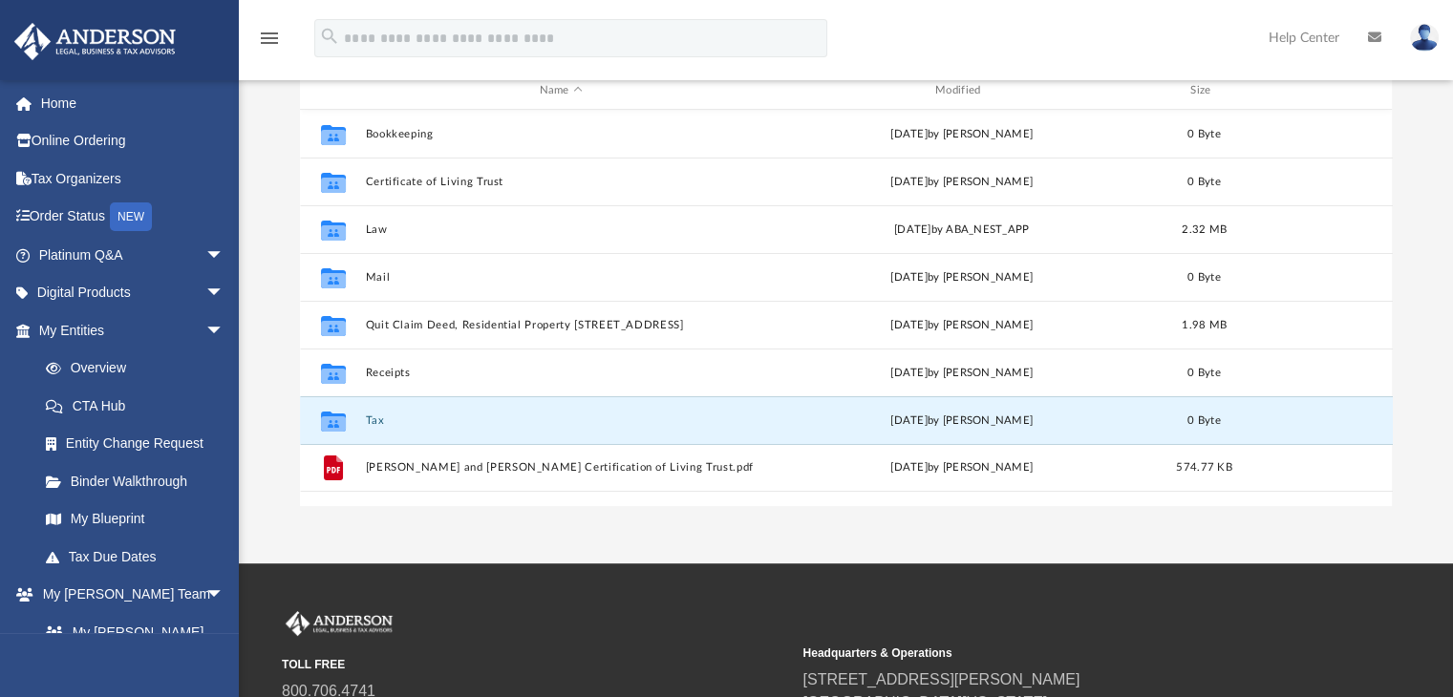
scroll to position [238, 0]
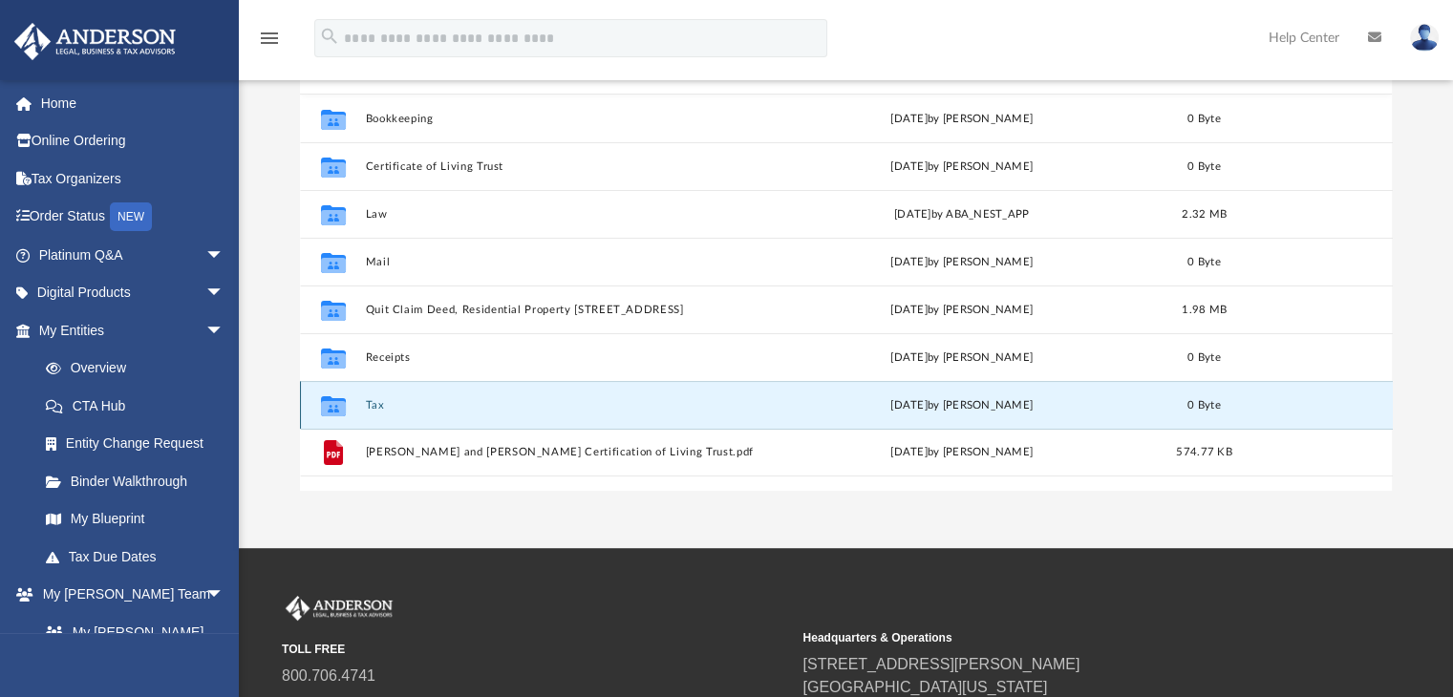
click at [329, 407] on icon "grid" at bounding box center [332, 408] width 25 height 15
click at [346, 406] on icon "Collaborated Folder" at bounding box center [332, 406] width 31 height 31
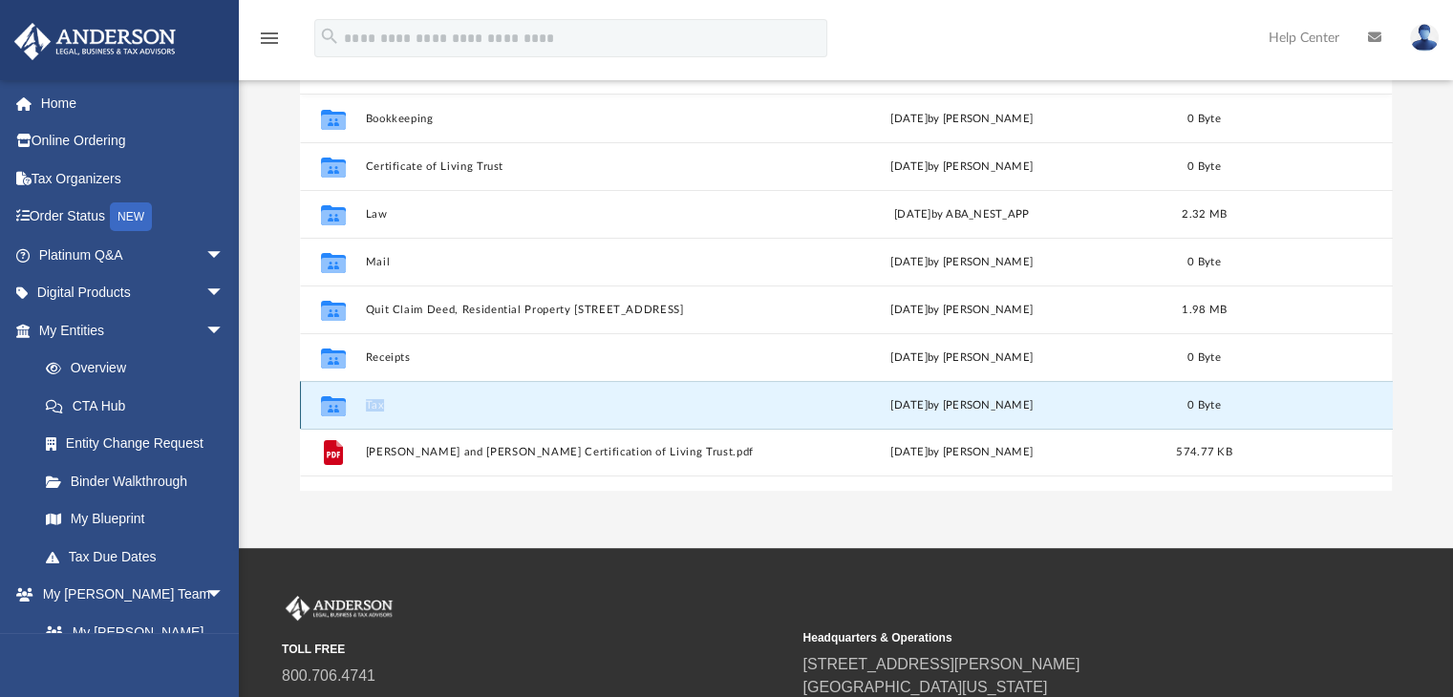
click at [346, 406] on icon "Collaborated Folder" at bounding box center [332, 406] width 31 height 31
click at [333, 405] on icon "grid" at bounding box center [332, 408] width 25 height 15
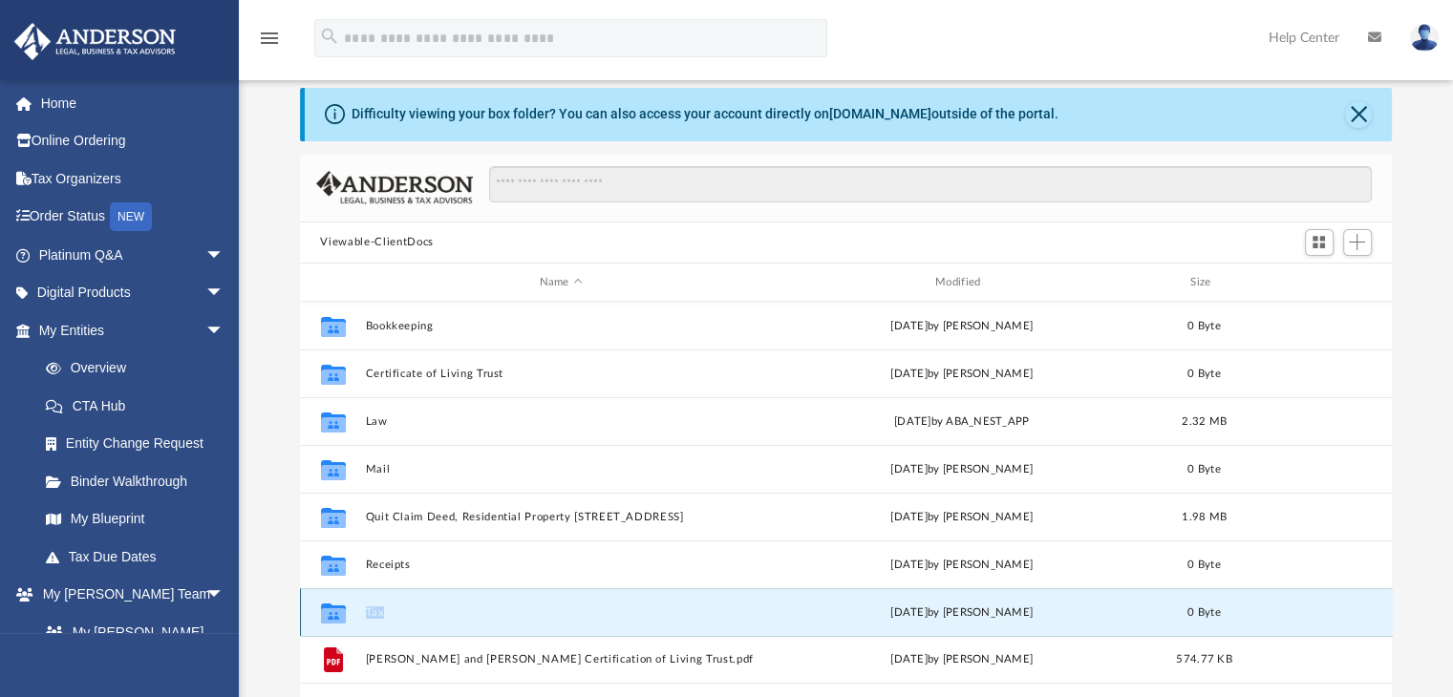
scroll to position [14, 0]
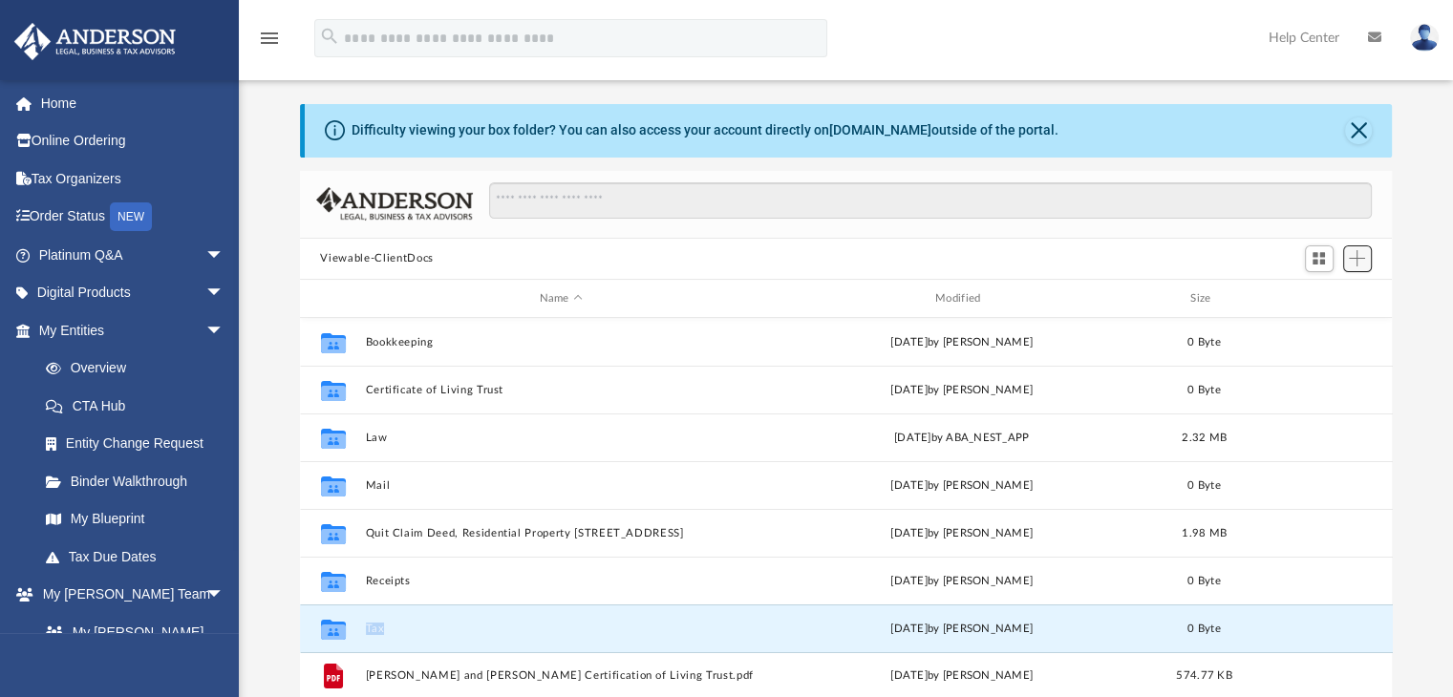
click at [1361, 261] on span "Add" at bounding box center [1357, 258] width 16 height 16
click at [1329, 330] on li "New Folder" at bounding box center [1329, 327] width 61 height 20
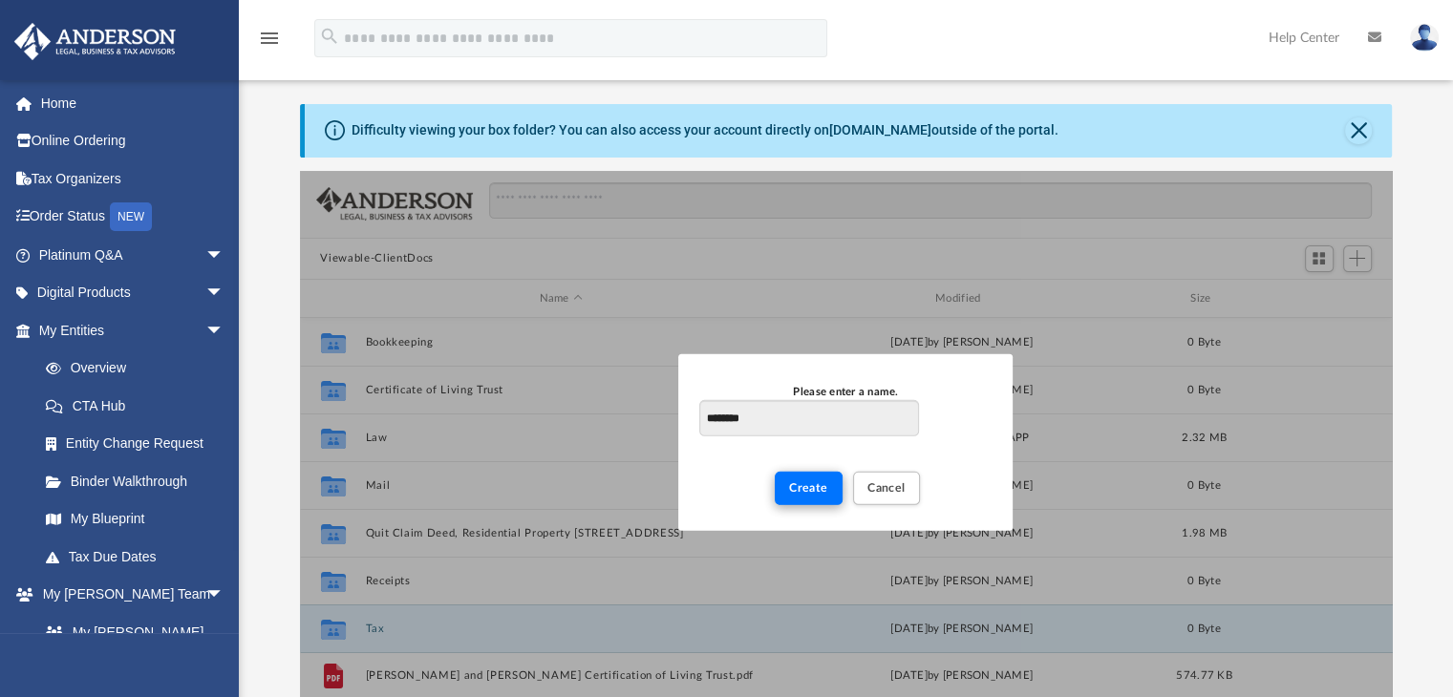
type input "********"
click at [816, 485] on span "Create" at bounding box center [808, 487] width 39 height 11
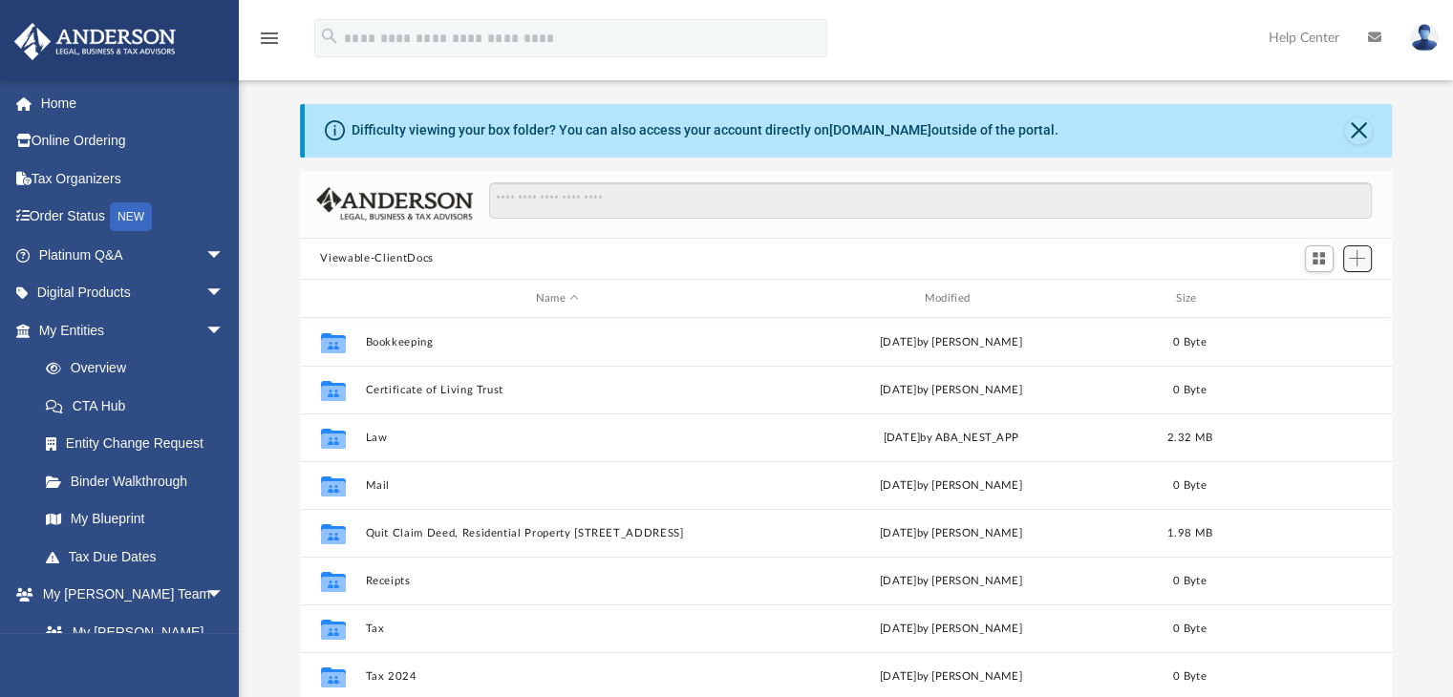
click at [1362, 257] on span "Add" at bounding box center [1357, 258] width 16 height 16
click at [1329, 326] on li "New Folder" at bounding box center [1329, 327] width 61 height 20
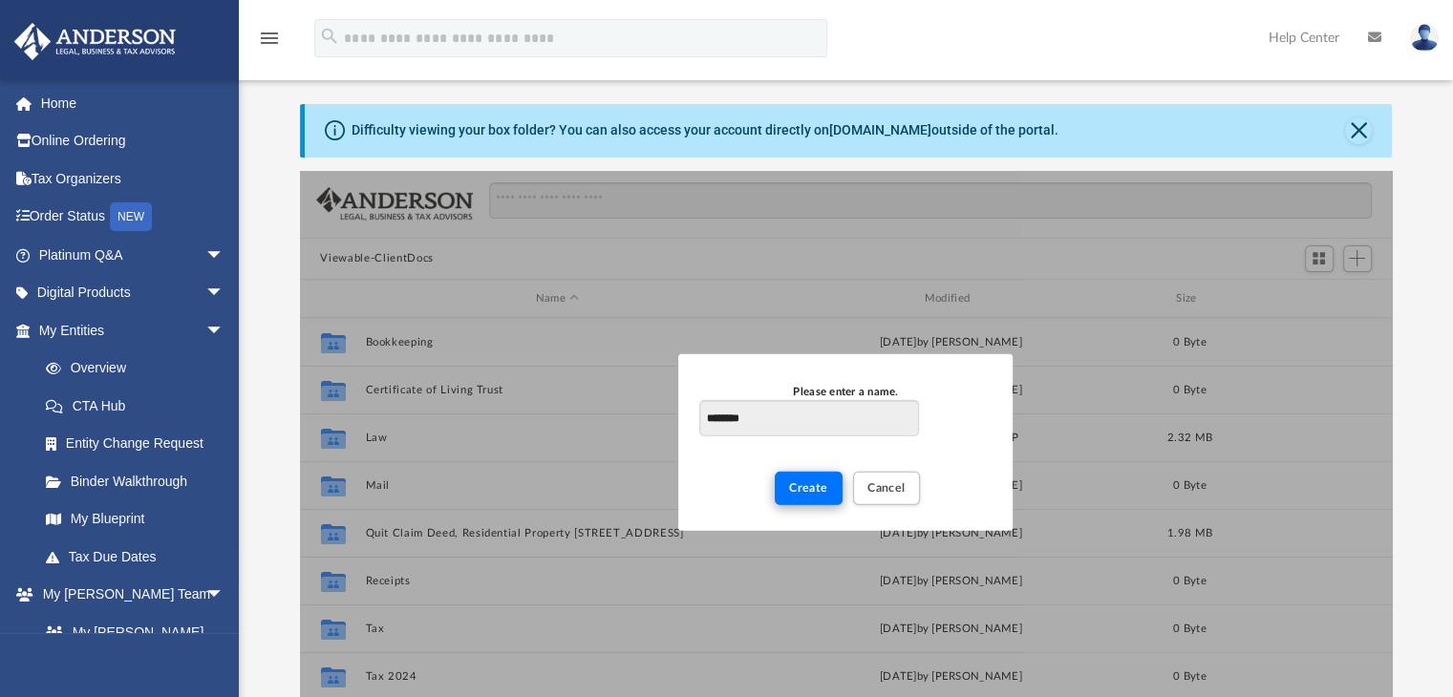
type input "********"
click at [817, 490] on span "Create" at bounding box center [808, 487] width 39 height 11
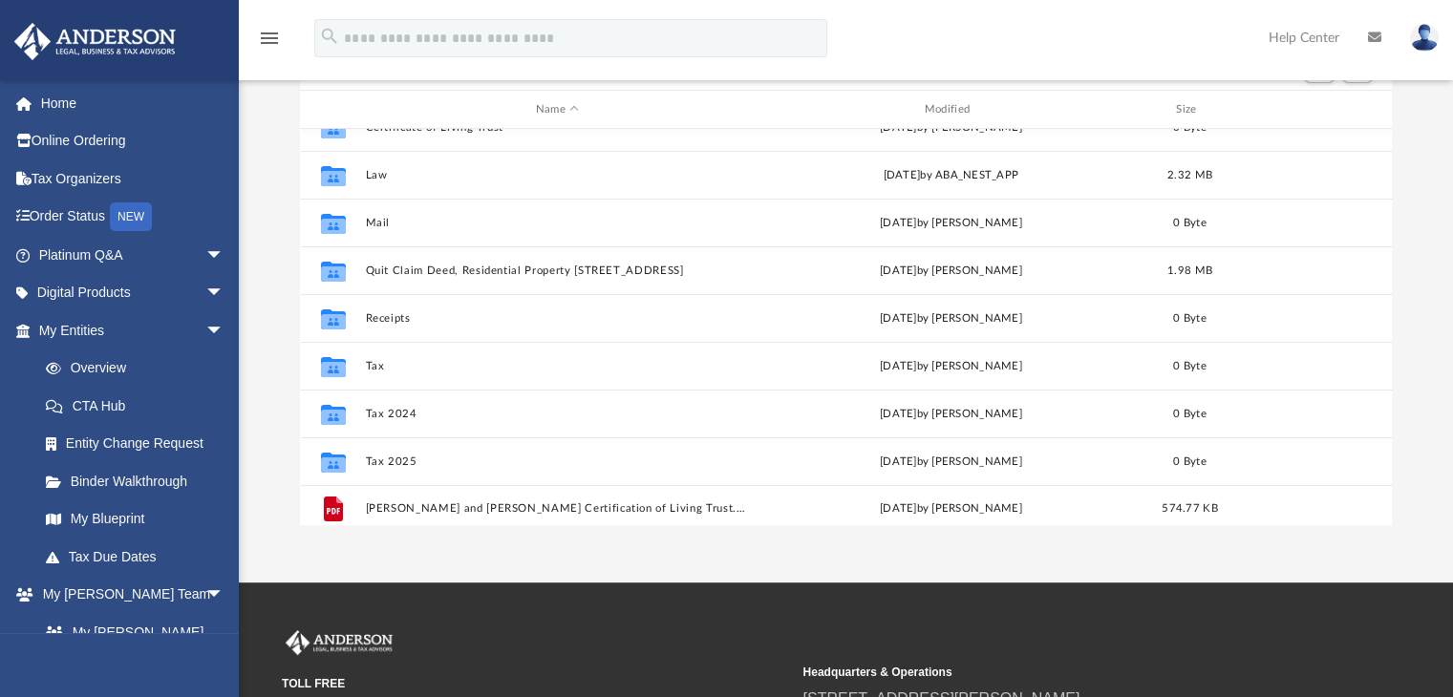
scroll to position [81, 0]
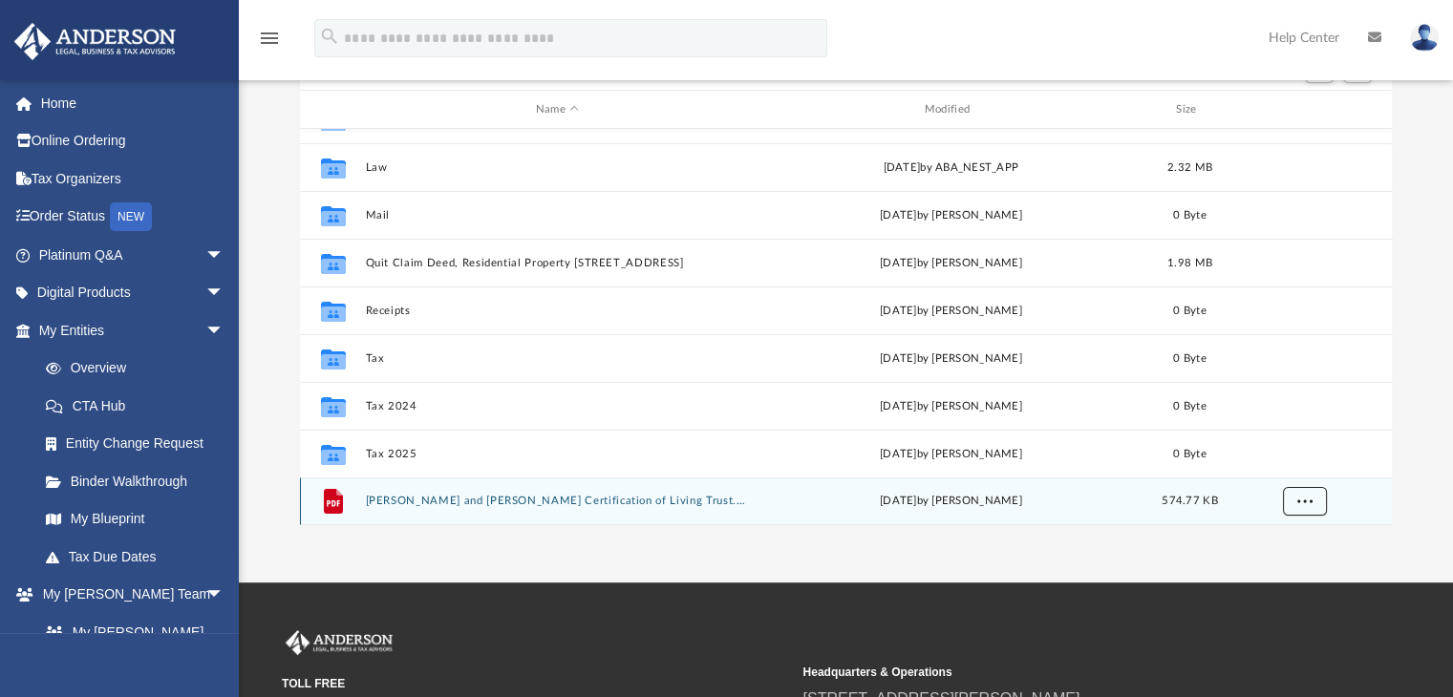
click at [1306, 498] on span "More options" at bounding box center [1303, 501] width 15 height 11
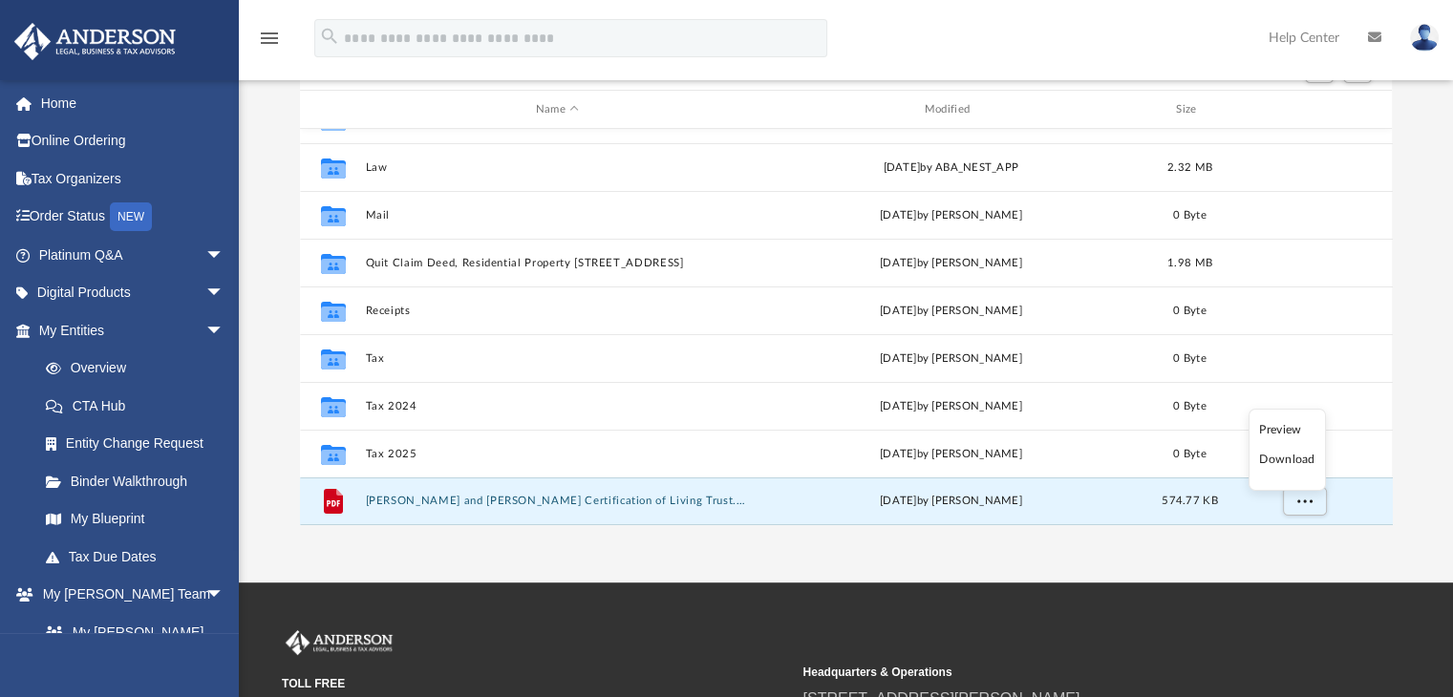
click at [1255, 542] on div "App [EMAIL_ADDRESS][DOMAIN_NAME] Sign Out [EMAIL_ADDRESS][DOMAIN_NAME] Home Onl…" at bounding box center [726, 190] width 1453 height 786
drag, startPoint x: 332, startPoint y: 509, endPoint x: 445, endPoint y: 552, distance: 120.6
click at [445, 552] on div "App [EMAIL_ADDRESS][DOMAIN_NAME] Sign Out [EMAIL_ADDRESS][DOMAIN_NAME] Home Onl…" at bounding box center [726, 190] width 1453 height 786
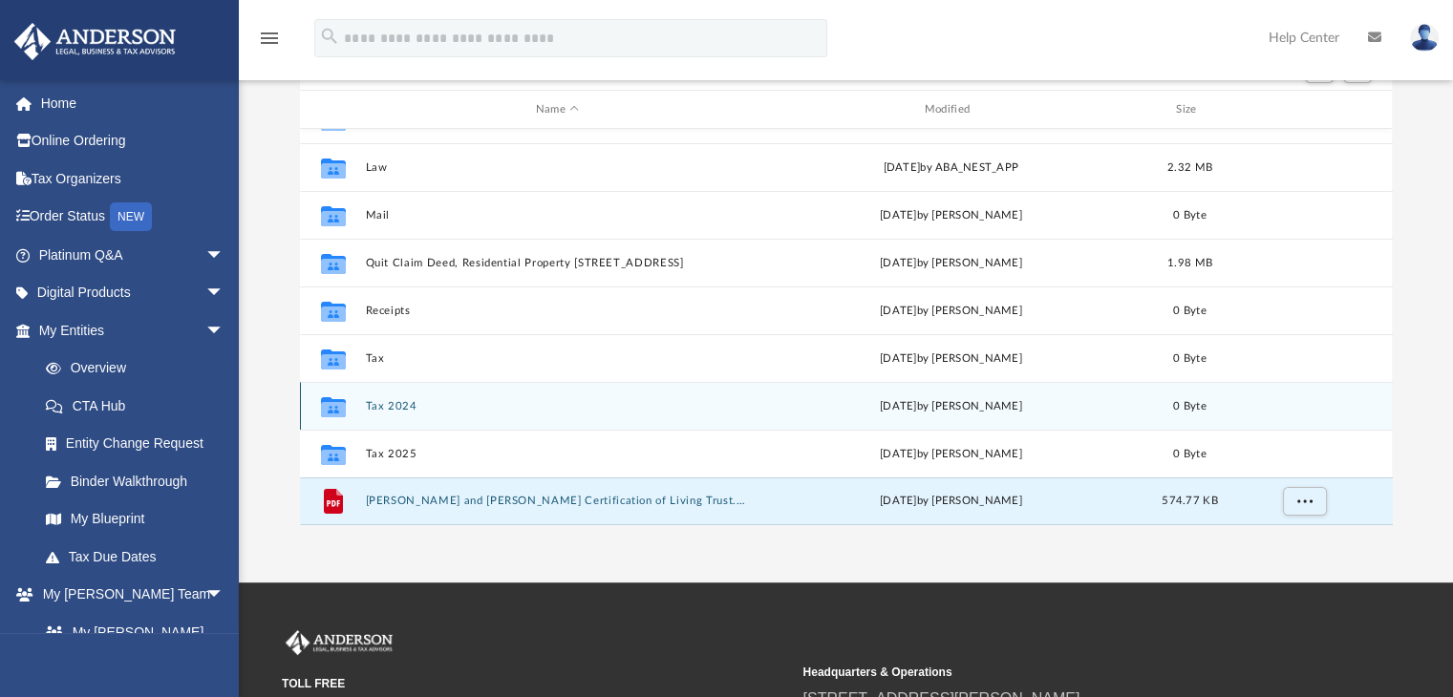
click at [338, 411] on icon "grid" at bounding box center [332, 407] width 25 height 20
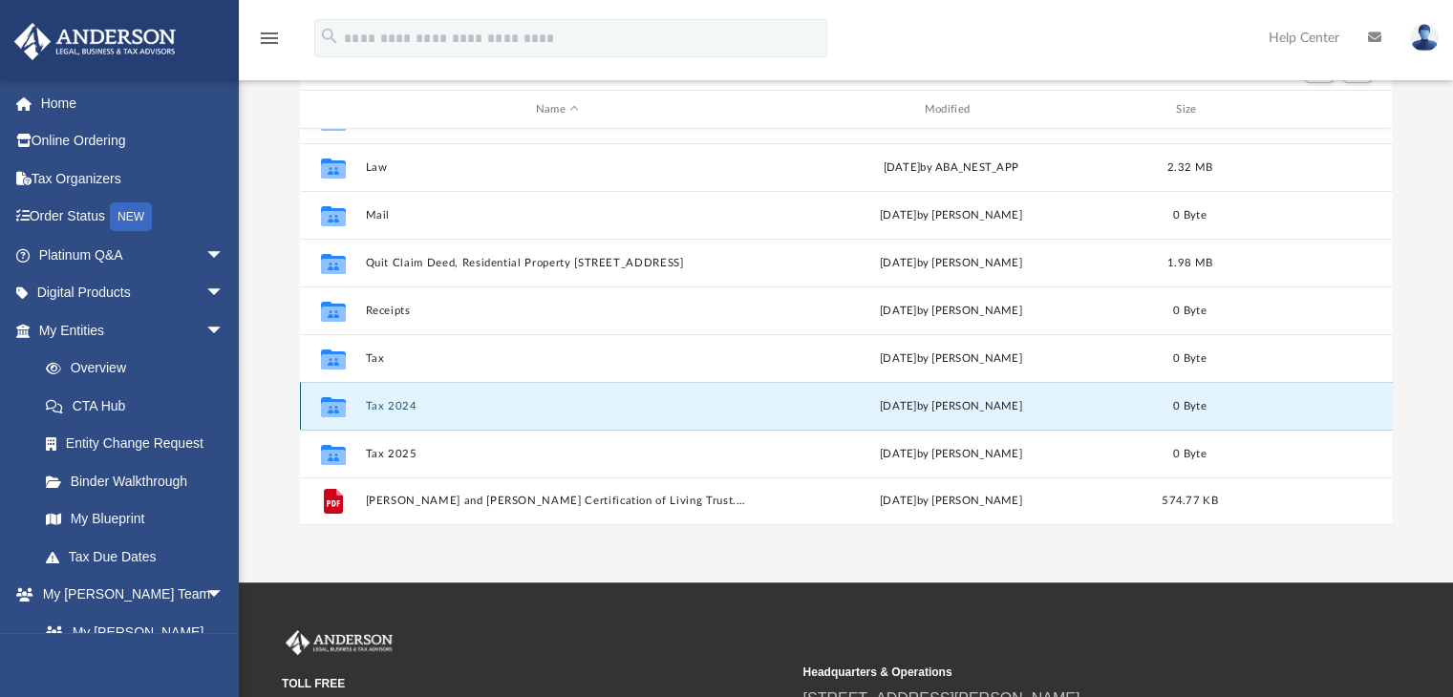
click at [338, 411] on icon "grid" at bounding box center [332, 407] width 25 height 20
click at [342, 402] on icon "grid" at bounding box center [332, 409] width 25 height 15
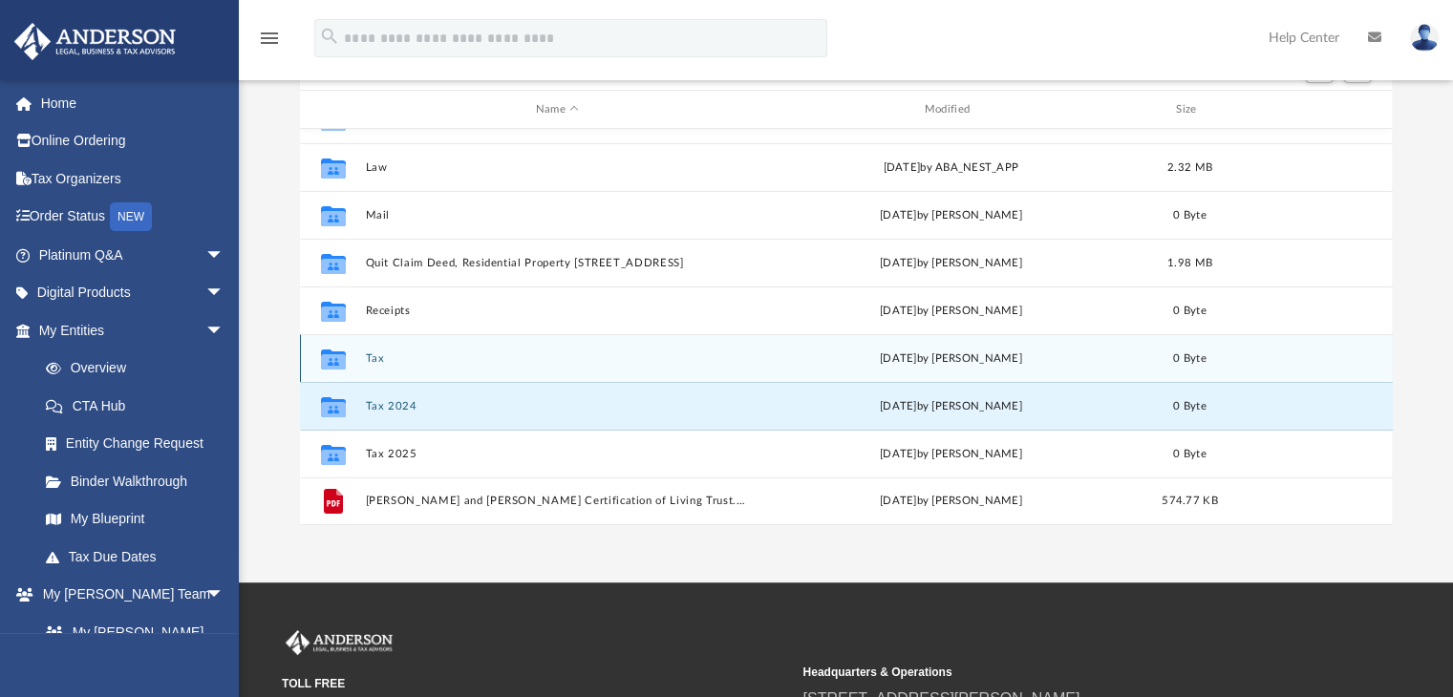
click at [346, 361] on icon "Collaborated Folder" at bounding box center [332, 359] width 31 height 31
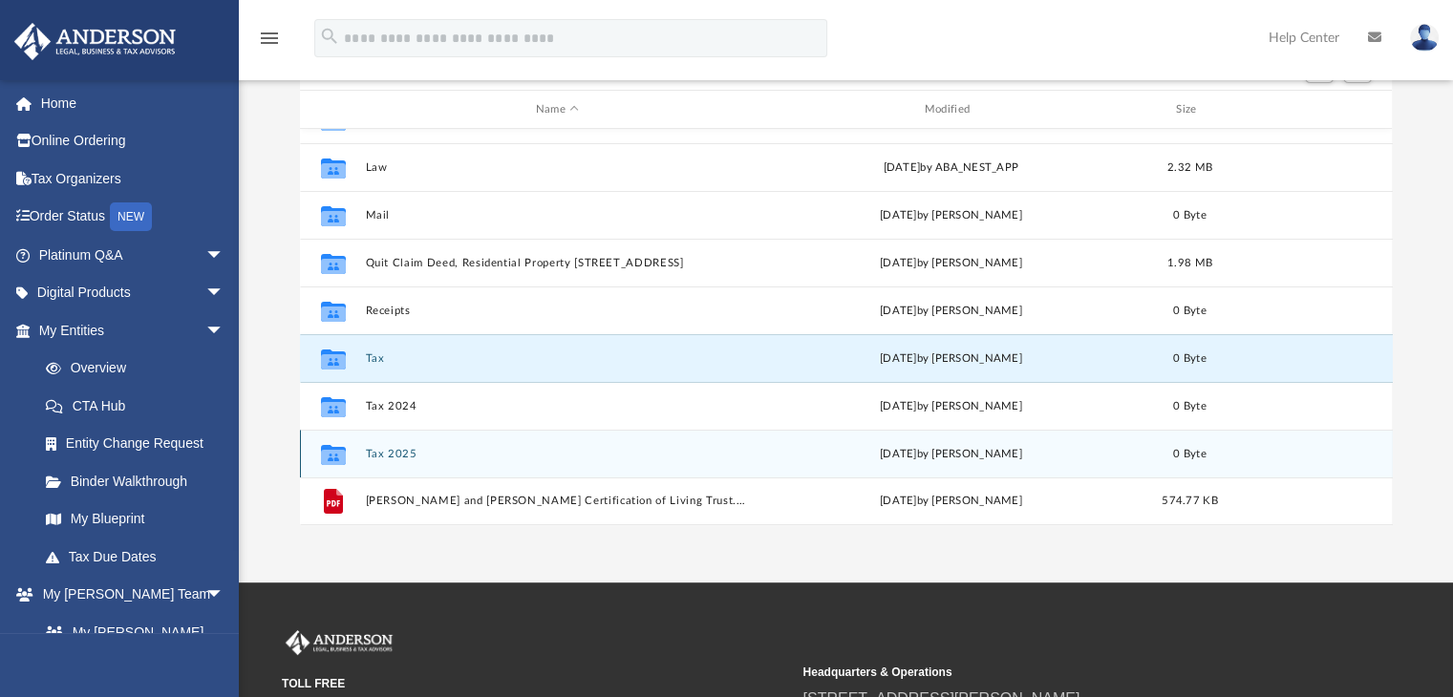
click at [340, 462] on icon "grid" at bounding box center [332, 457] width 25 height 15
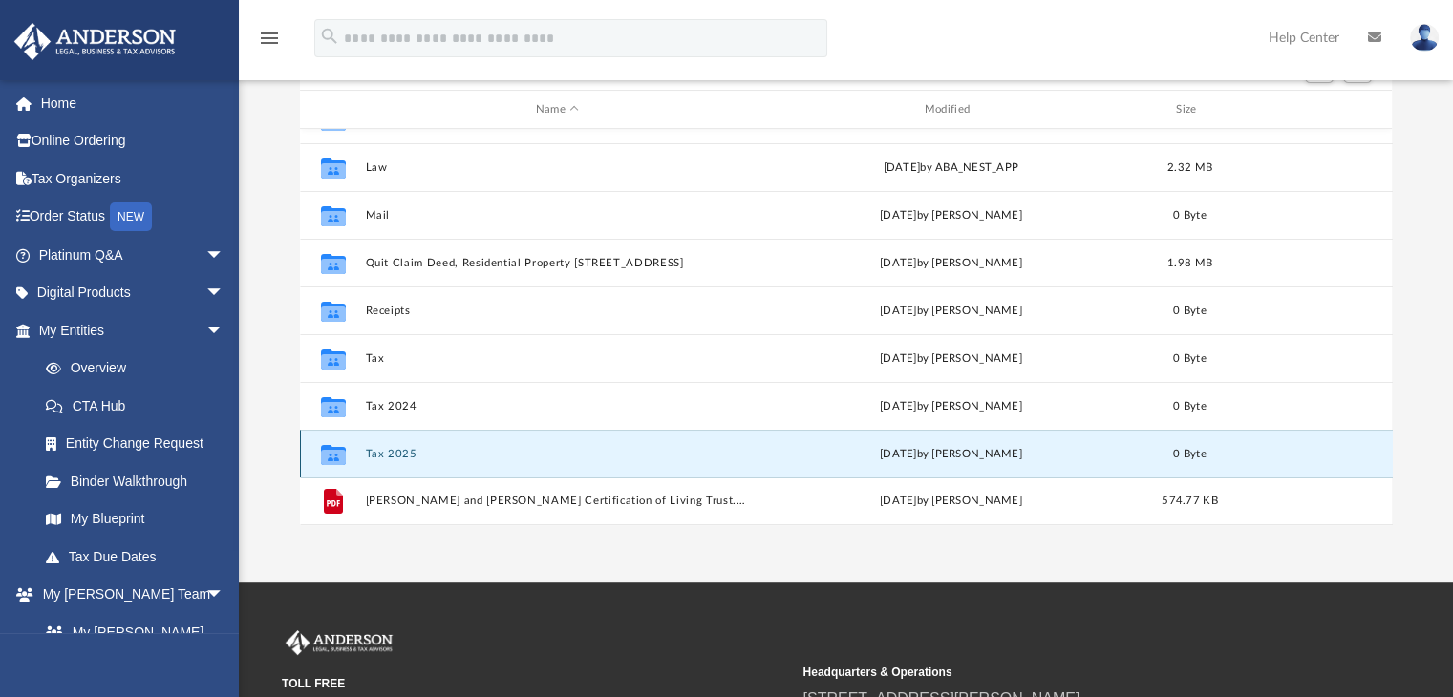
click at [340, 460] on icon "grid" at bounding box center [332, 457] width 25 height 15
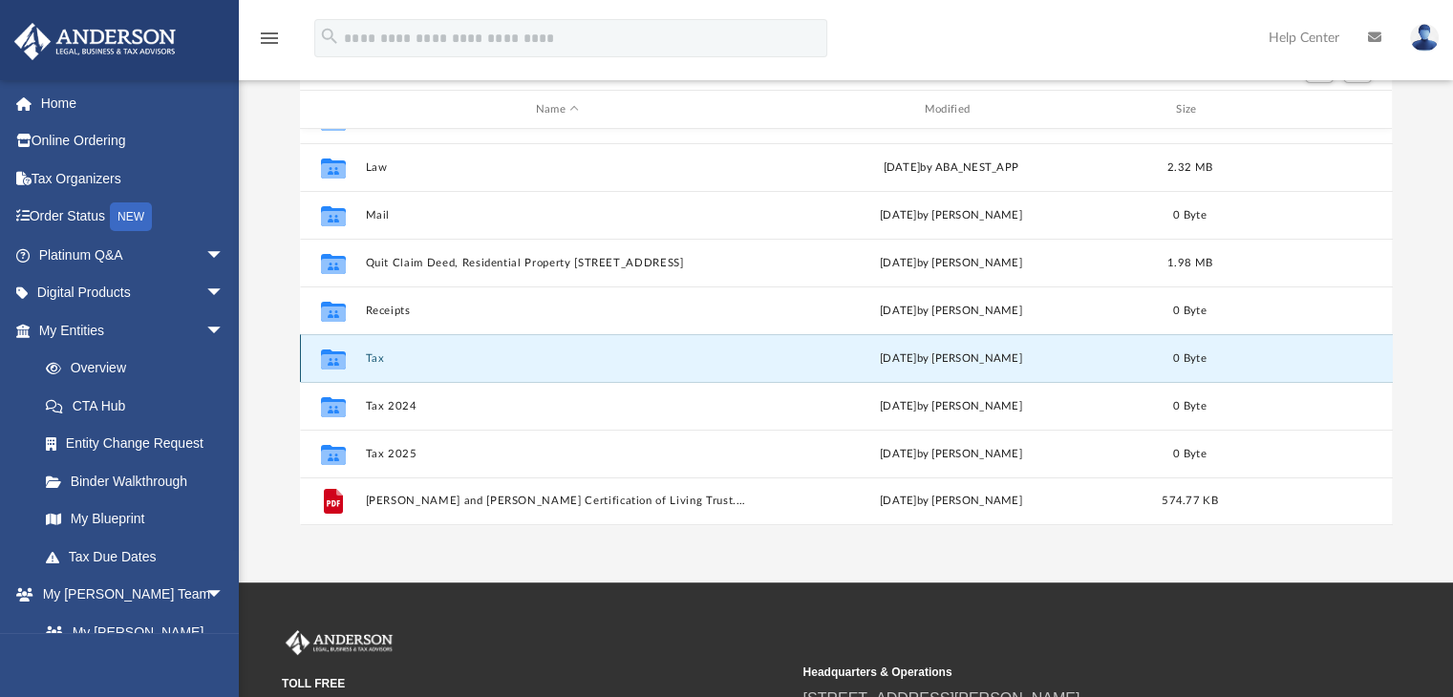
click at [370, 356] on button "Tax" at bounding box center [557, 359] width 385 height 12
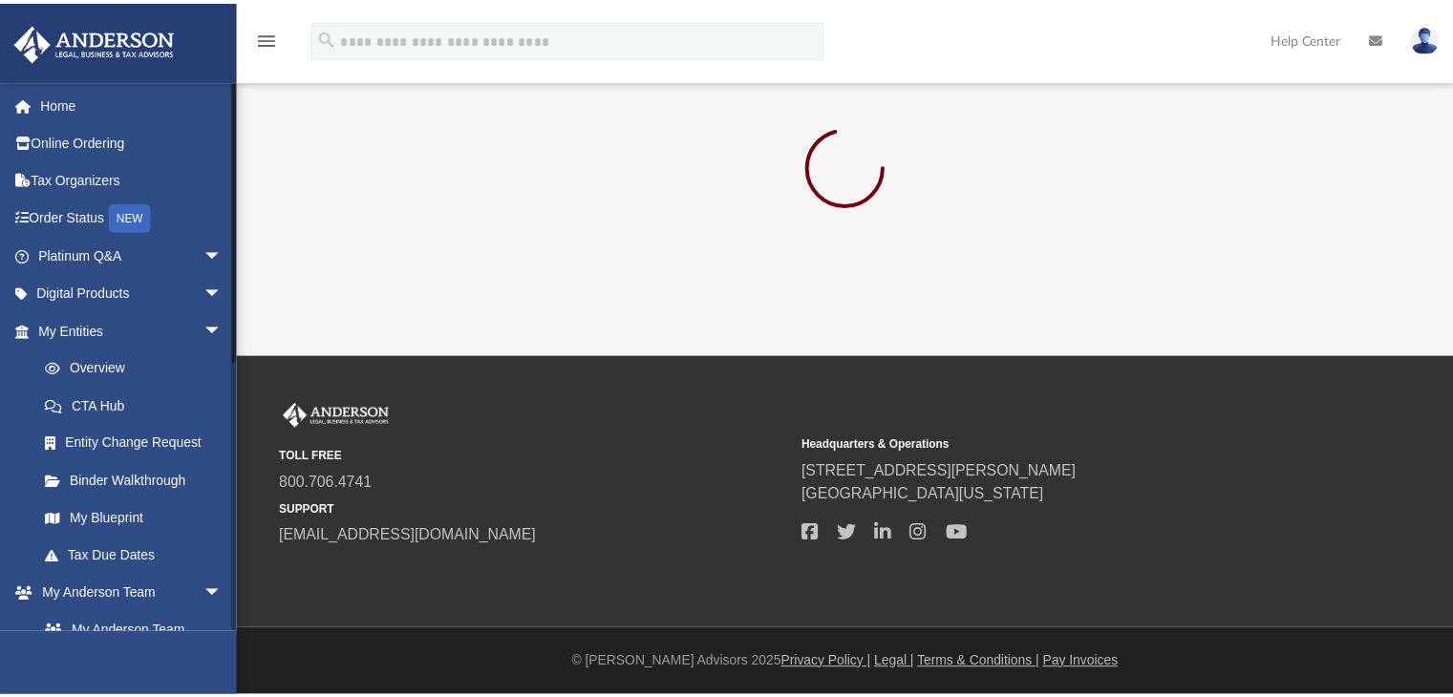
scroll to position [512, 0]
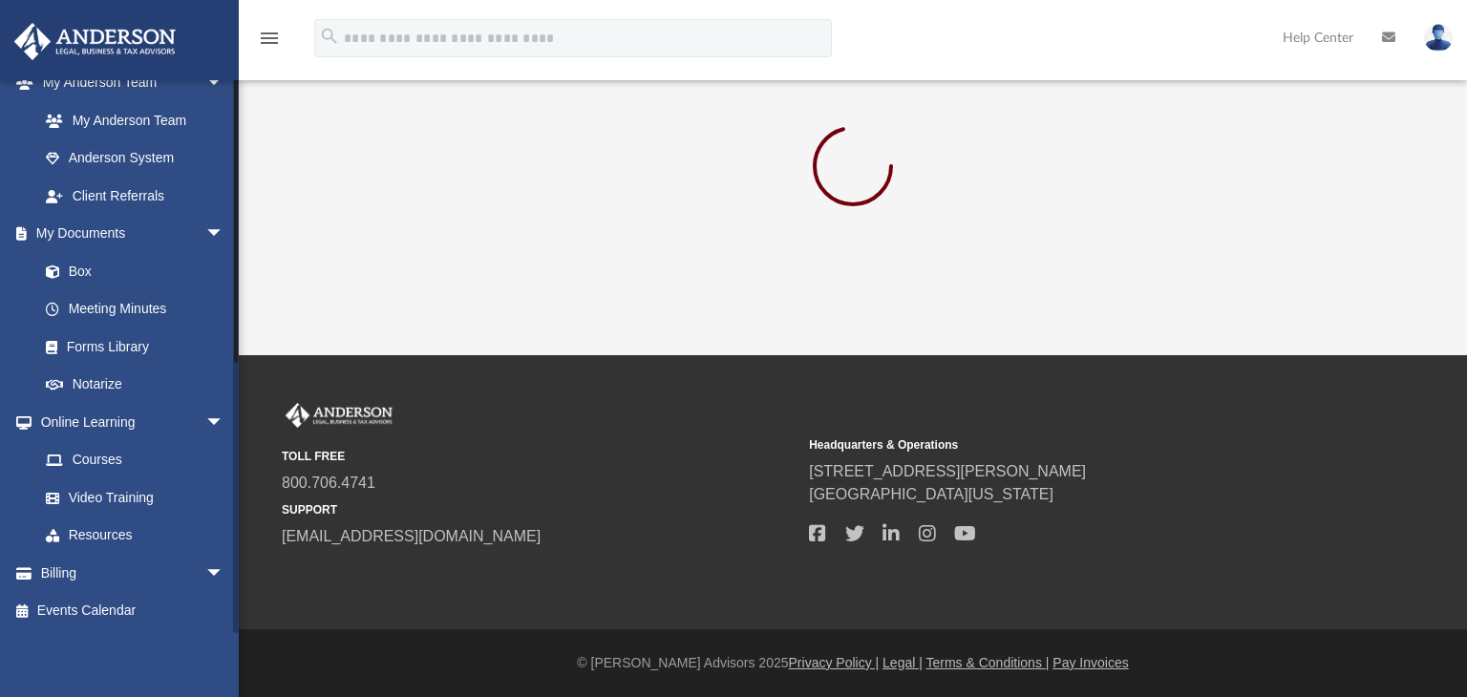
drag, startPoint x: 234, startPoint y: 585, endPoint x: 234, endPoint y: 603, distance: 18.2
click at [234, 597] on div at bounding box center [236, 356] width 6 height 554
drag, startPoint x: 234, startPoint y: 603, endPoint x: 236, endPoint y: 621, distance: 18.3
click at [236, 621] on div at bounding box center [236, 492] width 4 height 284
click at [75, 266] on link "Box" at bounding box center [140, 271] width 226 height 38
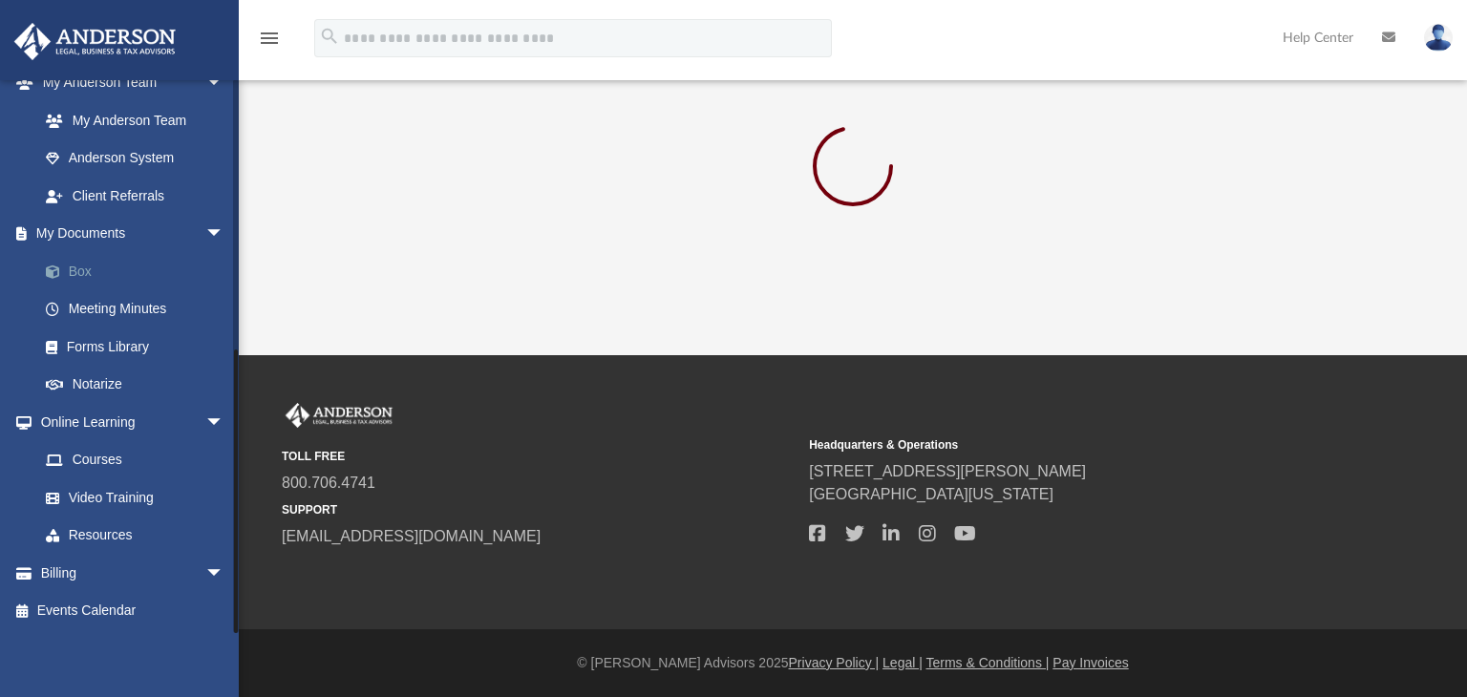
click at [76, 266] on link "Box" at bounding box center [140, 271] width 226 height 38
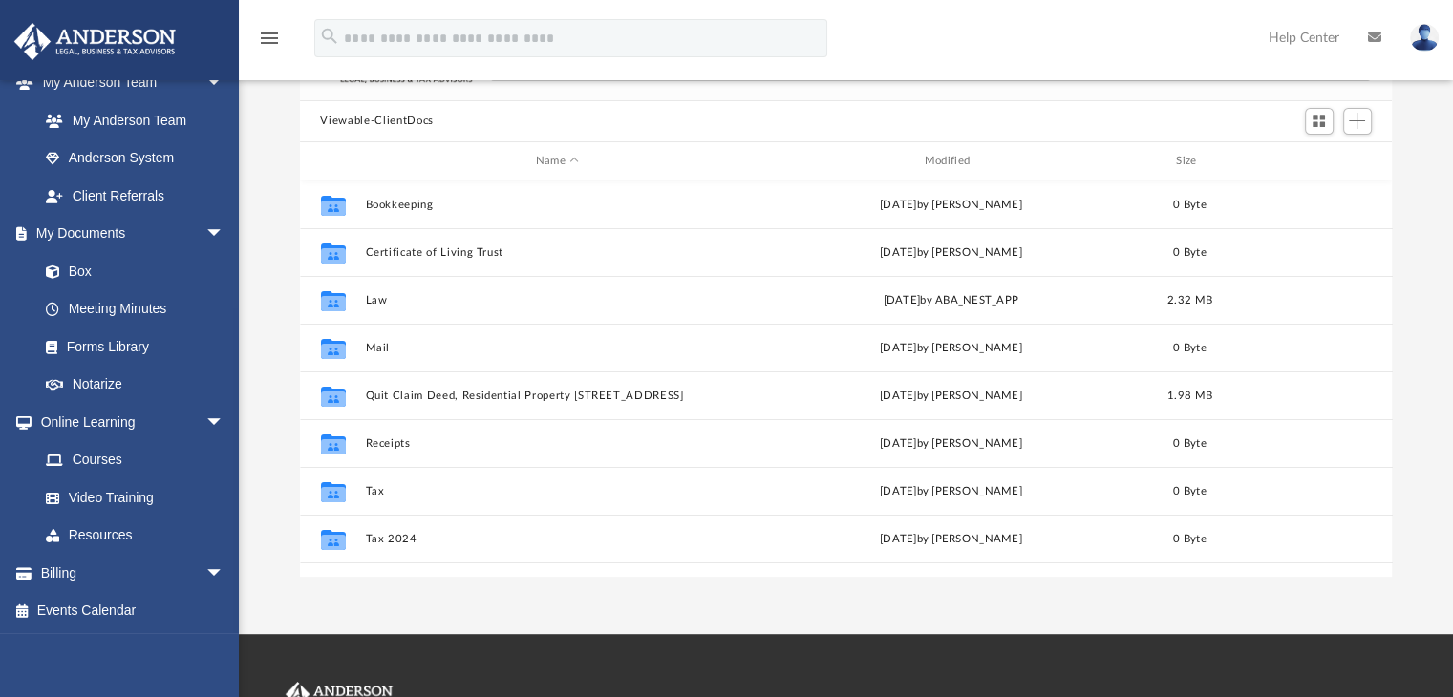
scroll to position [157, 0]
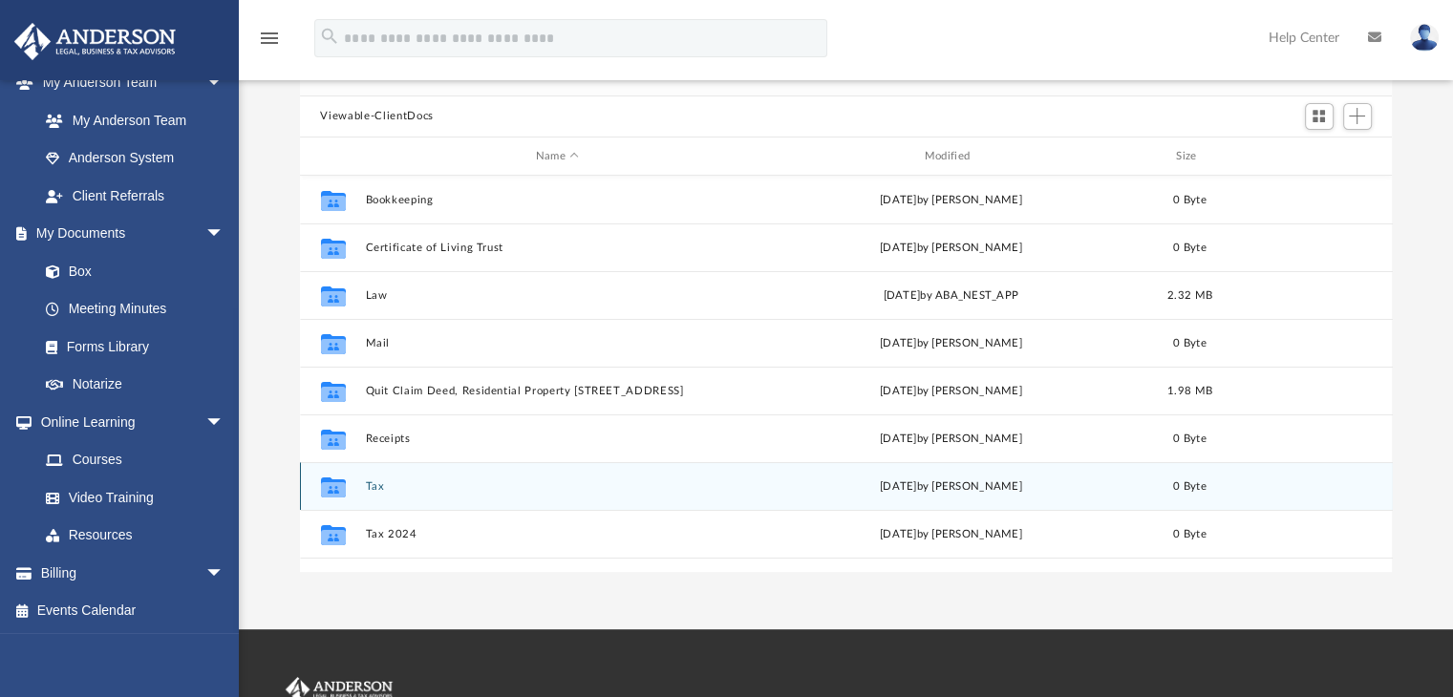
click at [326, 486] on icon "grid" at bounding box center [332, 489] width 25 height 15
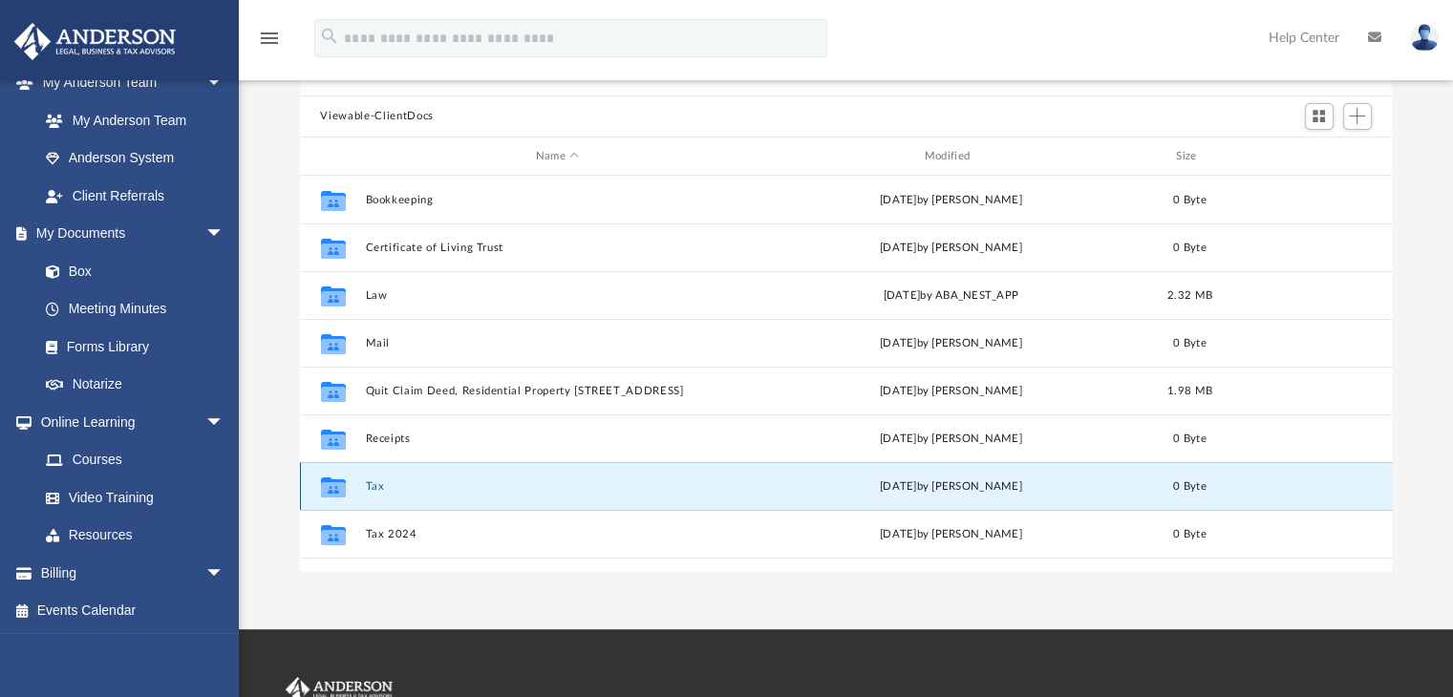
click at [326, 487] on icon "grid" at bounding box center [332, 489] width 25 height 15
click at [332, 486] on icon "grid" at bounding box center [332, 489] width 25 height 15
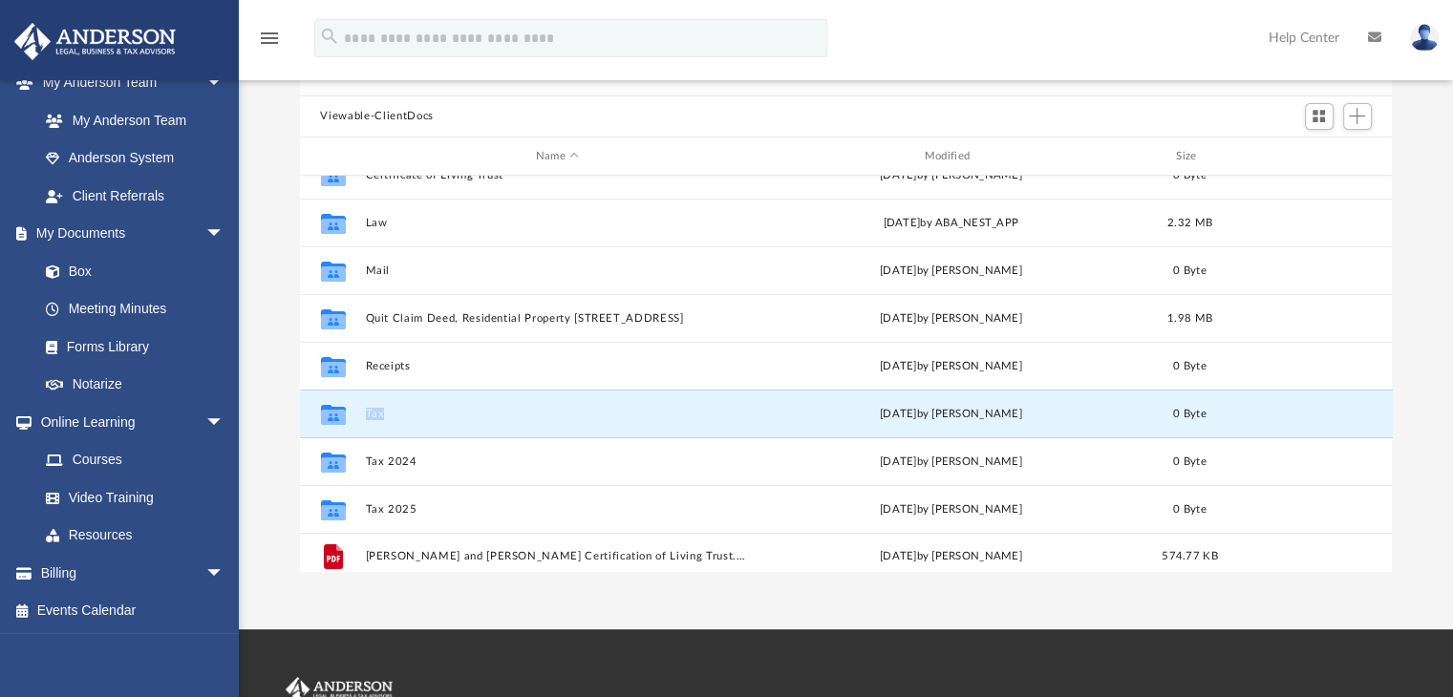
scroll to position [81, 0]
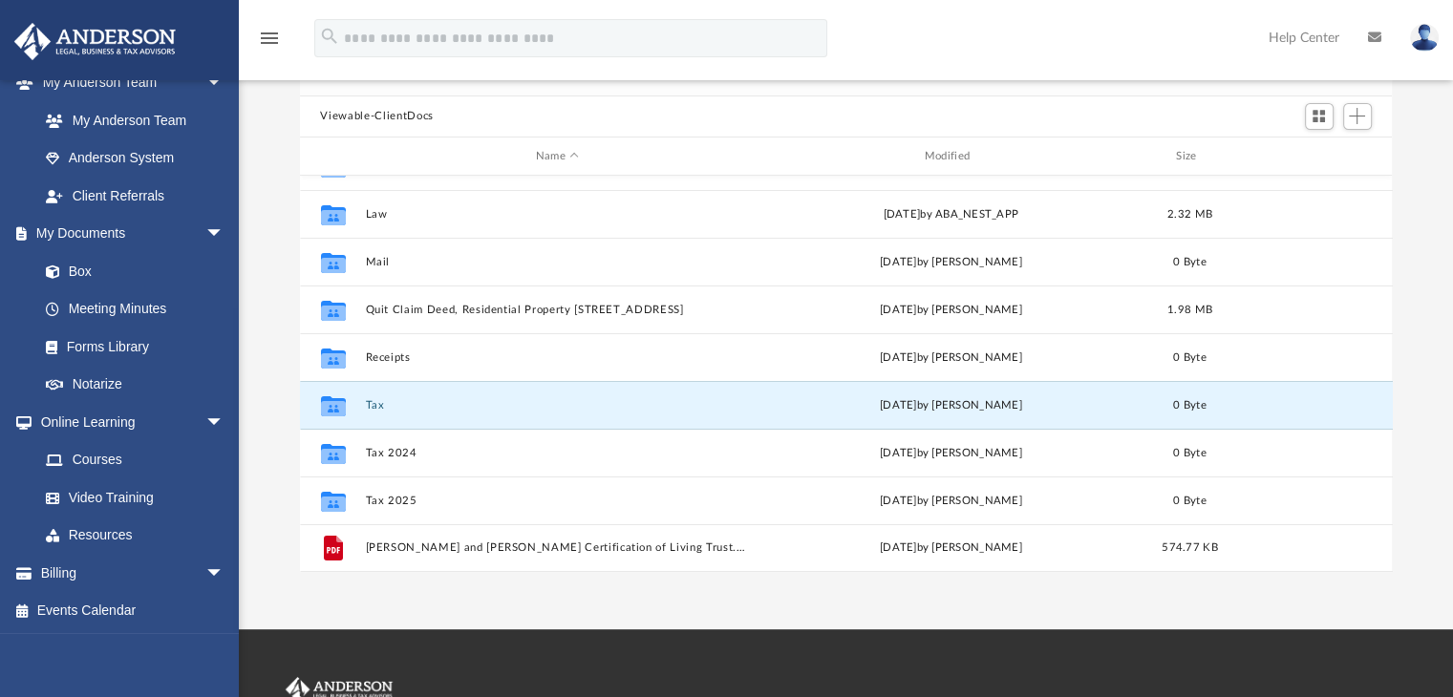
click at [1055, 599] on div "App [EMAIL_ADDRESS][DOMAIN_NAME] Sign Out [EMAIL_ADDRESS][DOMAIN_NAME] Home Onl…" at bounding box center [726, 236] width 1453 height 786
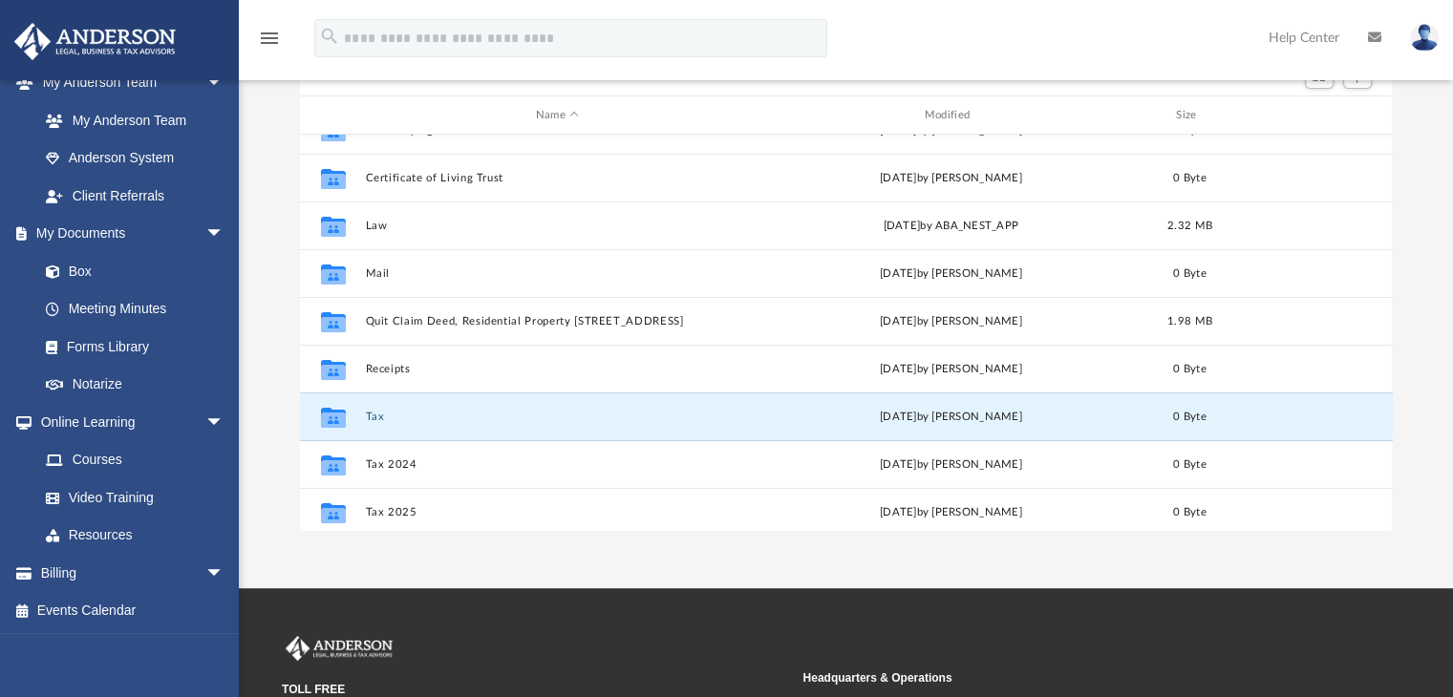
scroll to position [0, 0]
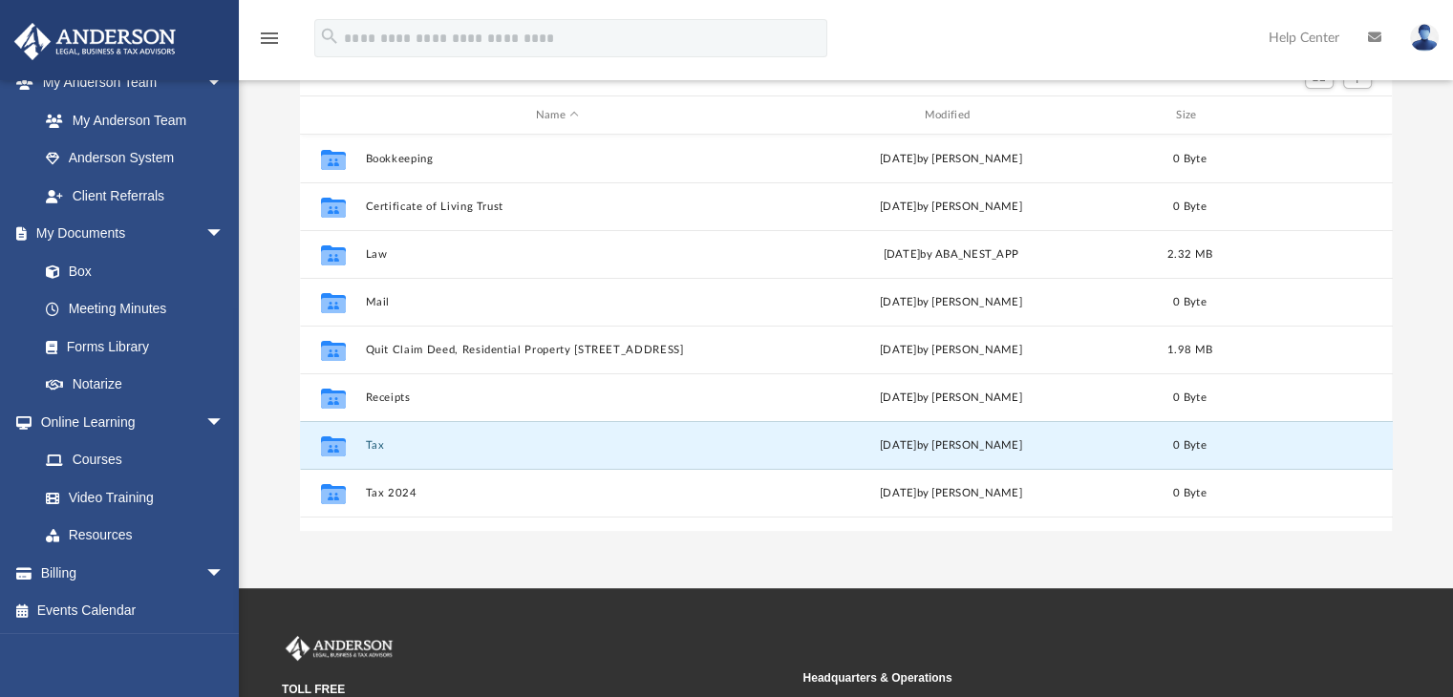
click at [1392, 507] on div "Difficulty viewing your box folder? You can also access your account directly o…" at bounding box center [846, 226] width 1214 height 610
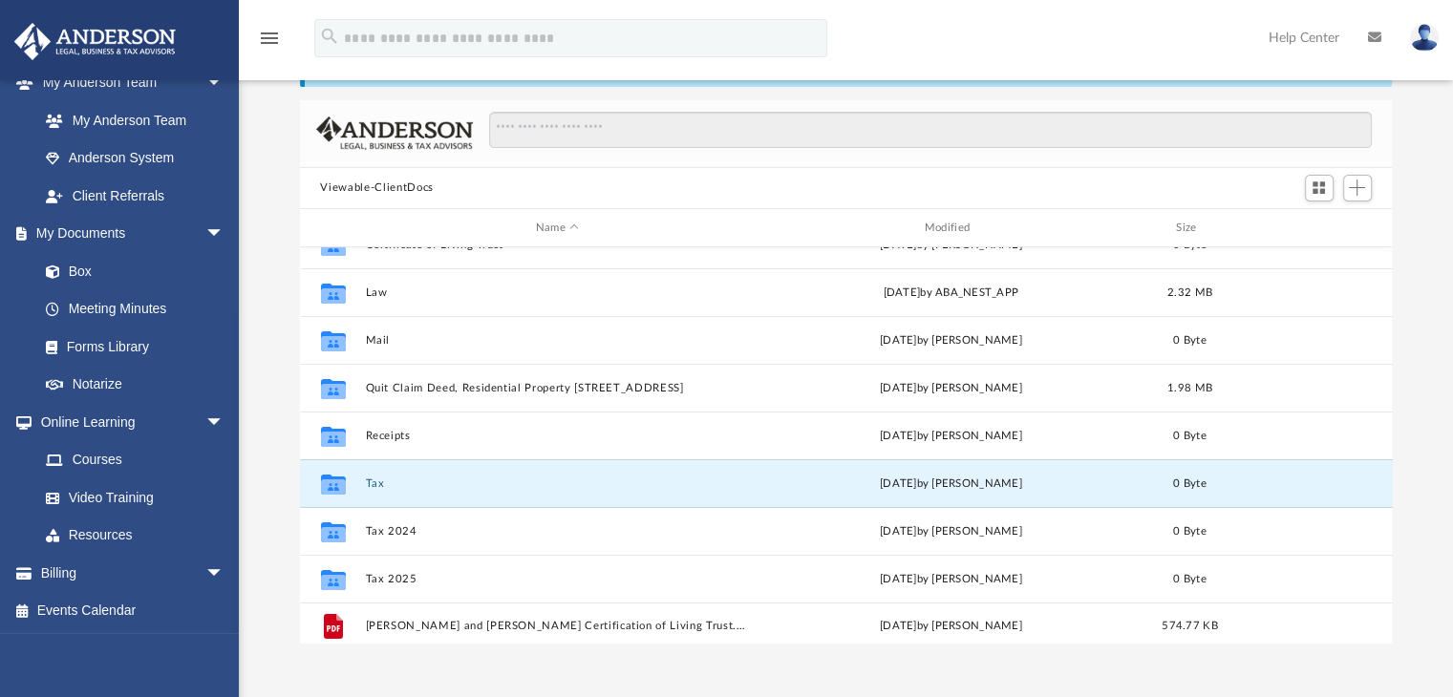
scroll to position [81, 0]
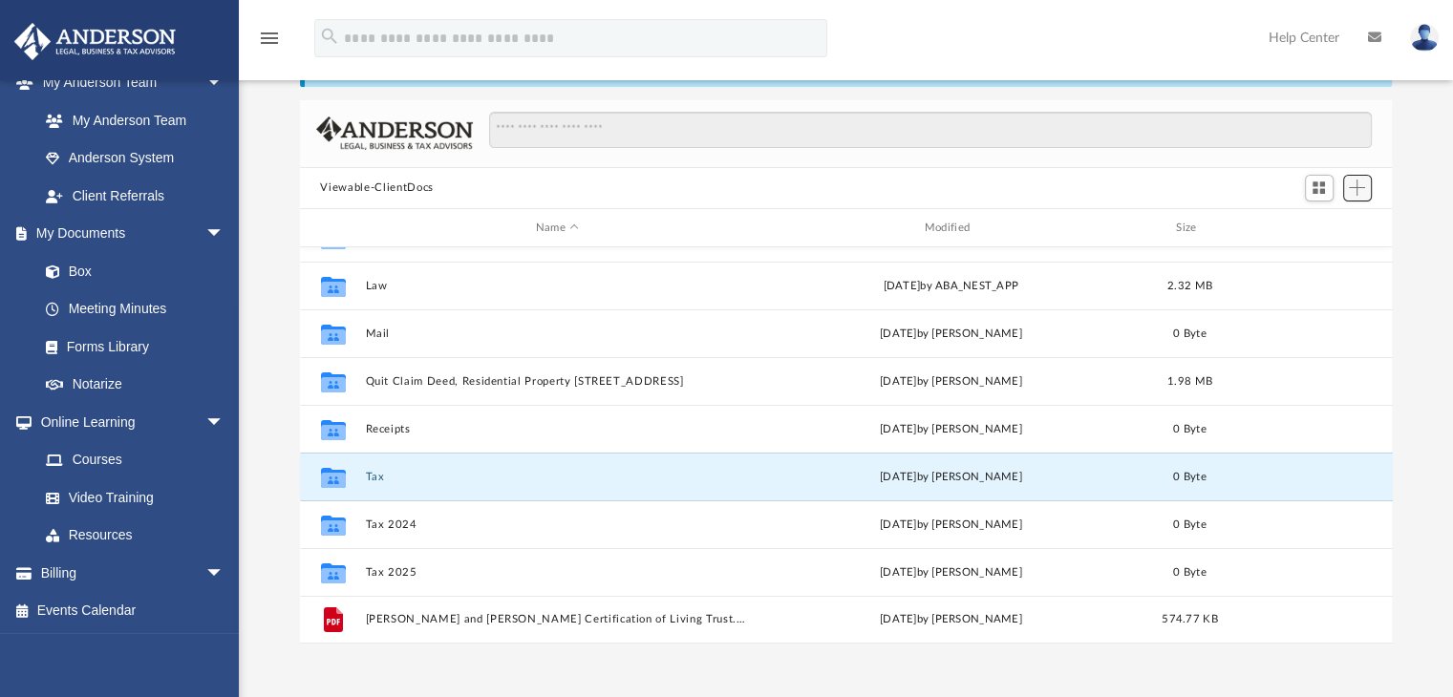
click at [1362, 192] on span "Add" at bounding box center [1357, 188] width 16 height 16
click at [1326, 257] on li "New Folder" at bounding box center [1329, 256] width 61 height 20
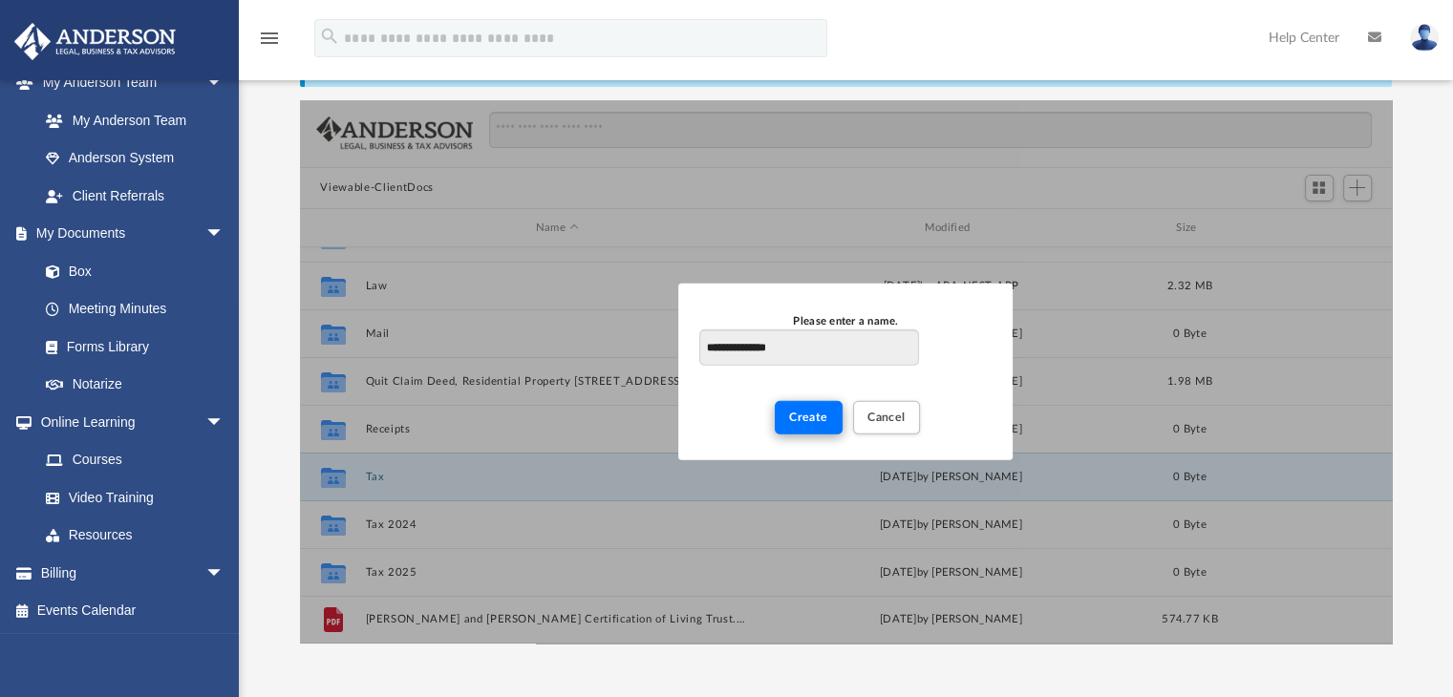
type input "**********"
click at [812, 417] on span "Create" at bounding box center [808, 417] width 39 height 11
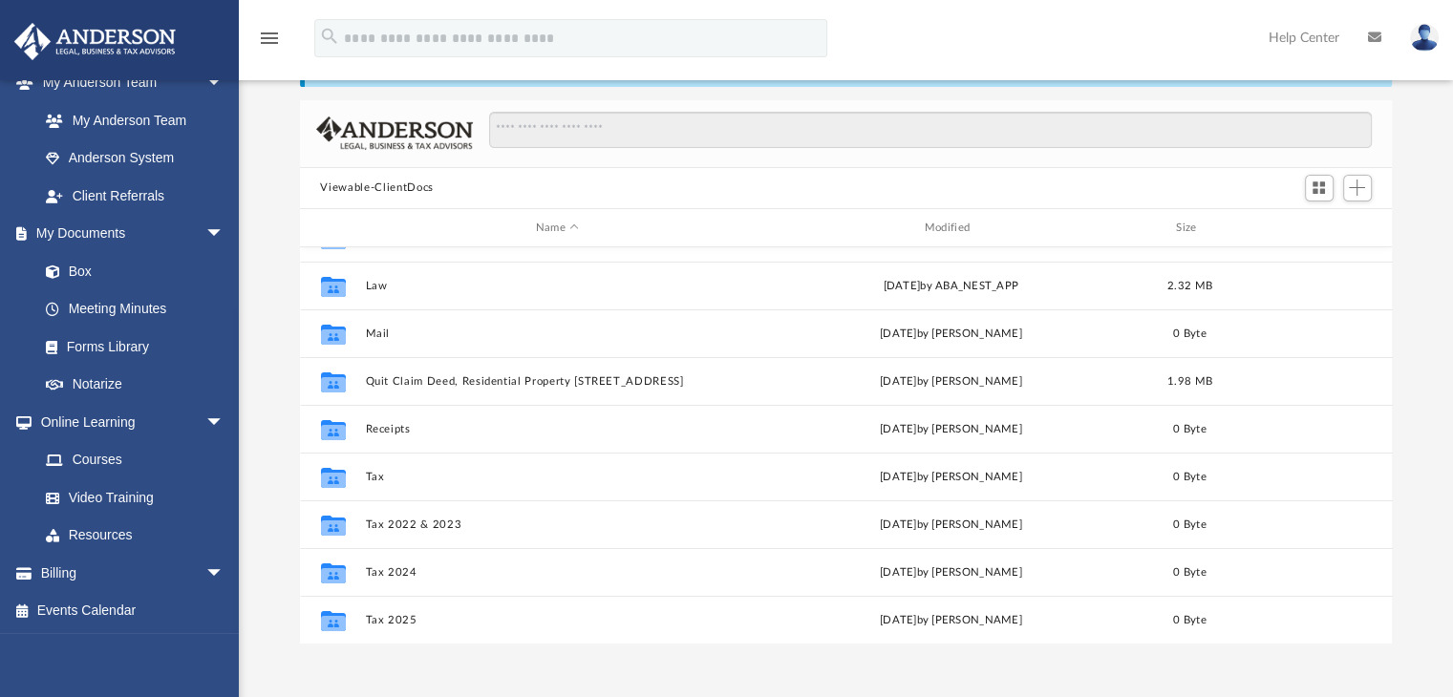
scroll to position [101, 0]
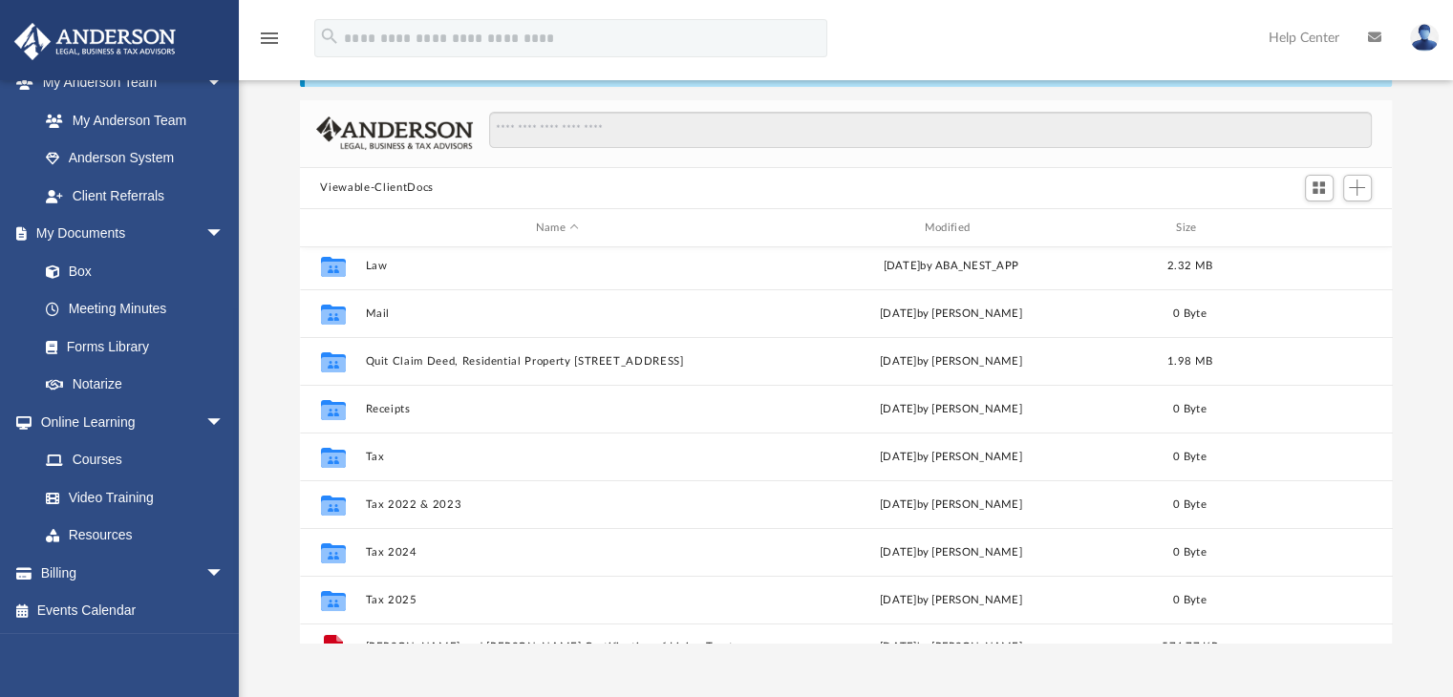
click at [1431, 24] on link at bounding box center [1424, 37] width 57 height 84
click at [1425, 31] on img at bounding box center [1424, 38] width 29 height 28
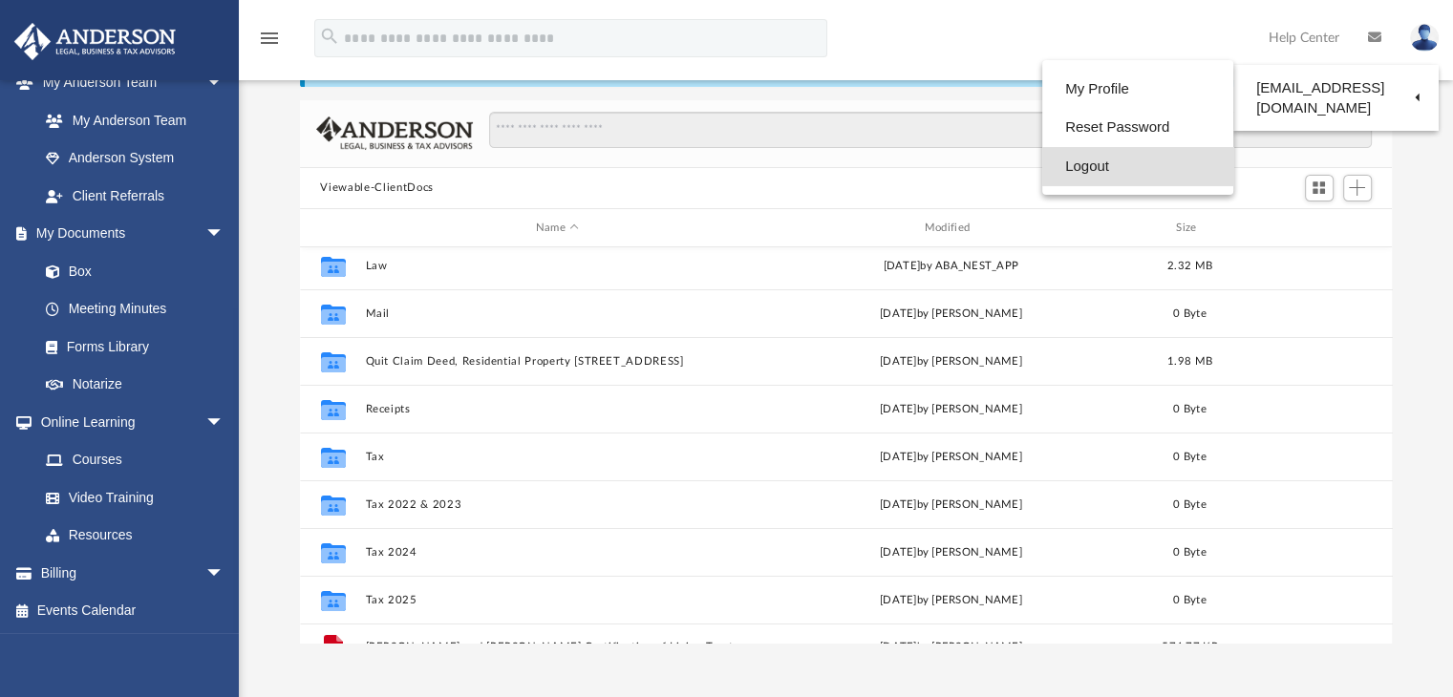
click at [1091, 165] on link "Logout" at bounding box center [1137, 166] width 191 height 39
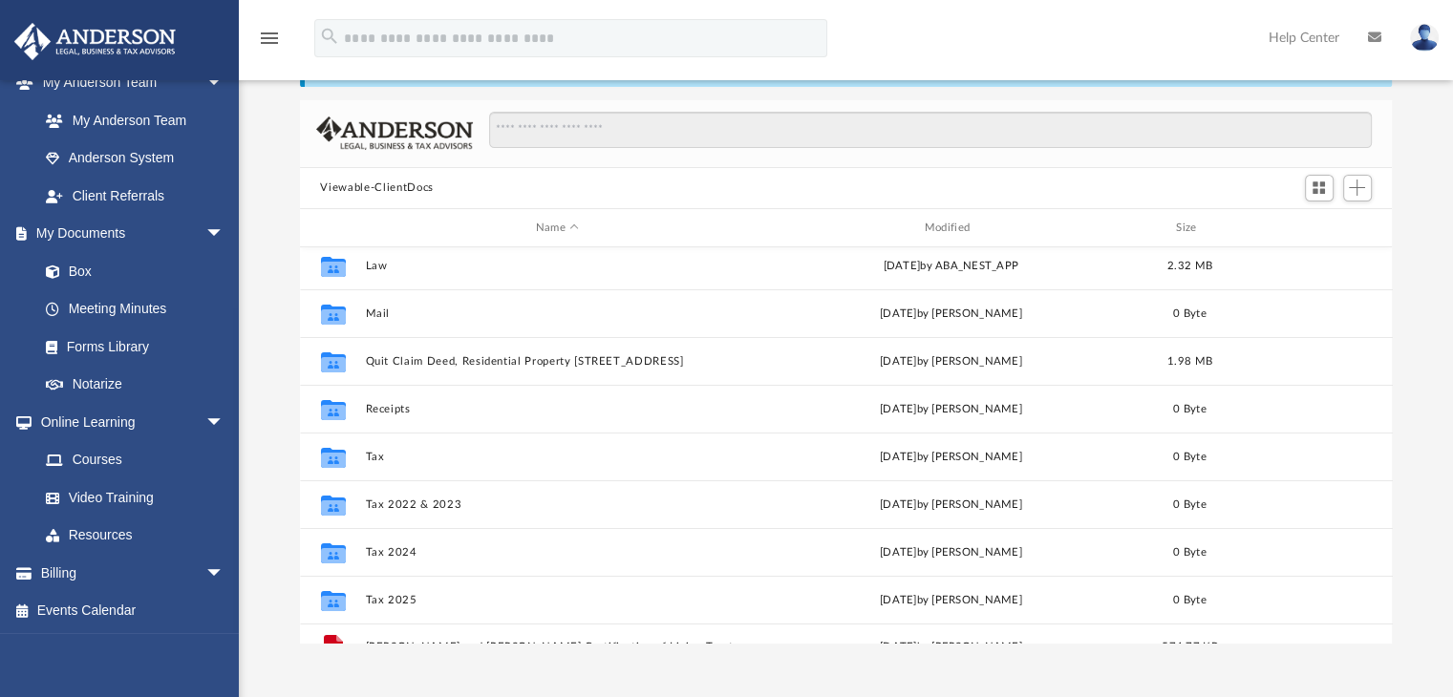
click at [1091, 164] on div at bounding box center [922, 139] width 899 height 55
